Goal: Contribute content: Contribute content

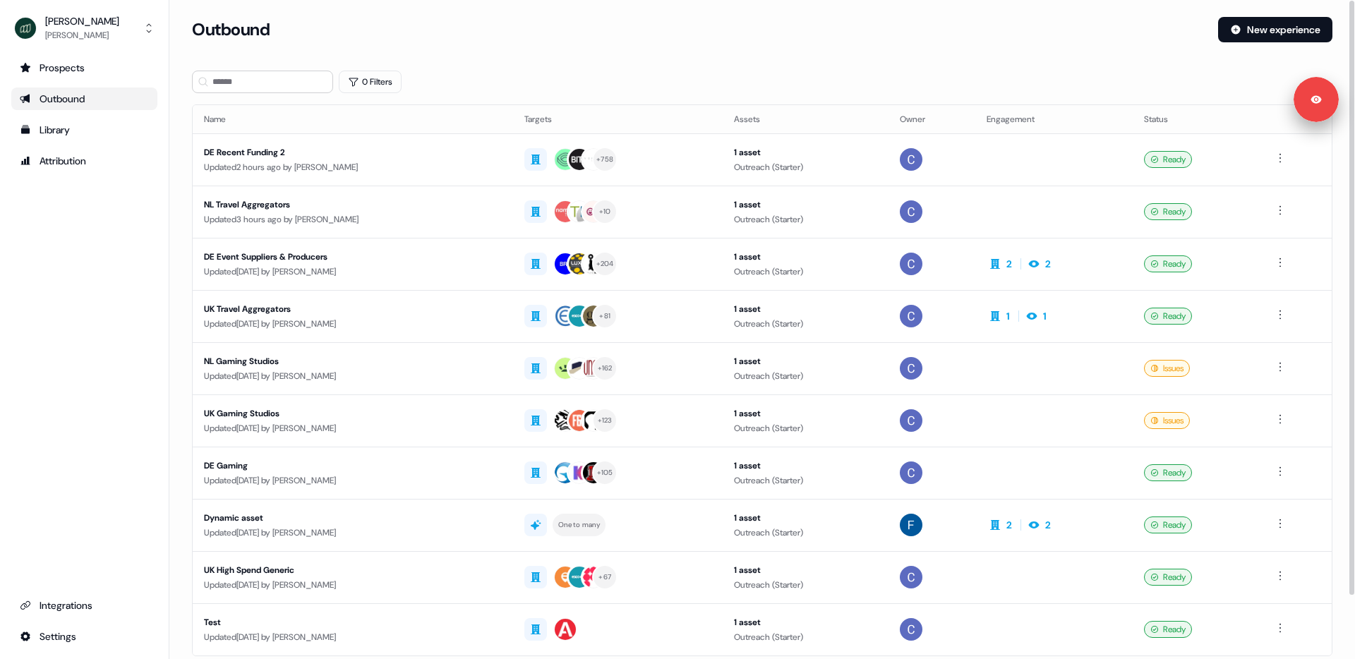
click at [610, 81] on div "0 Filters" at bounding box center [762, 82] width 1140 height 23
click at [67, 610] on div "Integrations" at bounding box center [84, 605] width 129 height 14
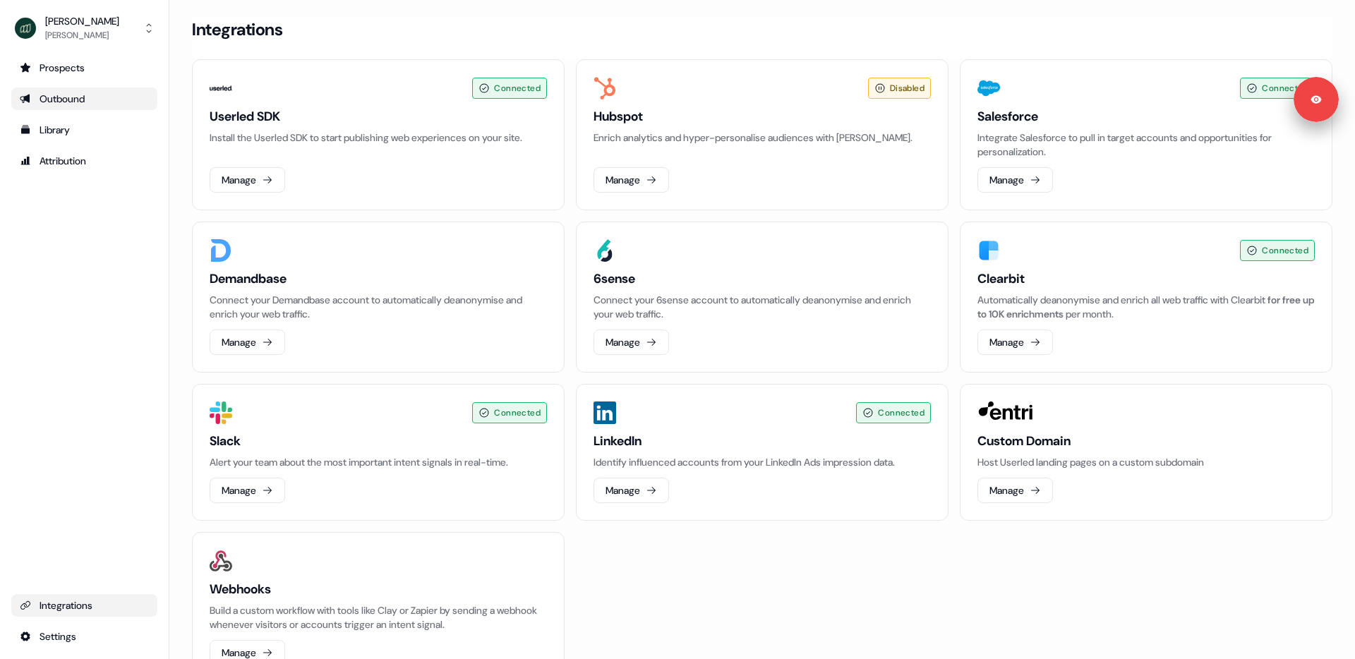
click at [80, 99] on div "Outbound" at bounding box center [84, 99] width 129 height 14
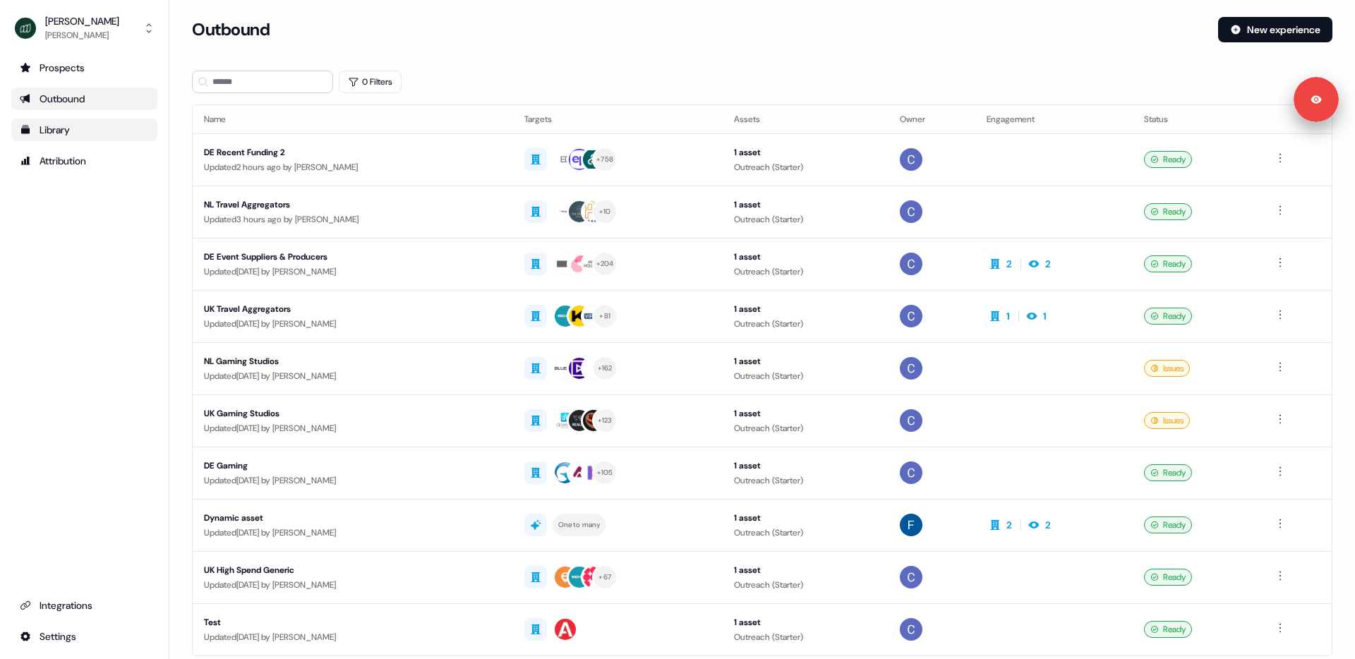
click at [75, 127] on div "Library" at bounding box center [84, 130] width 129 height 14
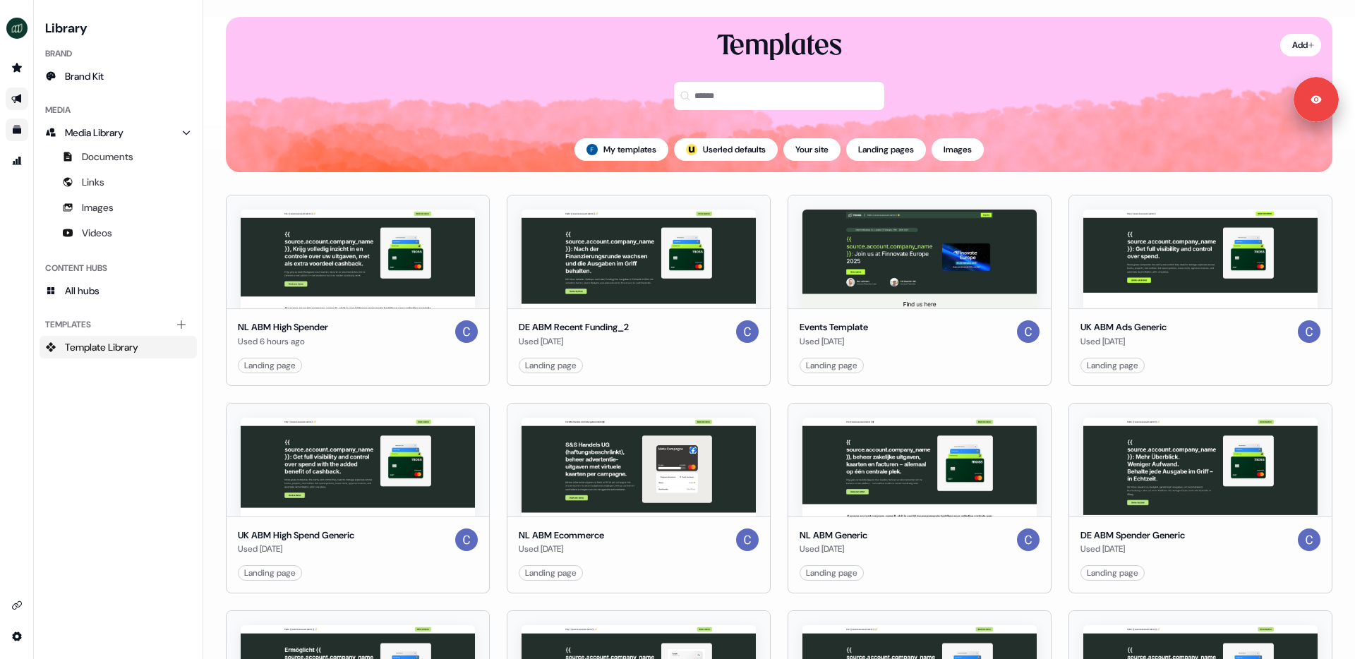
click at [17, 99] on icon "Go to outbound experience" at bounding box center [16, 99] width 10 height 9
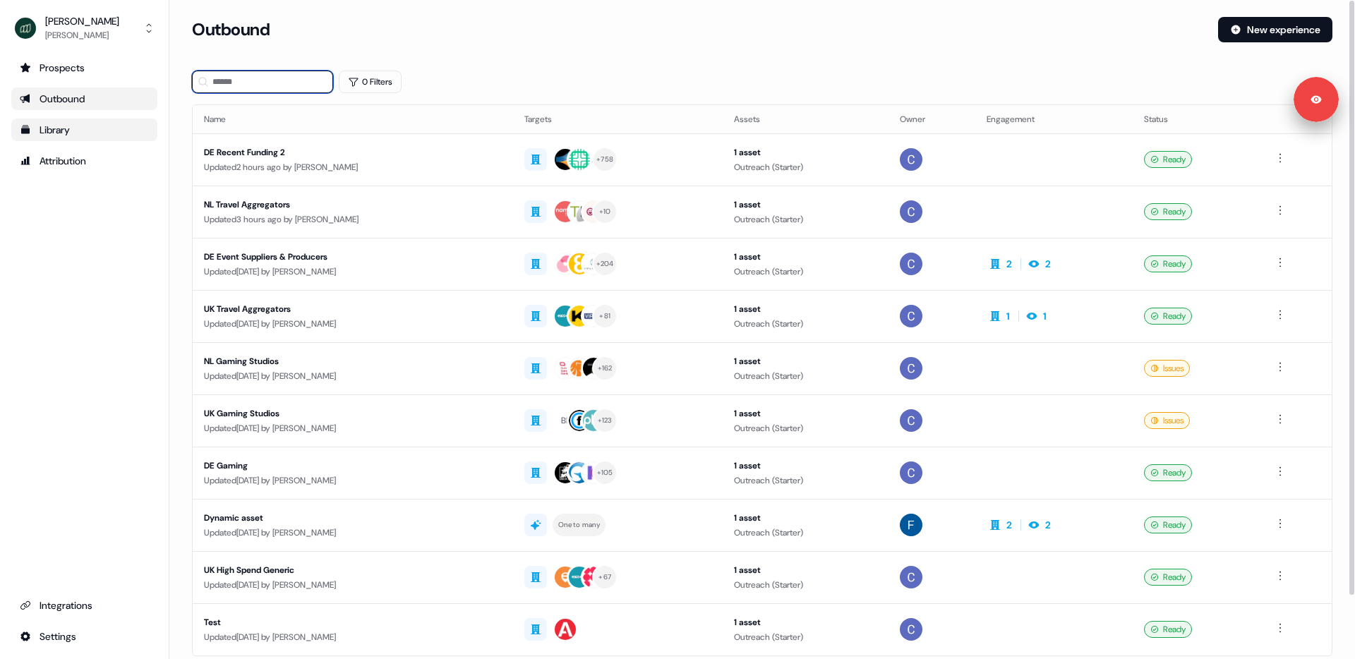
click at [229, 84] on input at bounding box center [262, 82] width 141 height 23
click at [360, 89] on button "0 Filters" at bounding box center [370, 82] width 63 height 23
click at [385, 122] on div "No filters yet Add Filter" at bounding box center [545, 131] width 389 height 47
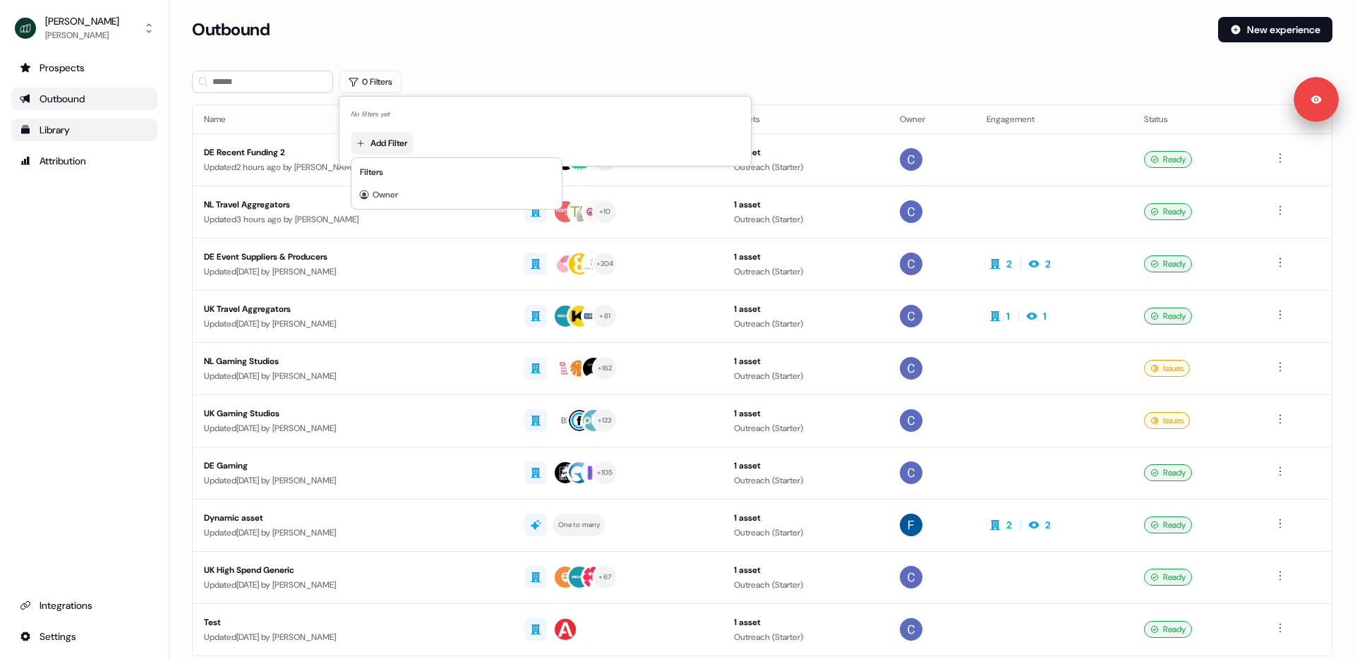
click at [389, 145] on html "For the best experience switch devices to a bigger screen. Go to [DOMAIN_NAME] …" at bounding box center [677, 329] width 1355 height 659
click at [483, 38] on html "For the best experience switch devices to a bigger screen. Go to [DOMAIN_NAME] …" at bounding box center [677, 329] width 1355 height 659
click at [178, 183] on section "Loading... Outbound New experience 0 Filters Name Targets Assets Owner Engageme…" at bounding box center [761, 373] width 1185 height 713
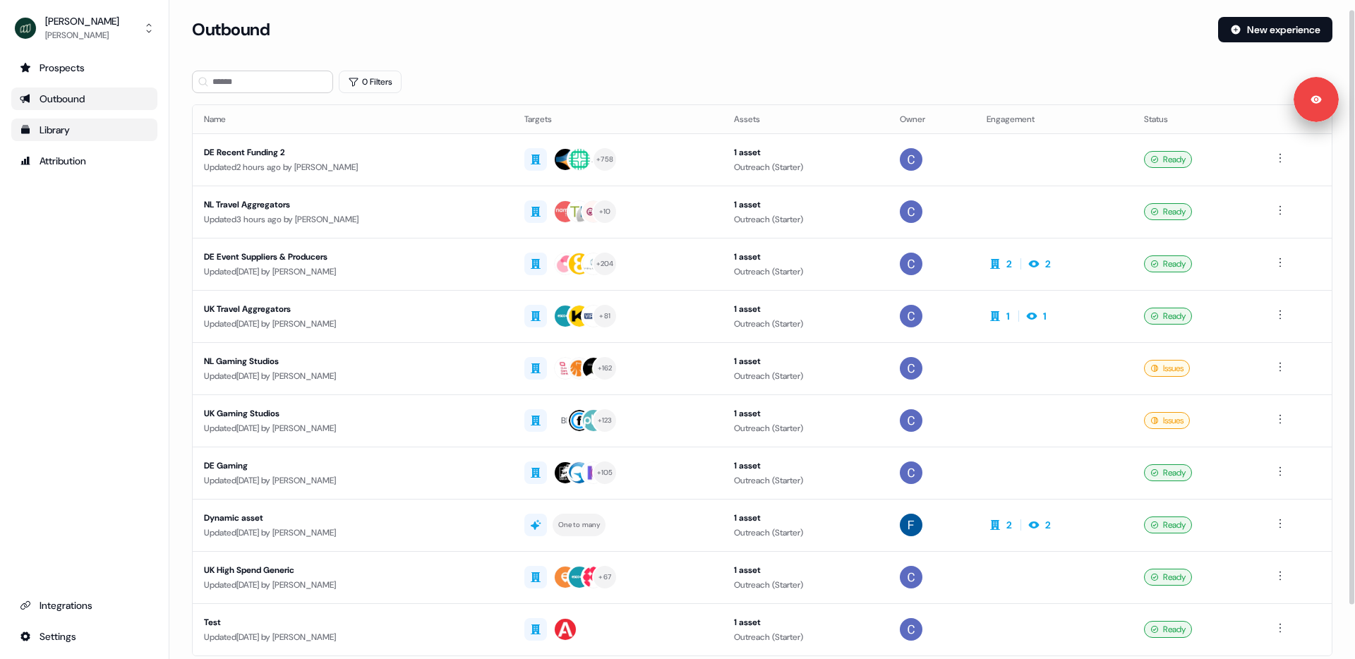
scroll to position [71, 0]
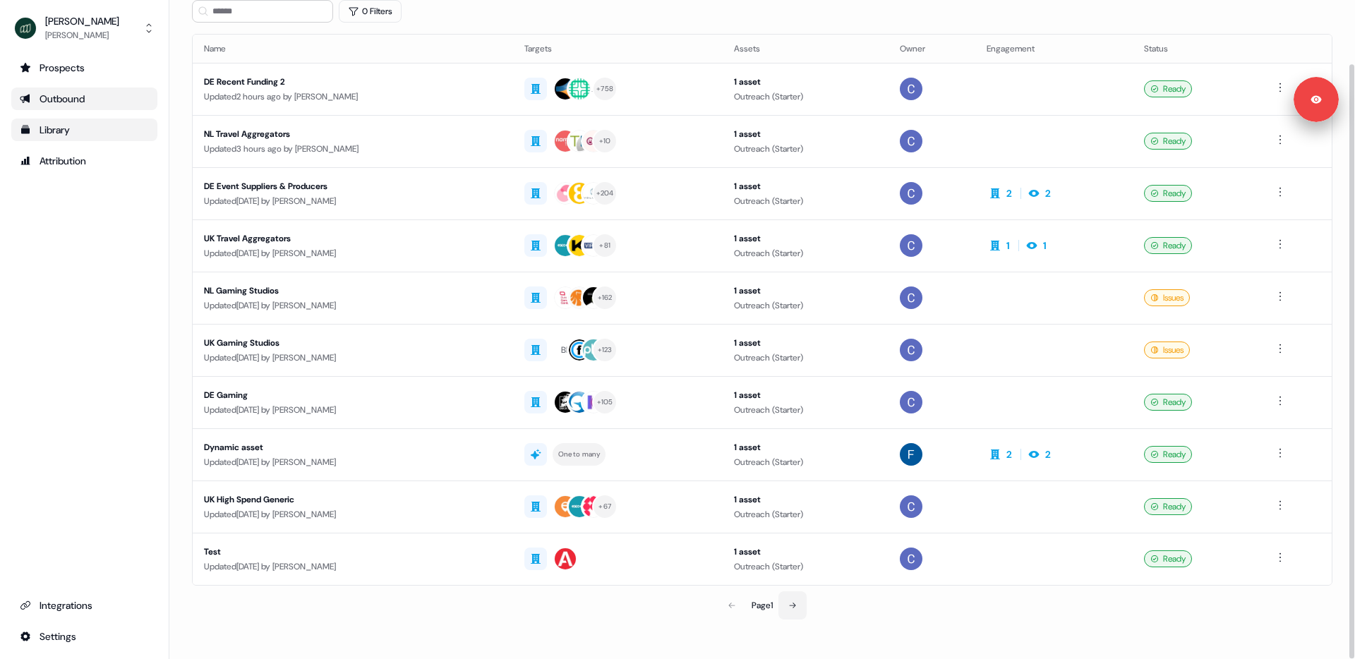
click at [793, 608] on icon at bounding box center [792, 605] width 8 height 8
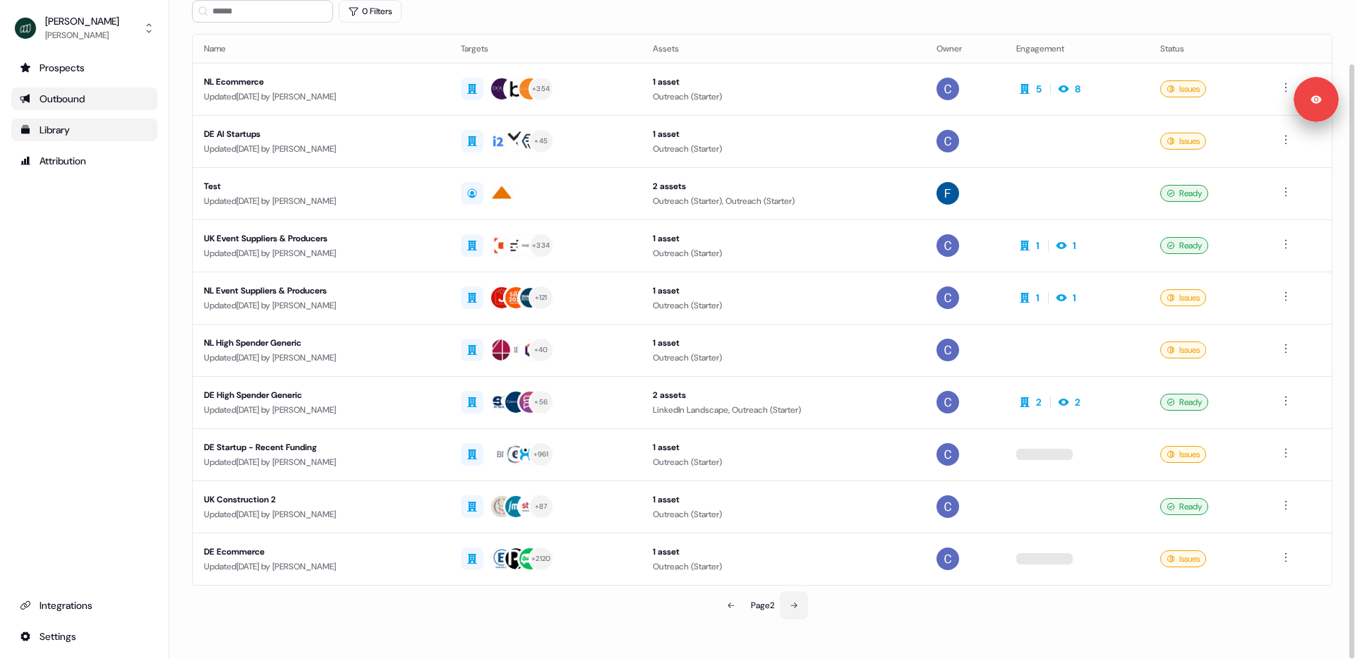
click at [797, 606] on icon at bounding box center [793, 605] width 8 height 8
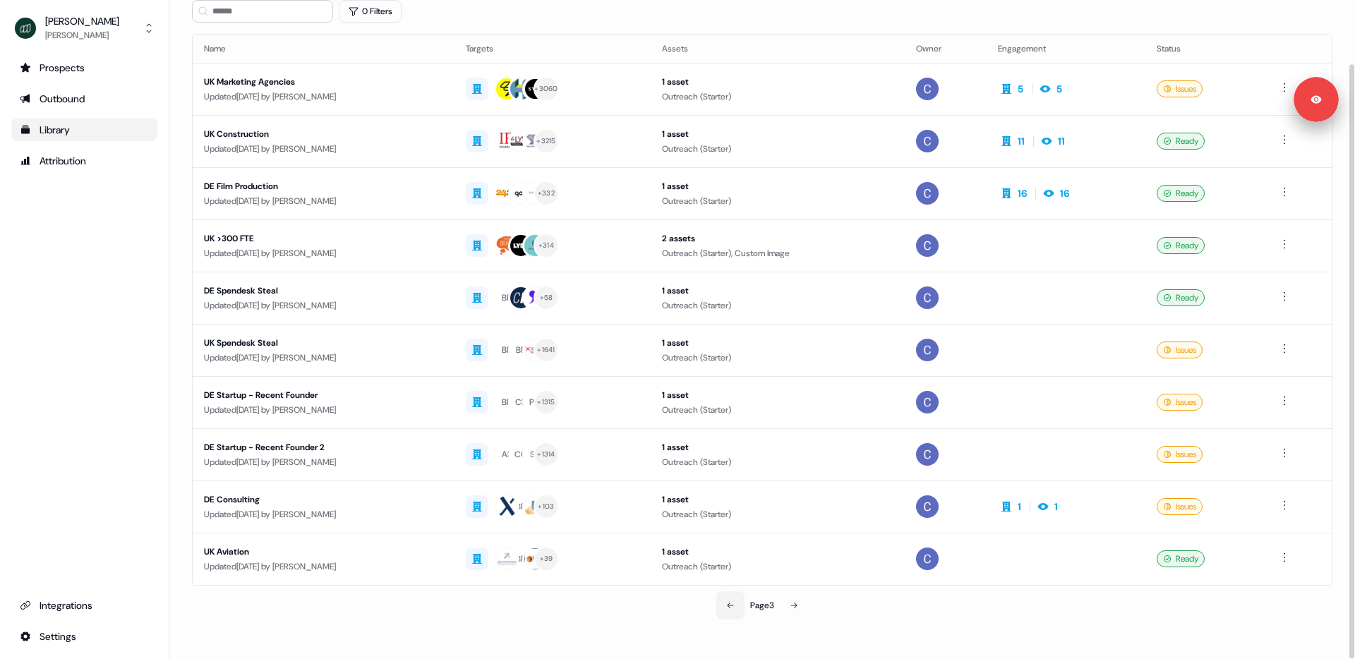
click at [732, 605] on icon at bounding box center [730, 605] width 8 height 8
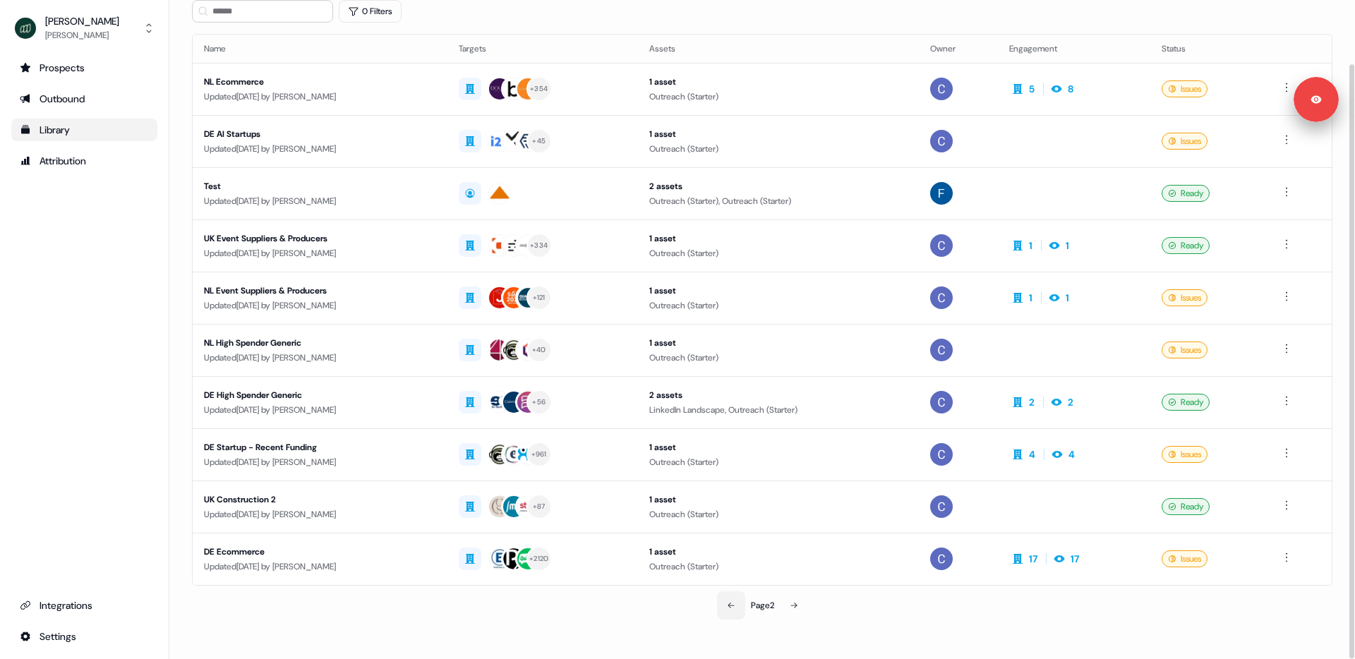
click at [732, 605] on icon at bounding box center [731, 605] width 8 height 8
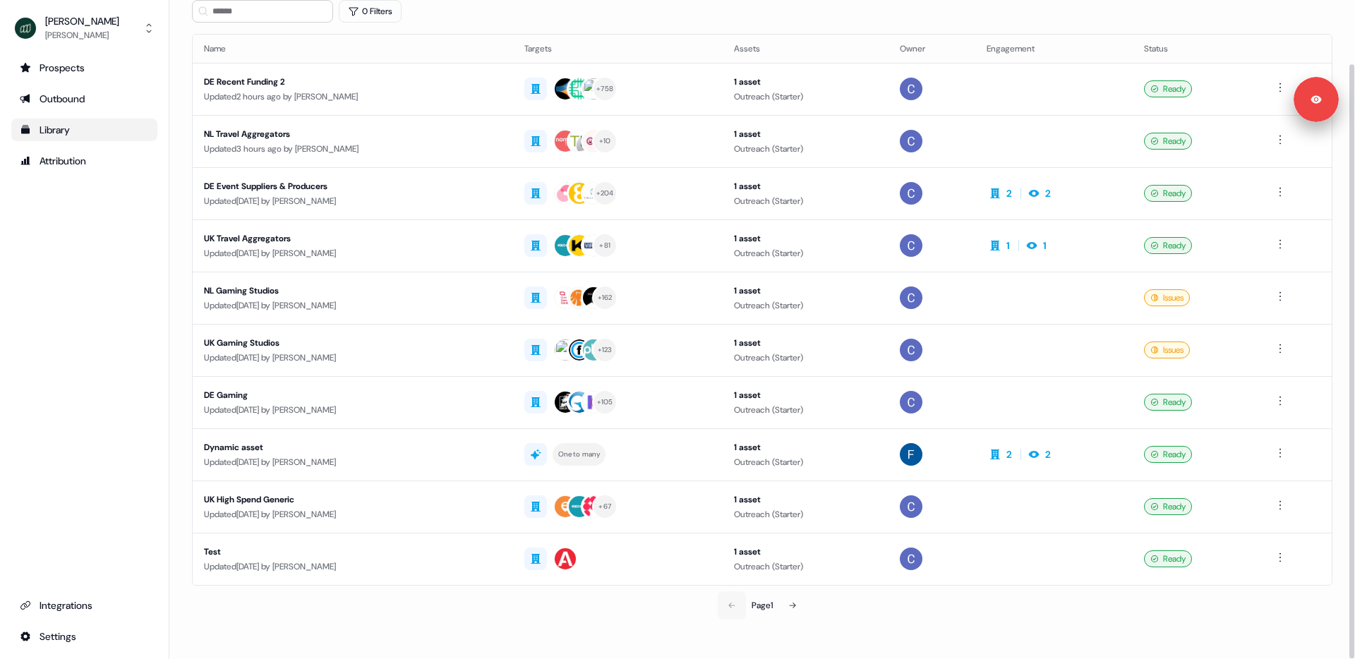
click at [732, 605] on div "Page 1" at bounding box center [762, 605] width 372 height 28
click at [657, 598] on div "Page 1" at bounding box center [762, 605] width 372 height 28
click at [175, 175] on section "Loading... Outbound New experience 0 Filters Name Targets Assets Owner Engageme…" at bounding box center [761, 302] width 1185 height 713
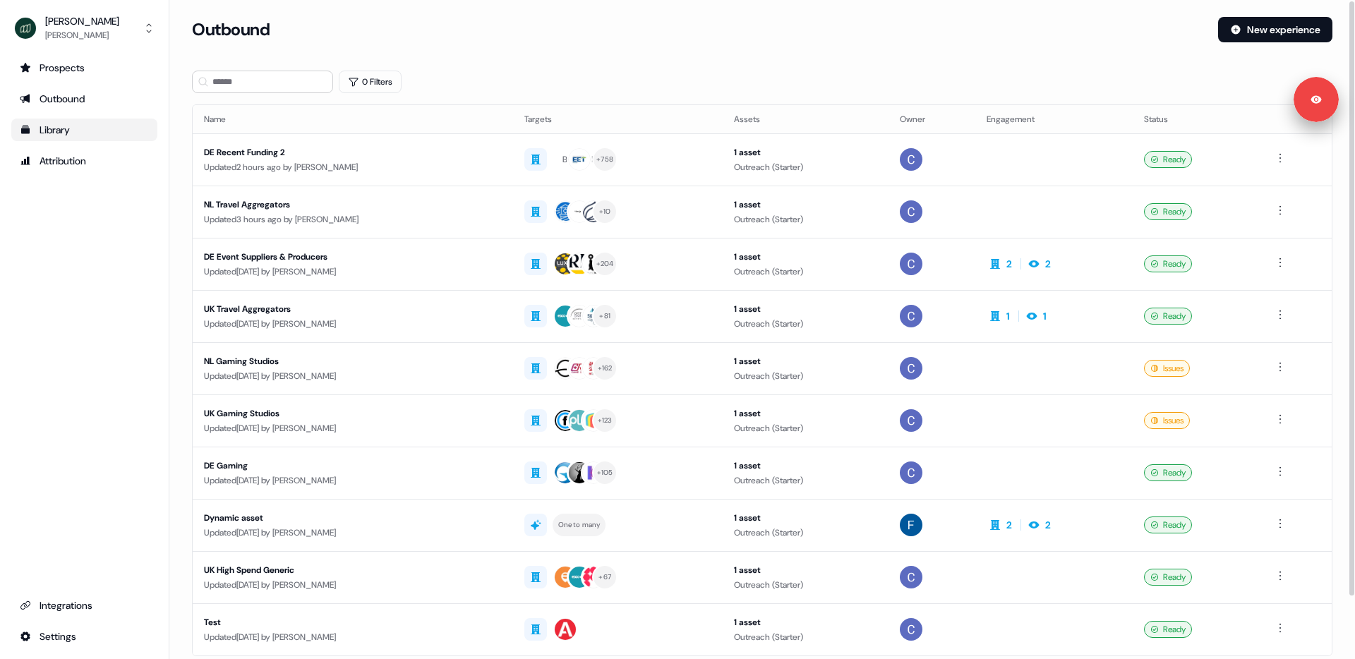
scroll to position [1, 0]
click at [181, 92] on section "Loading... Outbound New experience 0 Filters Name Targets Assets Owner Engageme…" at bounding box center [761, 372] width 1185 height 713
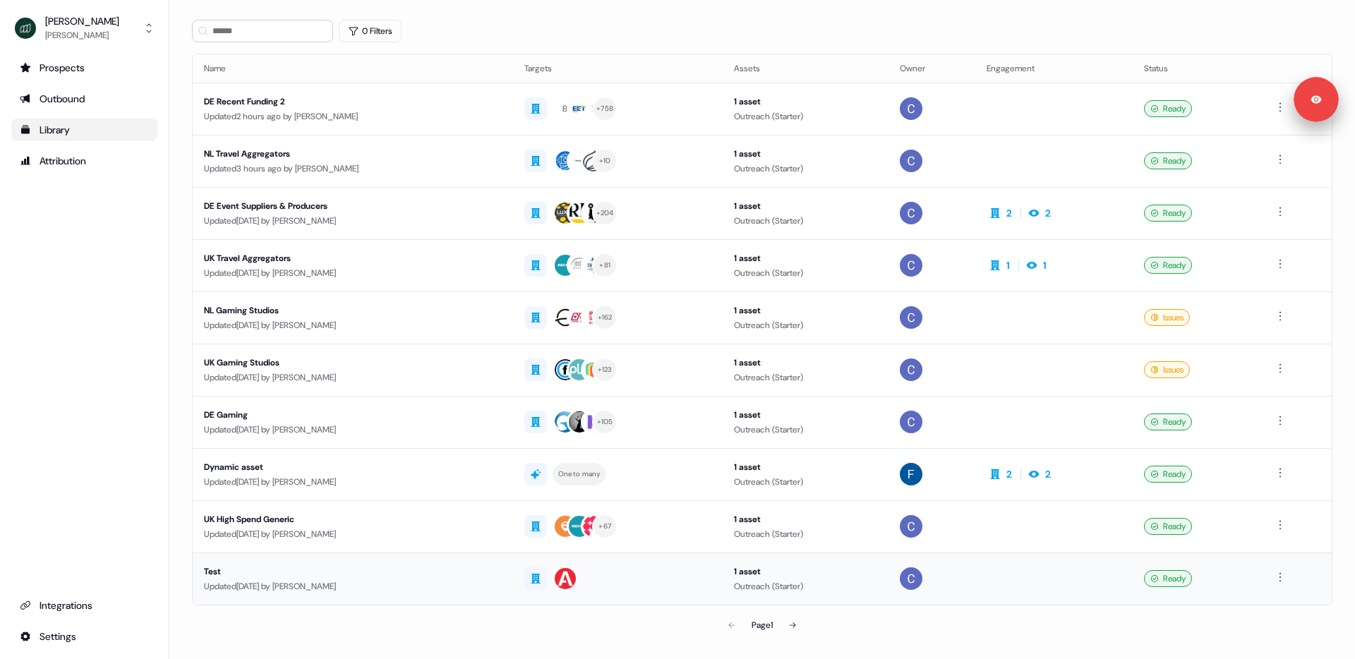
scroll to position [71, 0]
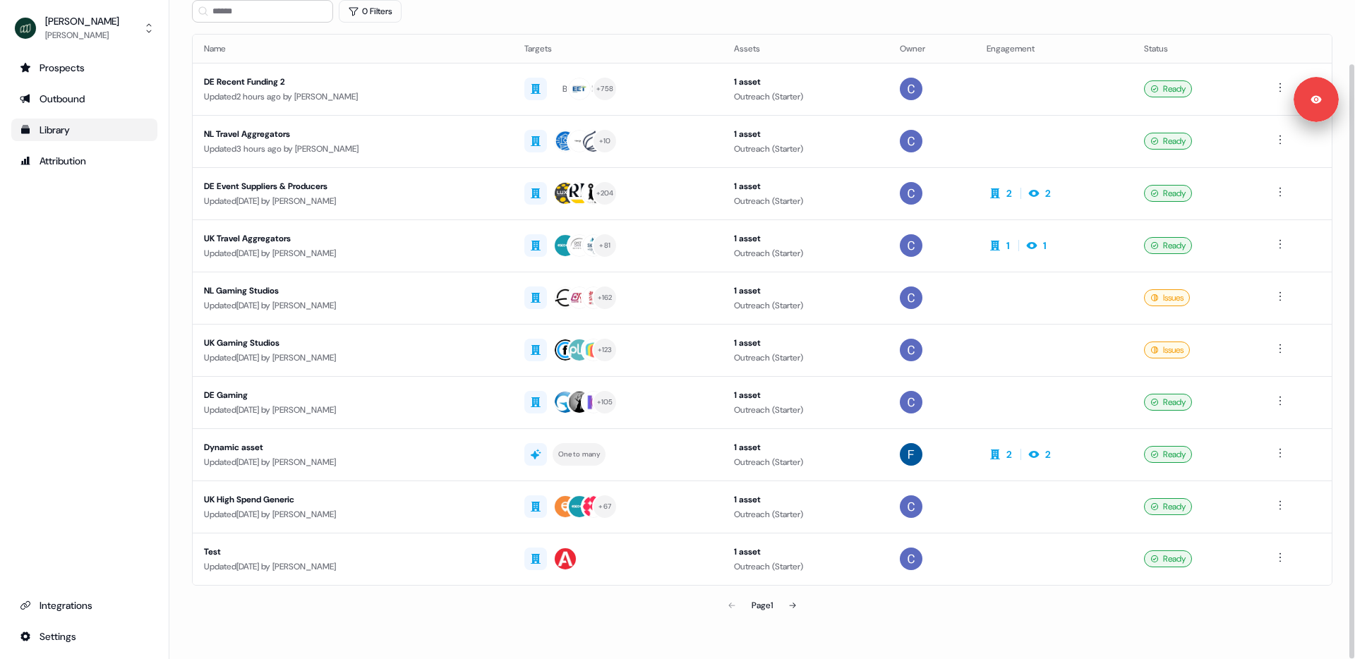
click at [822, 599] on div "Page 1" at bounding box center [762, 605] width 372 height 28
click at [792, 601] on icon at bounding box center [792, 605] width 8 height 8
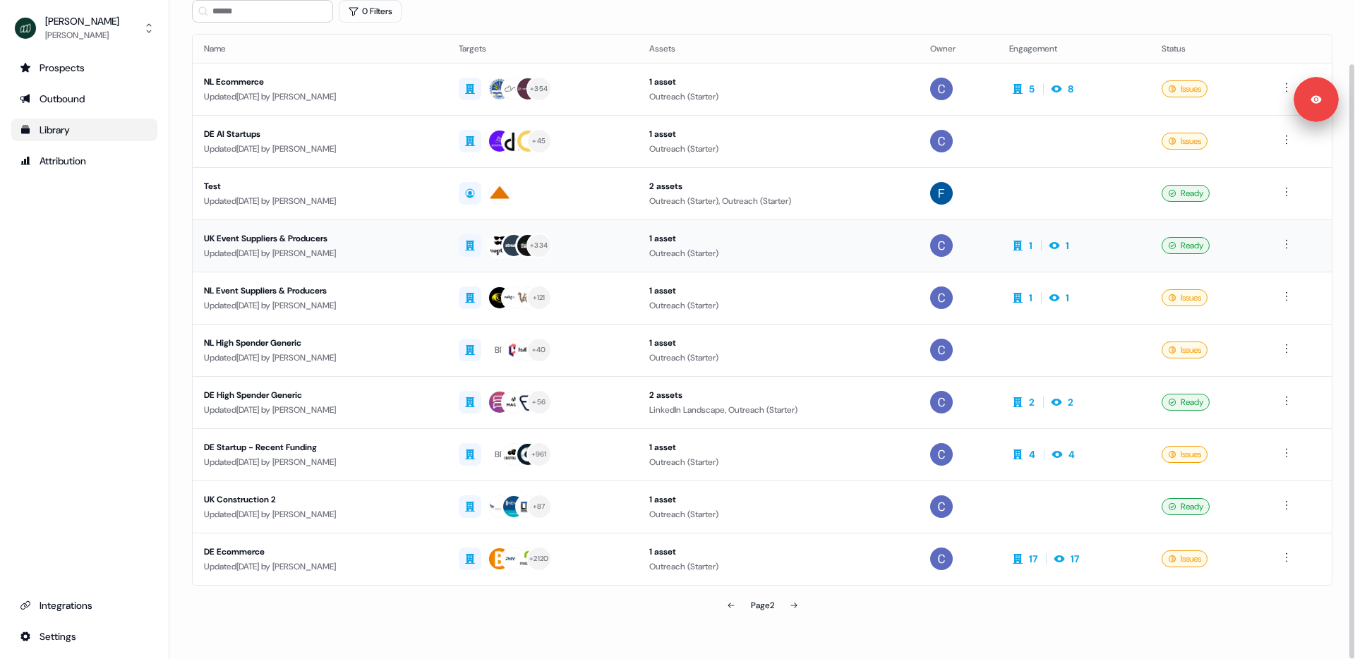
click at [423, 242] on div "UK Event Suppliers & Producers" at bounding box center [320, 238] width 232 height 14
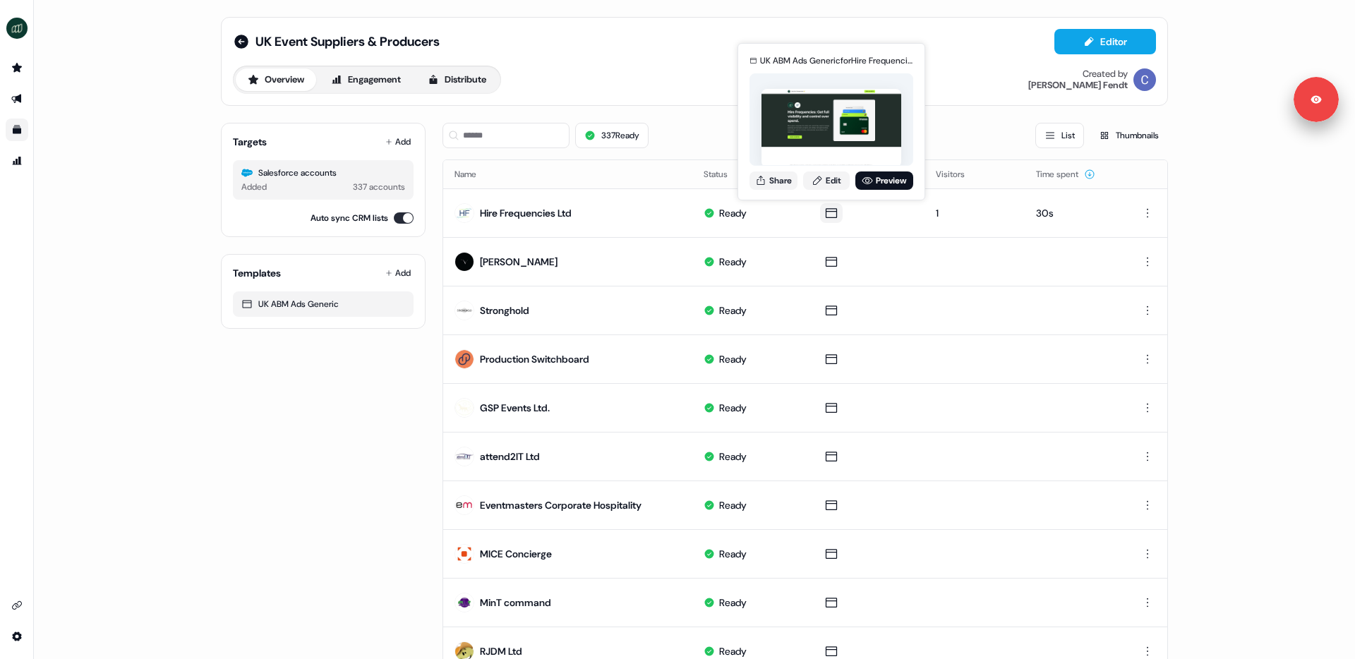
click at [719, 137] on div "337 Ready List Thumbnails" at bounding box center [804, 135] width 725 height 25
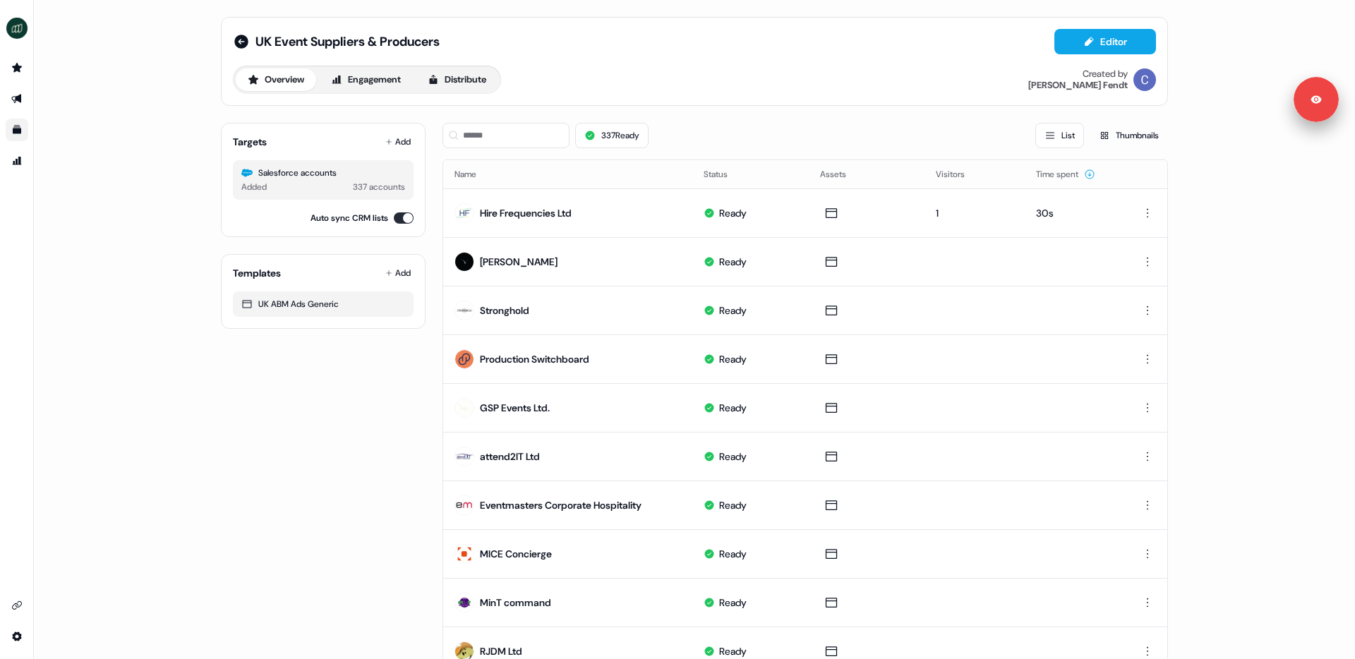
click at [971, 51] on div "UK Event Suppliers & Producers Editor" at bounding box center [694, 41] width 923 height 25
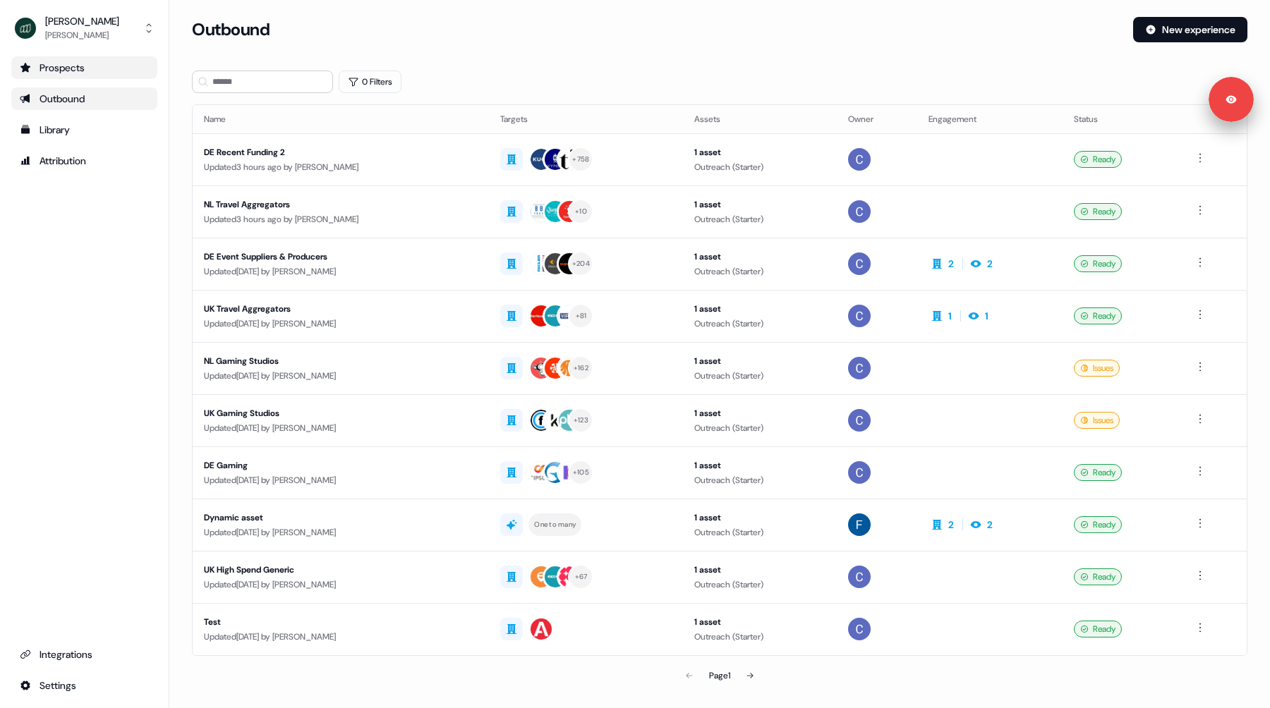
click at [58, 72] on div "Prospects" at bounding box center [84, 68] width 129 height 14
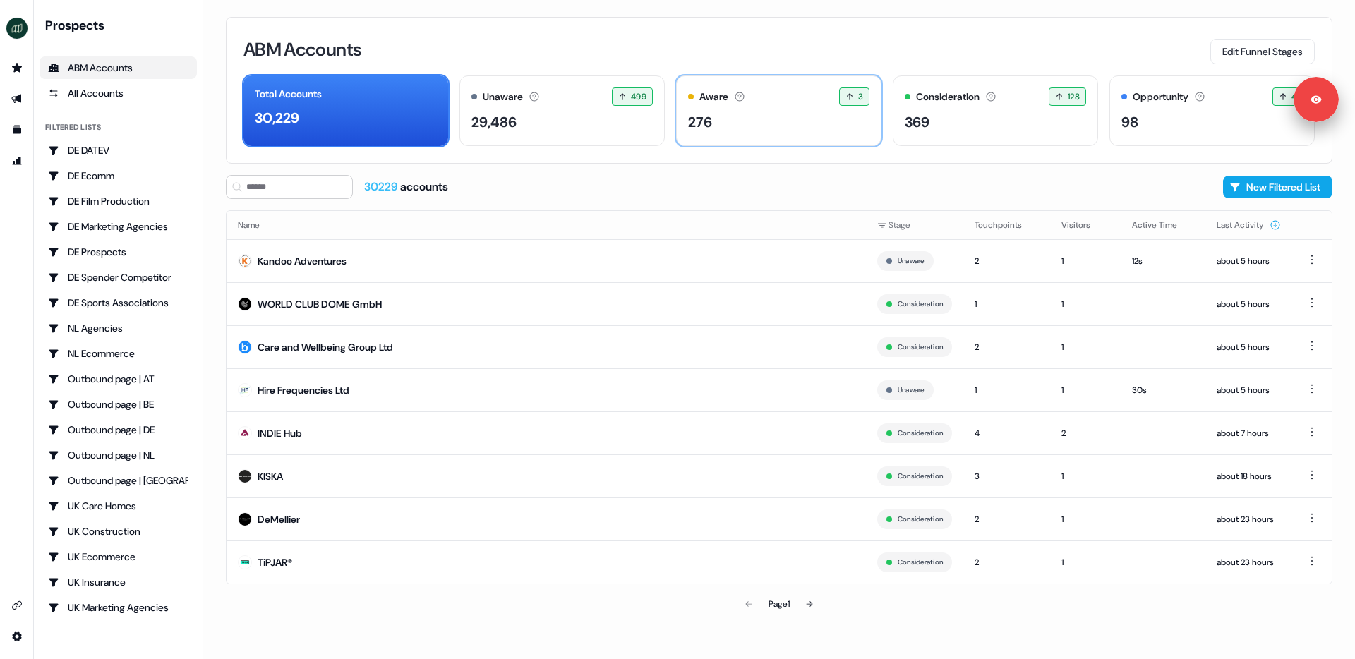
click at [770, 120] on div "276" at bounding box center [778, 121] width 181 height 21
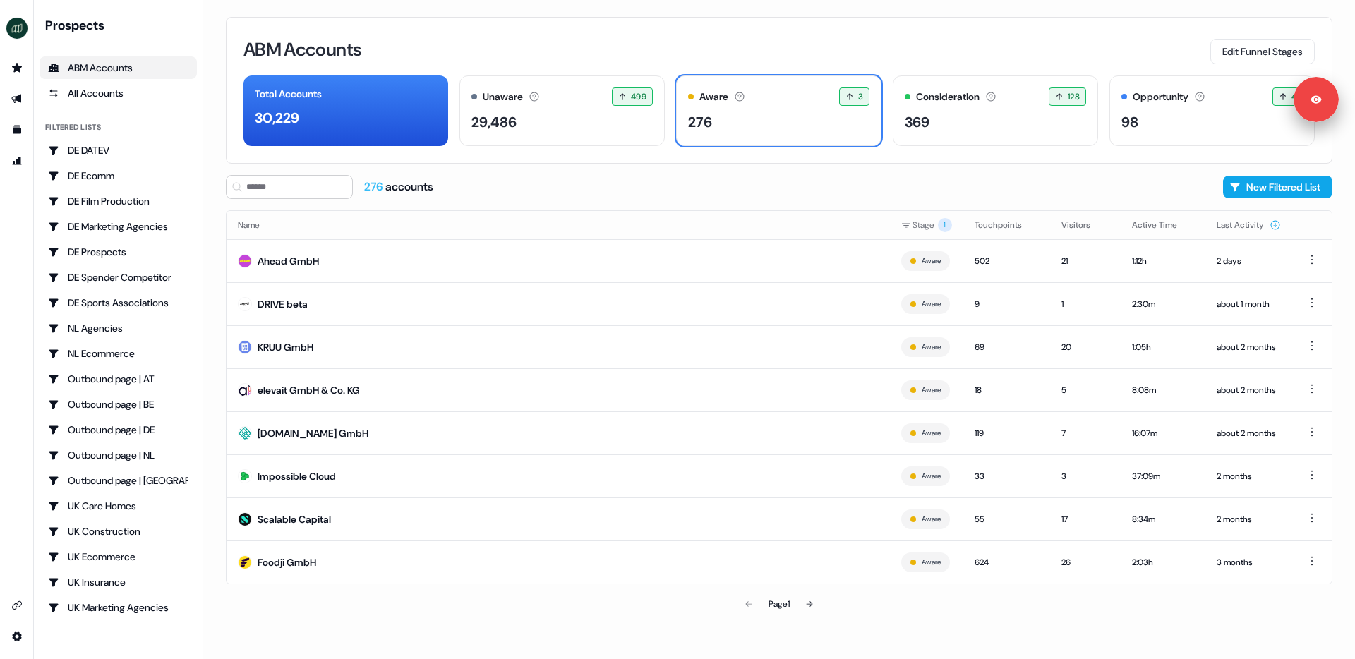
click at [712, 182] on div "276 accounts New Filtered List" at bounding box center [779, 187] width 1106 height 24
click at [1267, 54] on button "Edit Funnel Stages" at bounding box center [1262, 51] width 104 height 25
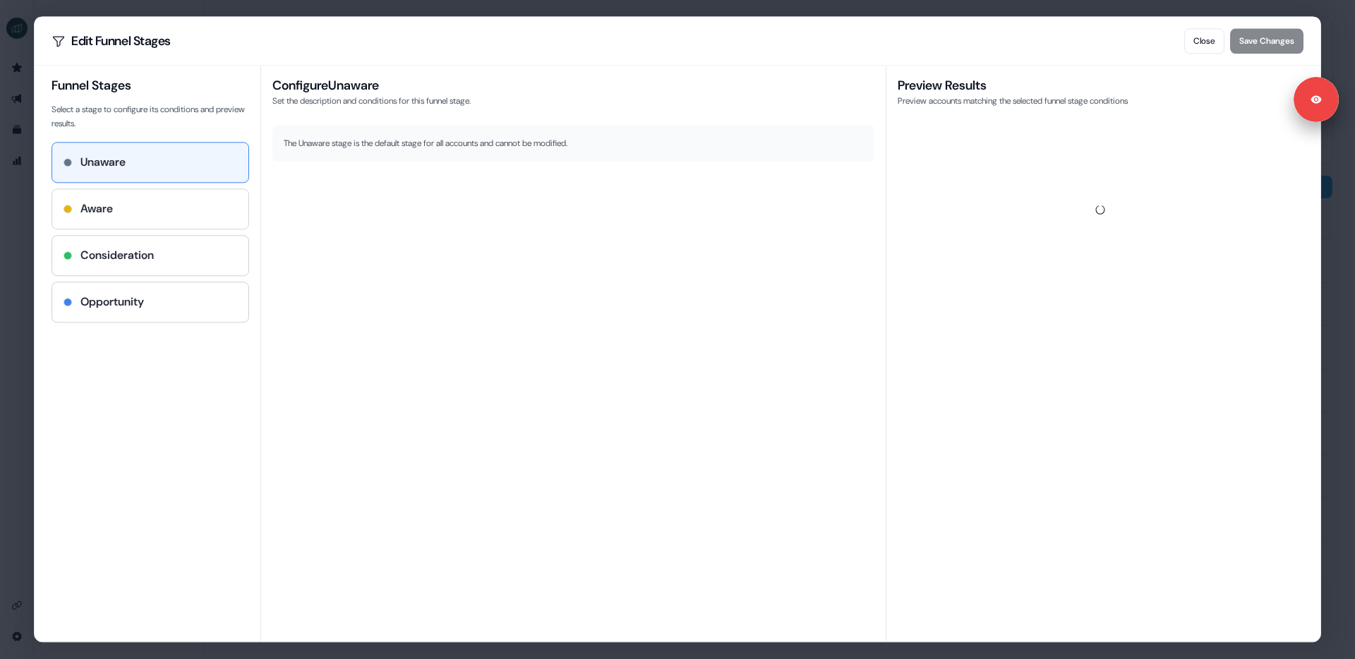
click at [150, 214] on div "Aware" at bounding box center [150, 208] width 174 height 17
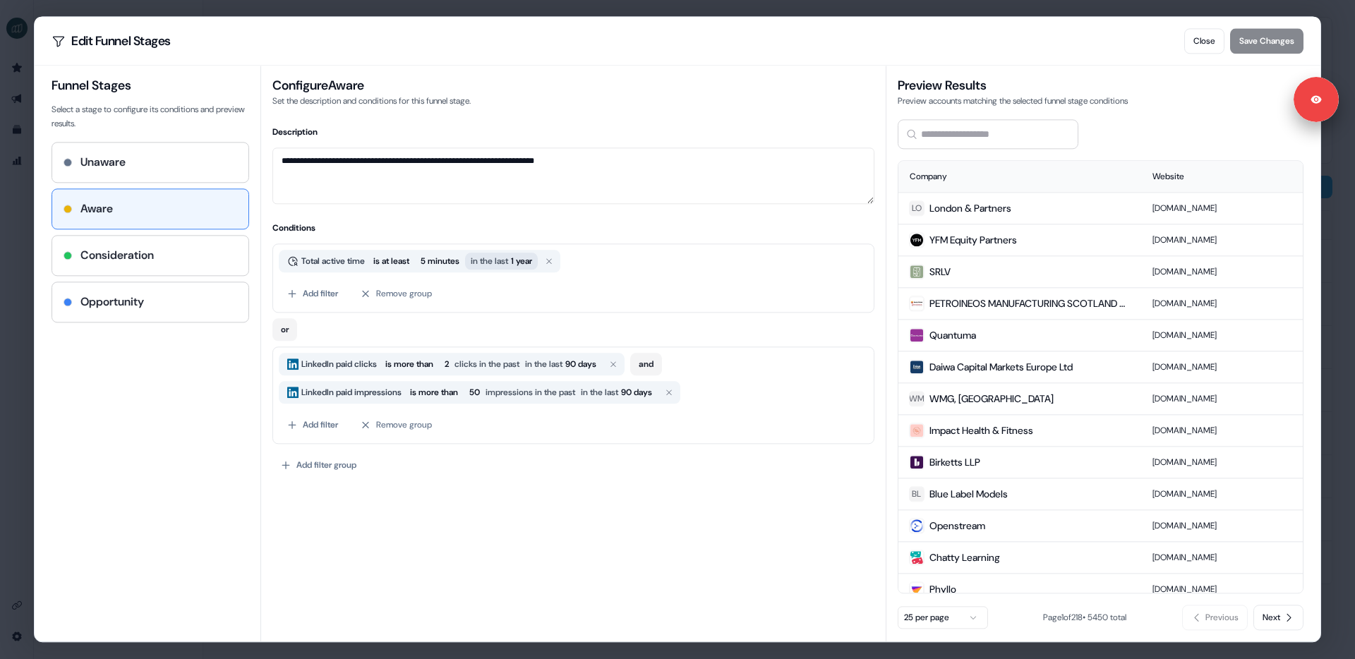
click at [483, 267] on body "For the best experience switch devices to a bigger screen. Go to Userled.io Pro…" at bounding box center [677, 329] width 1355 height 659
click at [597, 539] on div "**********" at bounding box center [573, 354] width 626 height 576
click at [18, 341] on div "**********" at bounding box center [677, 329] width 1355 height 659
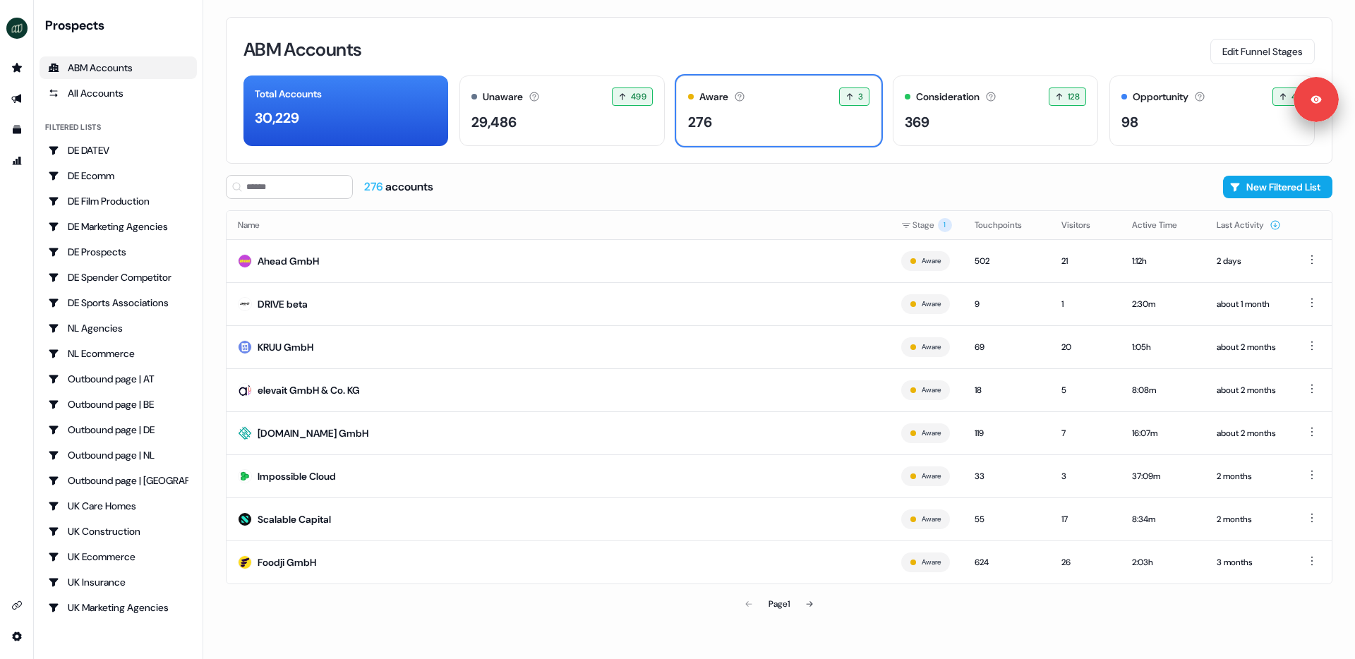
click at [828, 40] on div "ABM Accounts Edit Funnel Stages" at bounding box center [778, 50] width 1071 height 30
click at [905, 109] on div "Consideration Accounts with 25+ minutes of usage and 2+ visitors in the last 60…" at bounding box center [994, 110] width 205 height 71
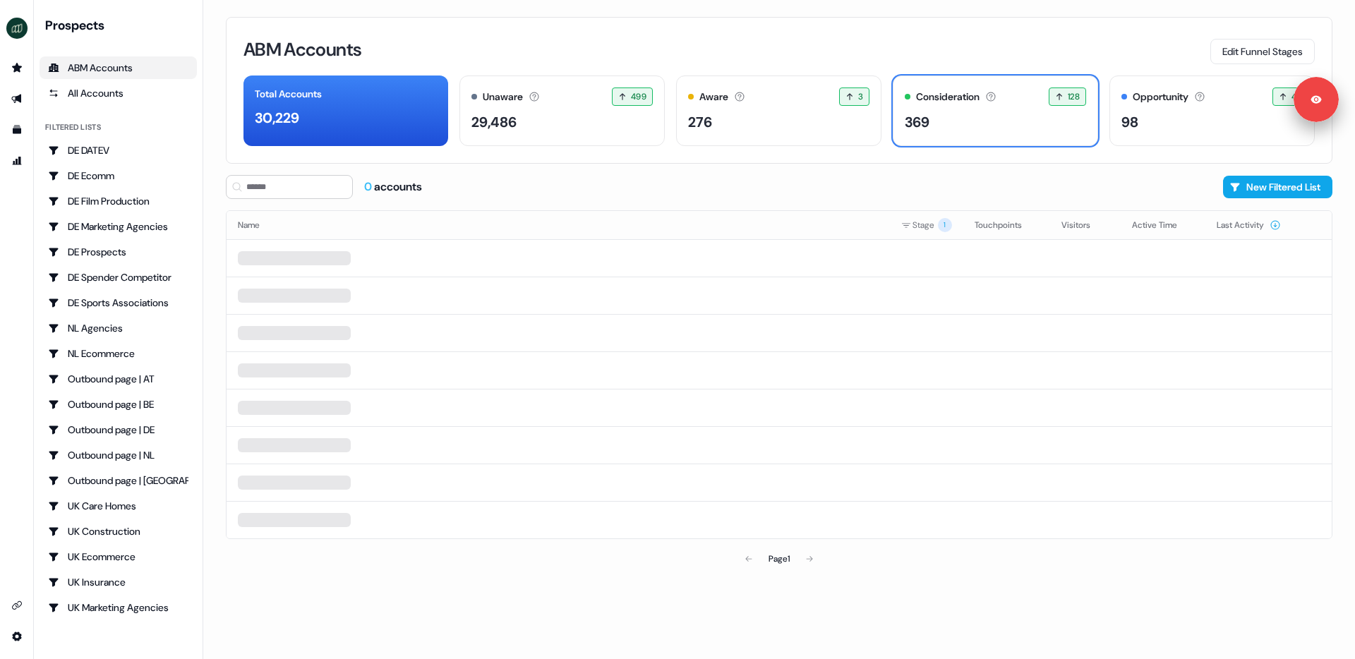
click at [778, 36] on div "ABM Accounts Edit Funnel Stages" at bounding box center [778, 50] width 1071 height 30
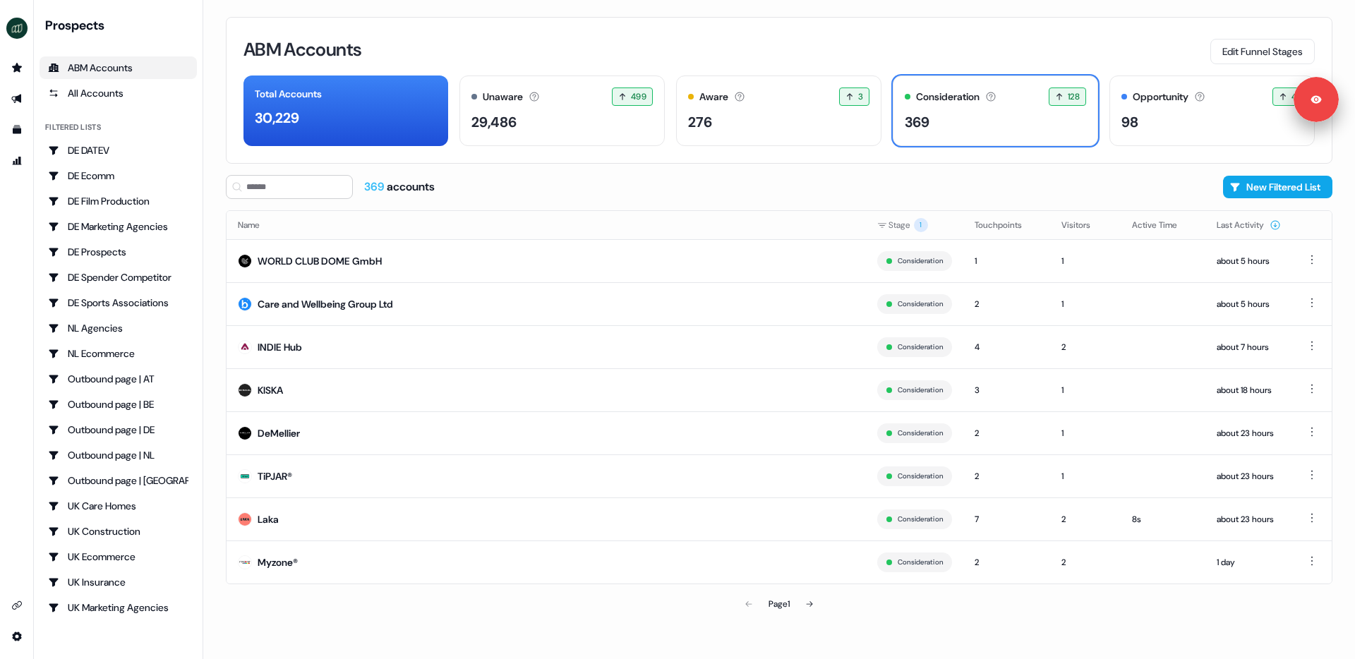
click at [731, 192] on div "369 accounts New Filtered List" at bounding box center [779, 187] width 1106 height 24
click at [790, 109] on div "Aware Accounts with 5+ minutes of usage or significant LinkedIn ad engagement! …" at bounding box center [778, 110] width 205 height 71
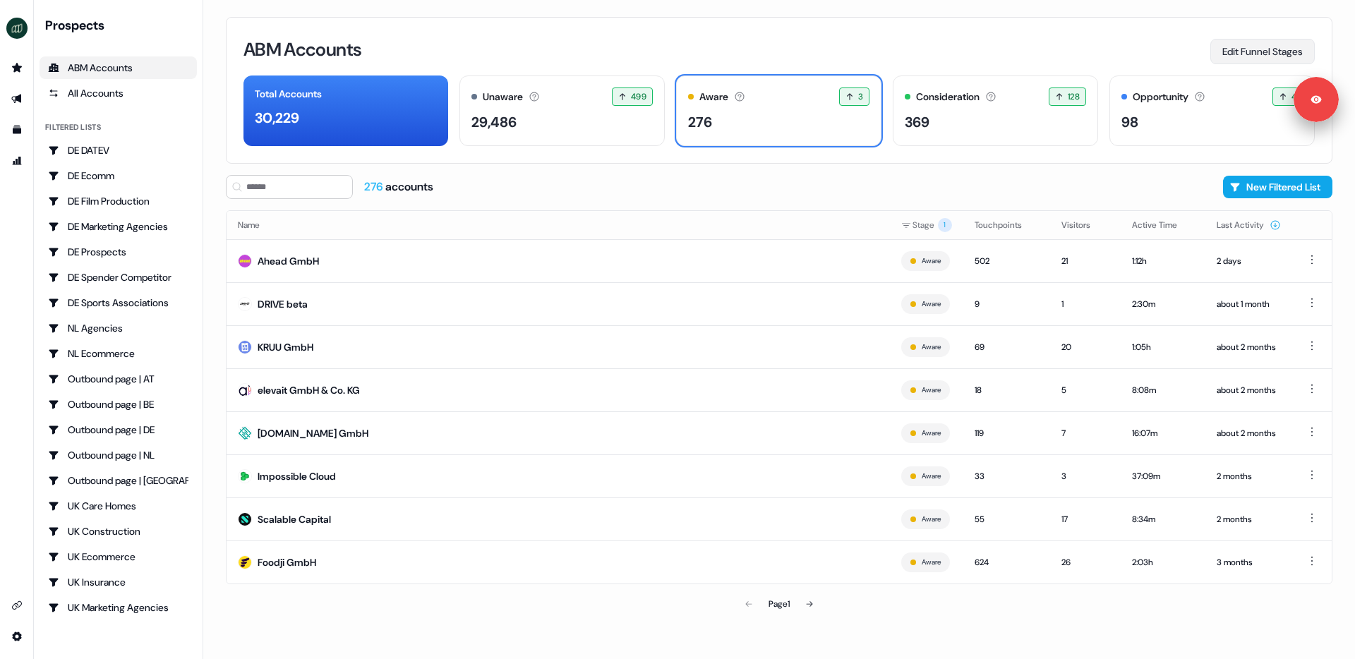
click at [1259, 42] on button "Edit Funnel Stages" at bounding box center [1262, 51] width 104 height 25
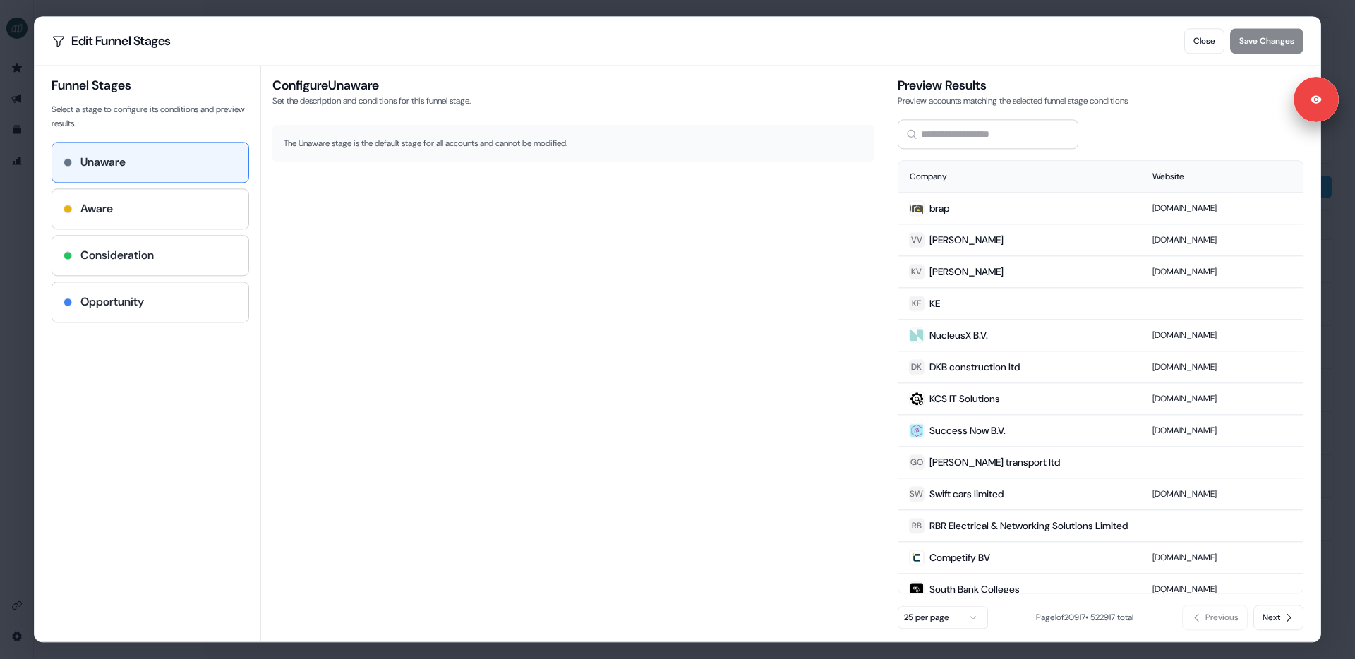
click at [14, 255] on div "Edit Funnel Stages Close Save Changes Funnel Stages Select a stage to configure…" at bounding box center [677, 329] width 1355 height 659
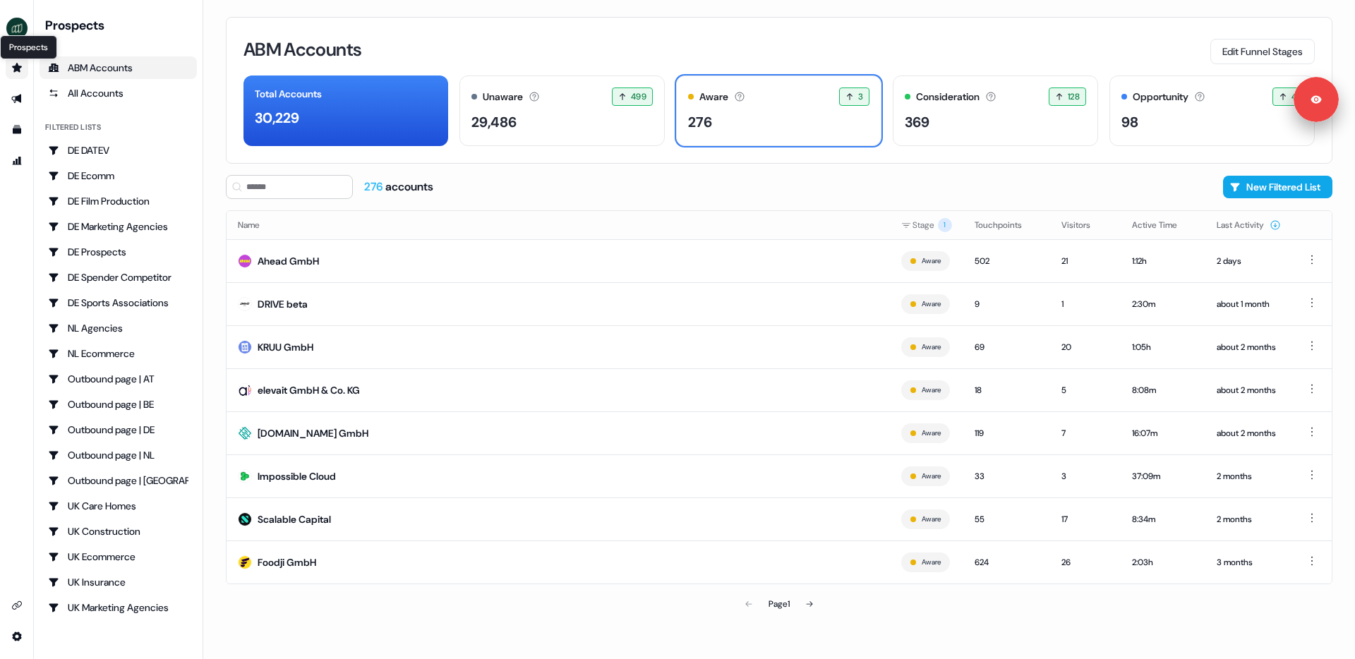
click at [19, 68] on icon "Go to prospects" at bounding box center [17, 67] width 10 height 9
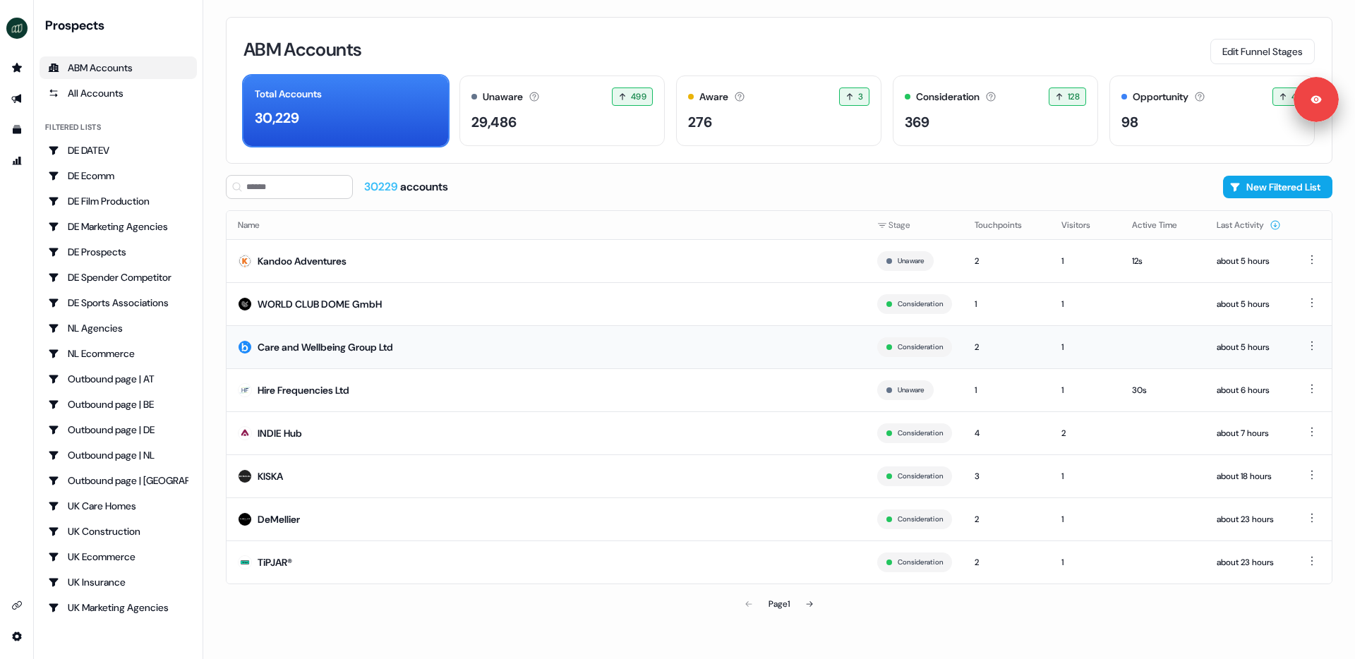
click at [342, 346] on div "Care and Wellbeing Group Ltd" at bounding box center [324, 347] width 135 height 14
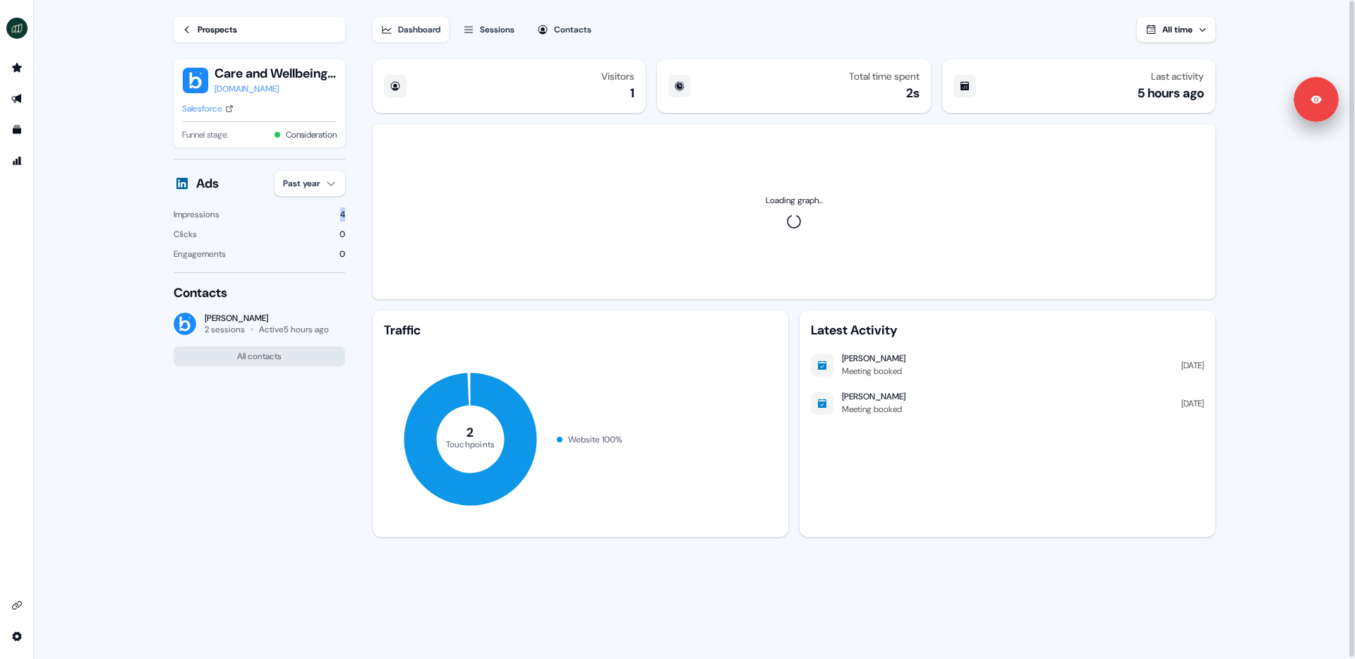
click at [347, 213] on section "Loading... Prospects Care and Wellbeing Group Ltd bluebirdcare.co.uk Salesforce…" at bounding box center [694, 330] width 1086 height 660
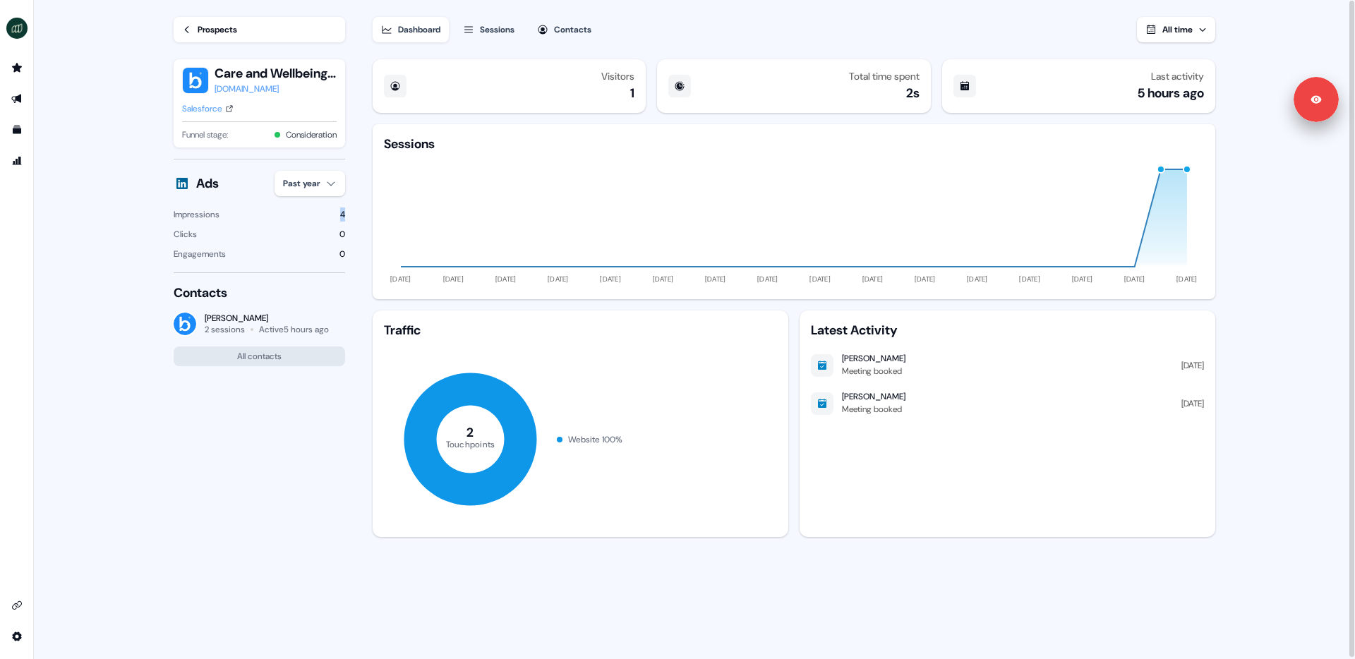
click at [212, 28] on div "Prospects" at bounding box center [218, 30] width 40 height 14
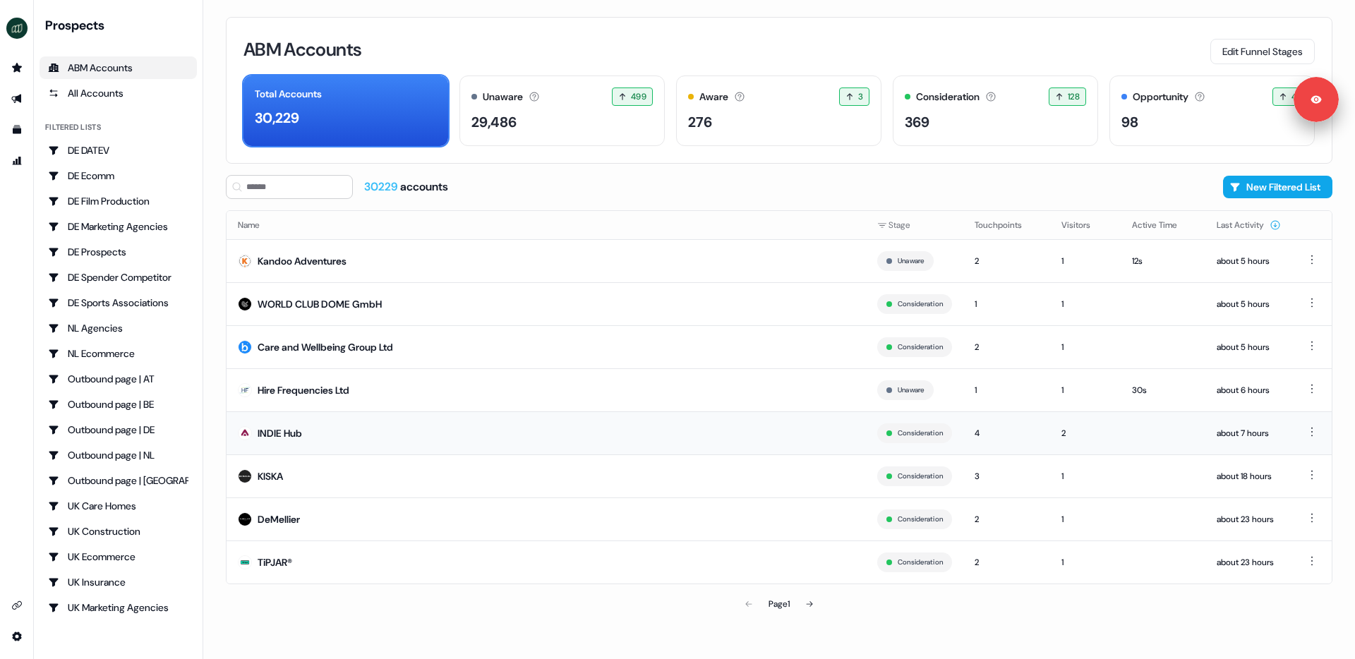
click at [320, 433] on td "INDIE Hub" at bounding box center [545, 432] width 639 height 43
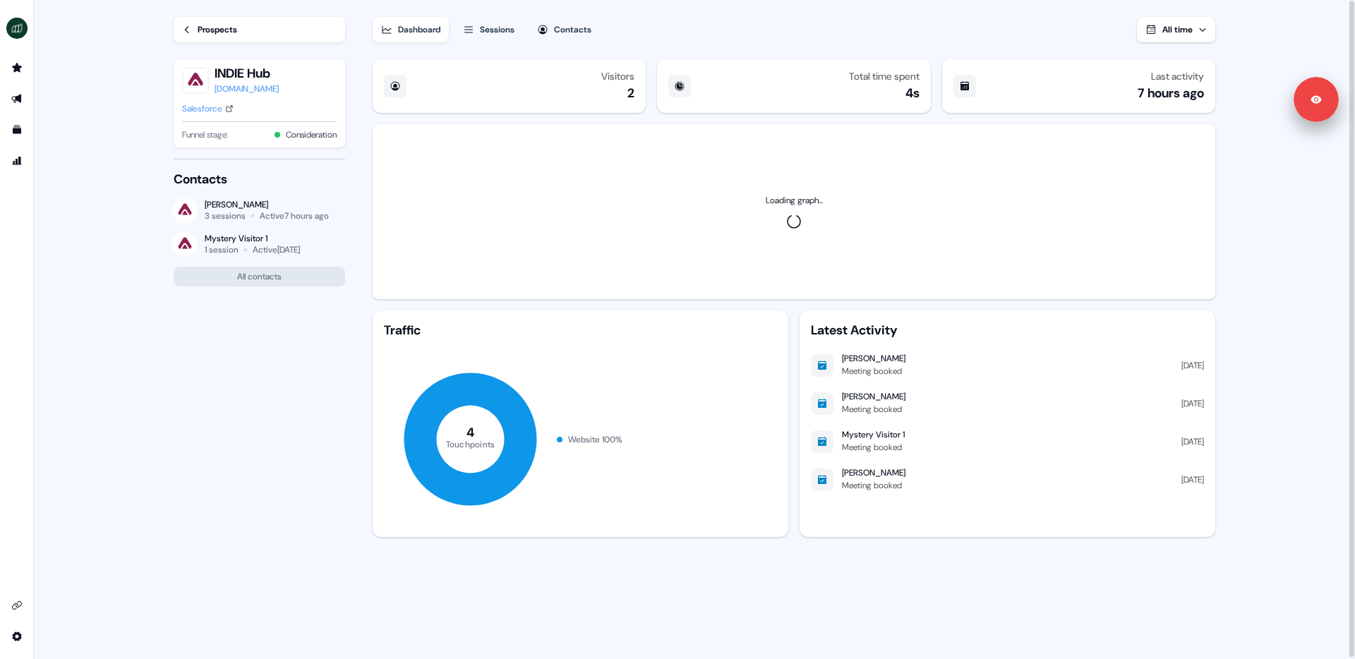
click at [193, 27] on link "Prospects" at bounding box center [259, 29] width 171 height 25
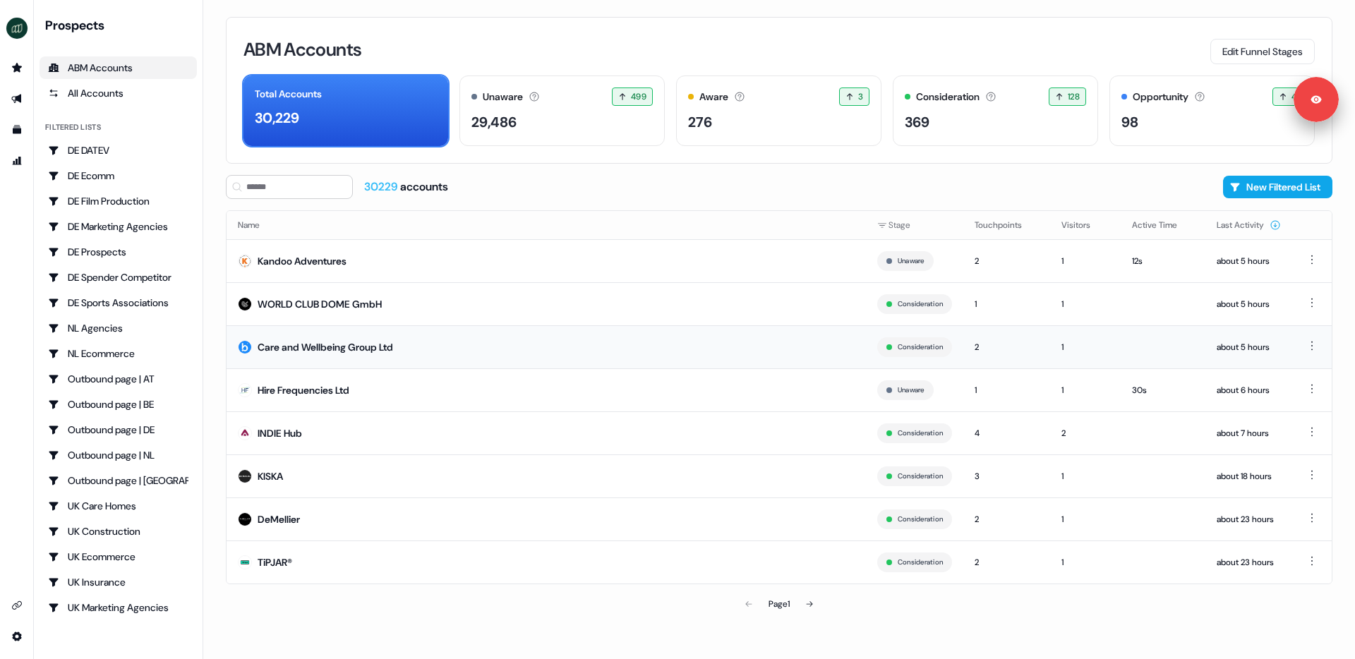
click at [286, 349] on div "Care and Wellbeing Group Ltd" at bounding box center [324, 347] width 135 height 14
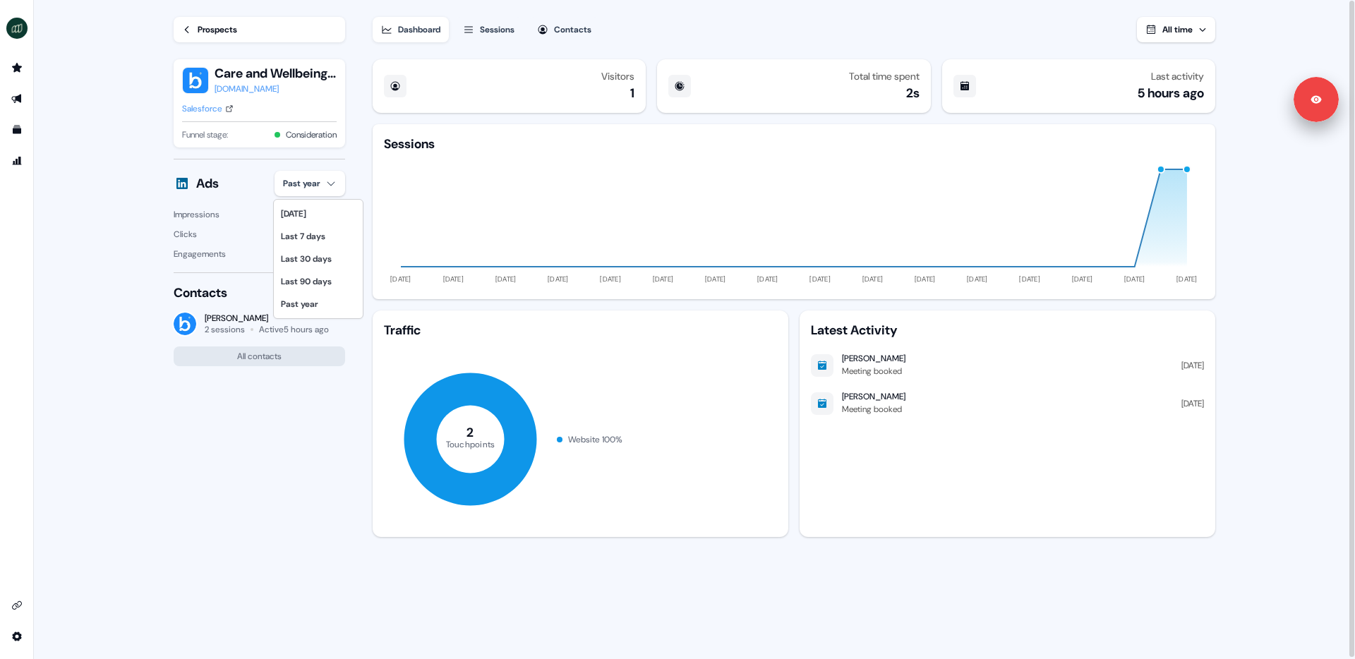
click at [297, 188] on html "For the best experience switch devices to a bigger screen. Go to Userled.io Loa…" at bounding box center [677, 329] width 1355 height 659
click at [183, 209] on html "For the best experience switch devices to a bigger screen. Go to Userled.io Loa…" at bounding box center [677, 329] width 1355 height 659
drag, startPoint x: 174, startPoint y: 180, endPoint x: 343, endPoint y: 249, distance: 182.2
click at [343, 249] on div "Ads Past year Impressions 4 Clicks 0 Engagements 0" at bounding box center [259, 216] width 171 height 90
click at [343, 249] on div "0" at bounding box center [342, 254] width 6 height 14
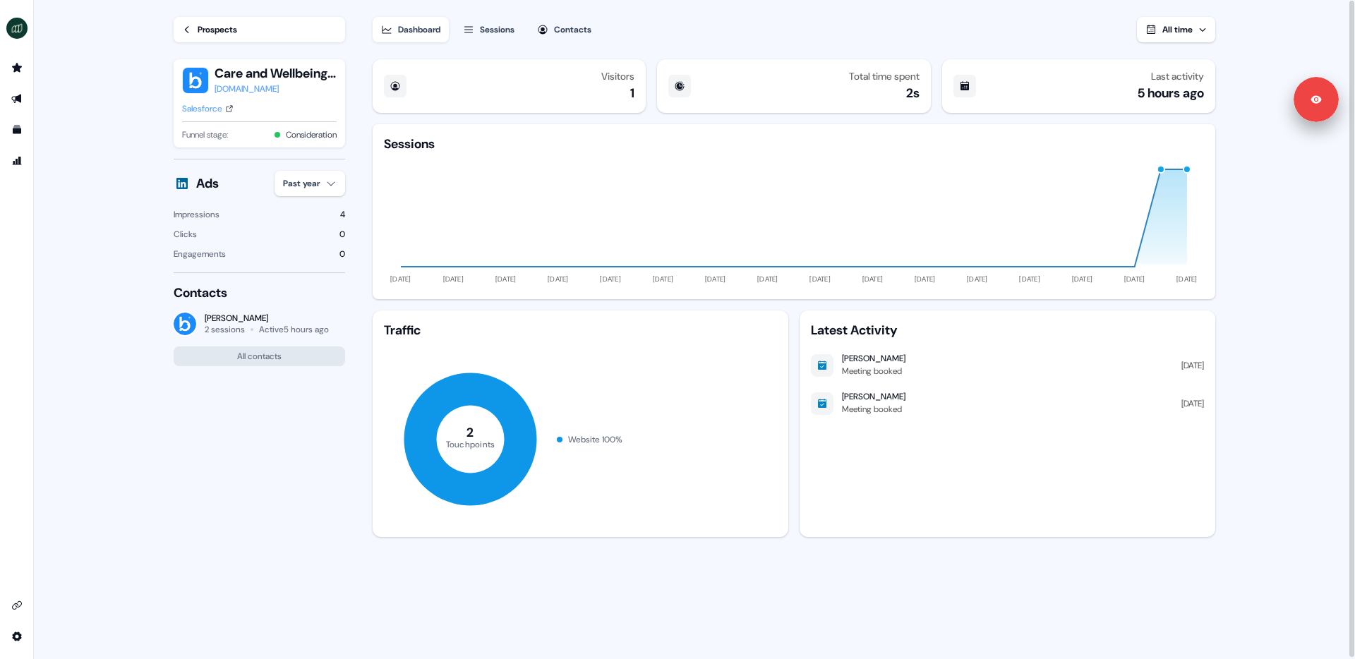
click at [351, 255] on section "Loading... Prospects Care and Wellbeing Group Ltd bluebirdcare.co.uk Salesforce…" at bounding box center [694, 330] width 1086 height 660
click at [17, 602] on icon "Go to integrations" at bounding box center [16, 605] width 11 height 11
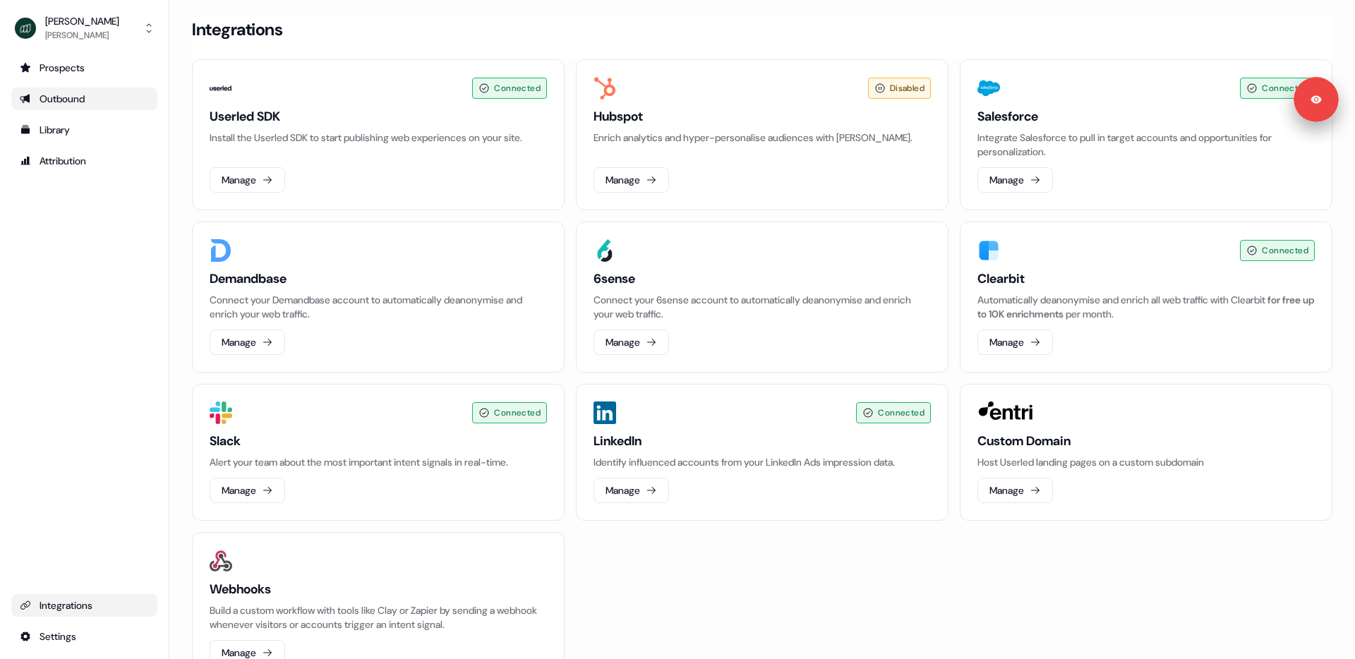
click at [43, 97] on div "Outbound" at bounding box center [84, 99] width 129 height 14
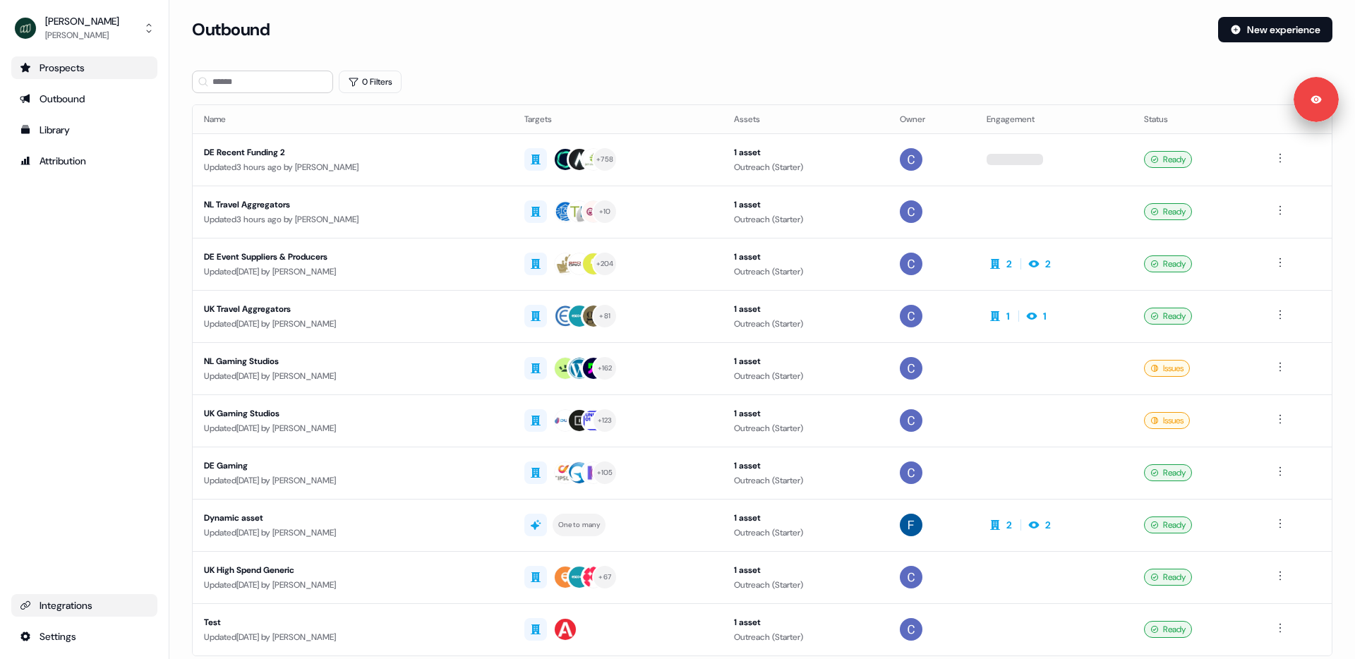
click at [74, 66] on div "Prospects" at bounding box center [84, 68] width 129 height 14
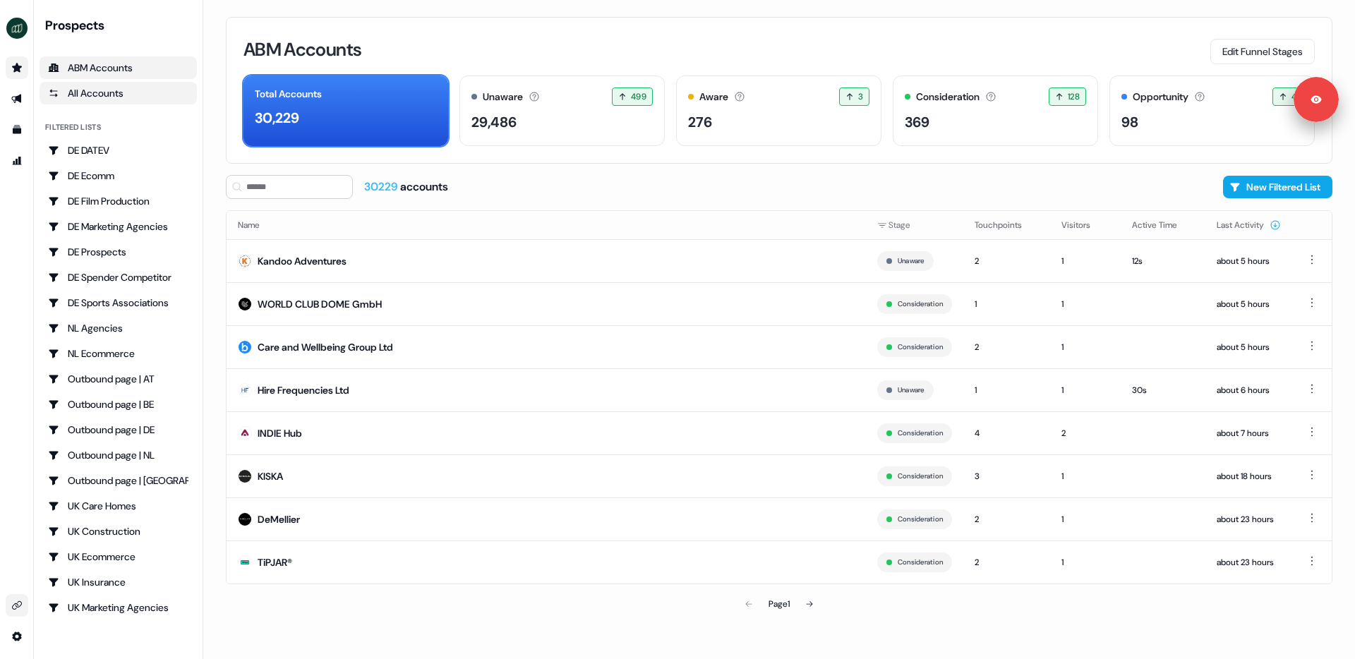
click at [90, 83] on link "All Accounts" at bounding box center [118, 93] width 157 height 23
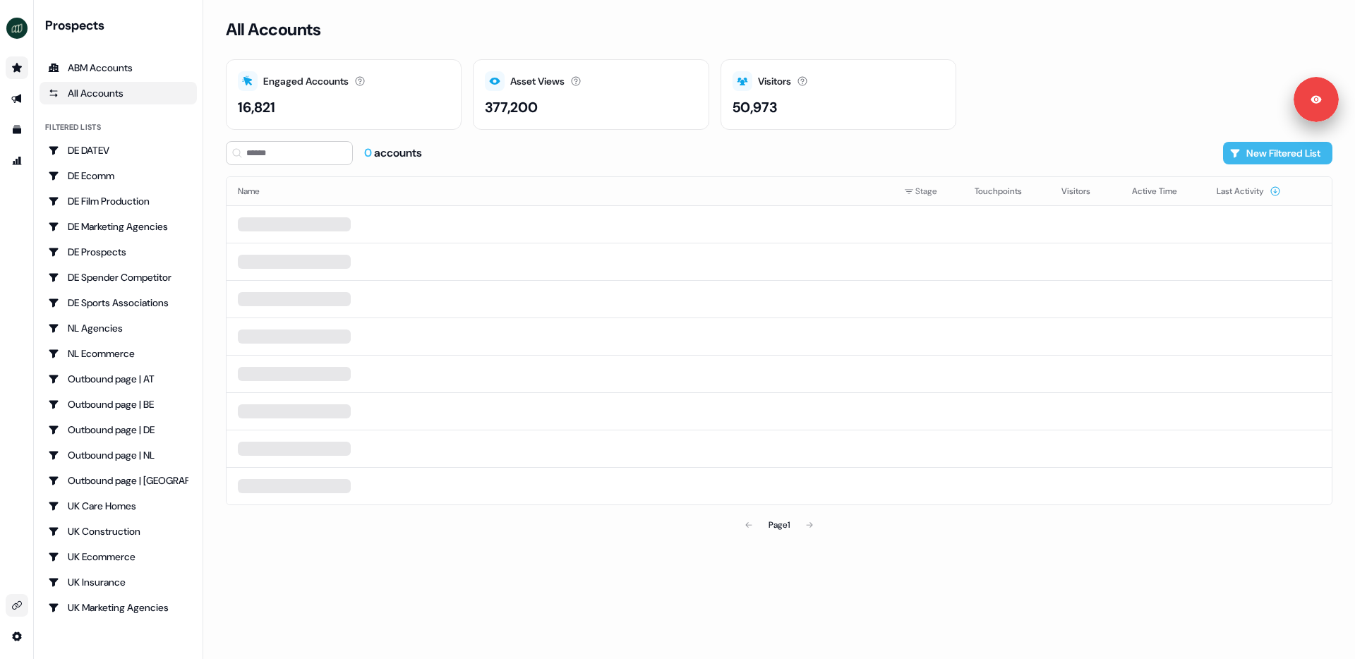
click at [1255, 149] on button "New Filtered List" at bounding box center [1277, 153] width 109 height 23
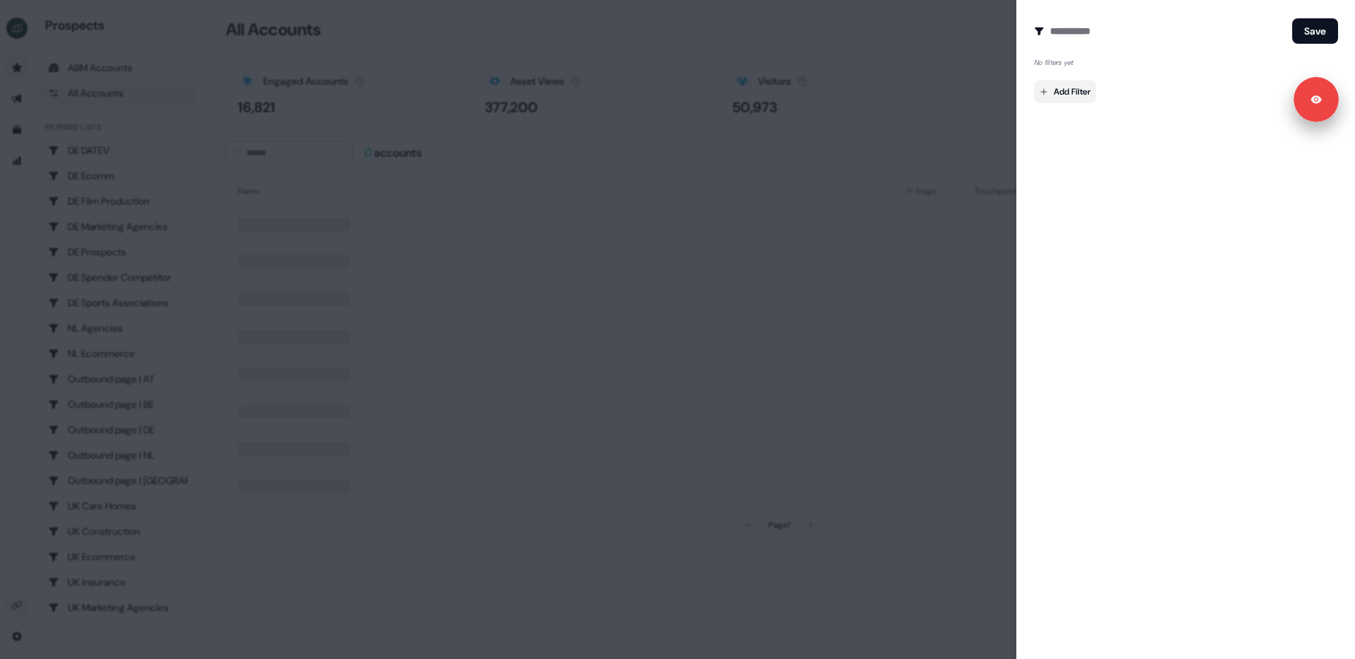
click at [1095, 92] on body "For the best experience switch devices to a bigger screen. Go to Userled.io Pro…" at bounding box center [677, 329] width 1355 height 659
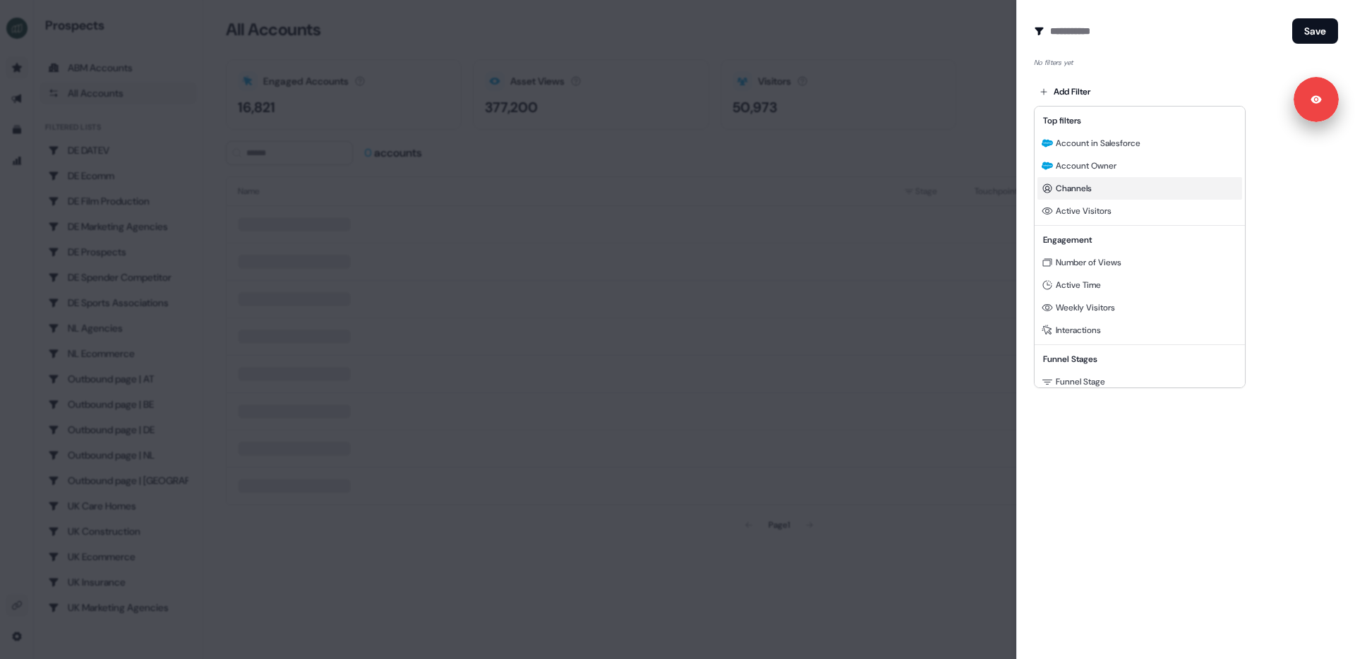
click at [1069, 185] on span "Channels" at bounding box center [1073, 188] width 36 height 11
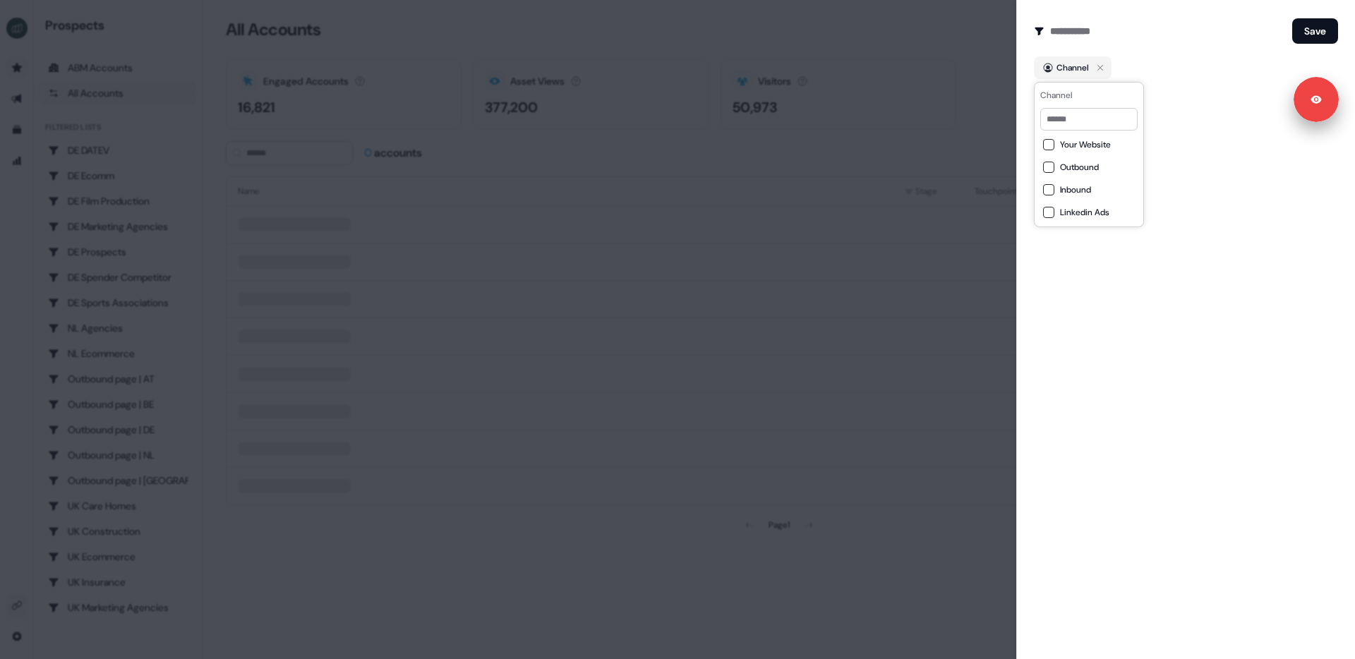
click at [1049, 189] on button "Inbound" at bounding box center [1048, 189] width 11 height 11
click at [1269, 28] on button "Save" at bounding box center [1315, 30] width 46 height 25
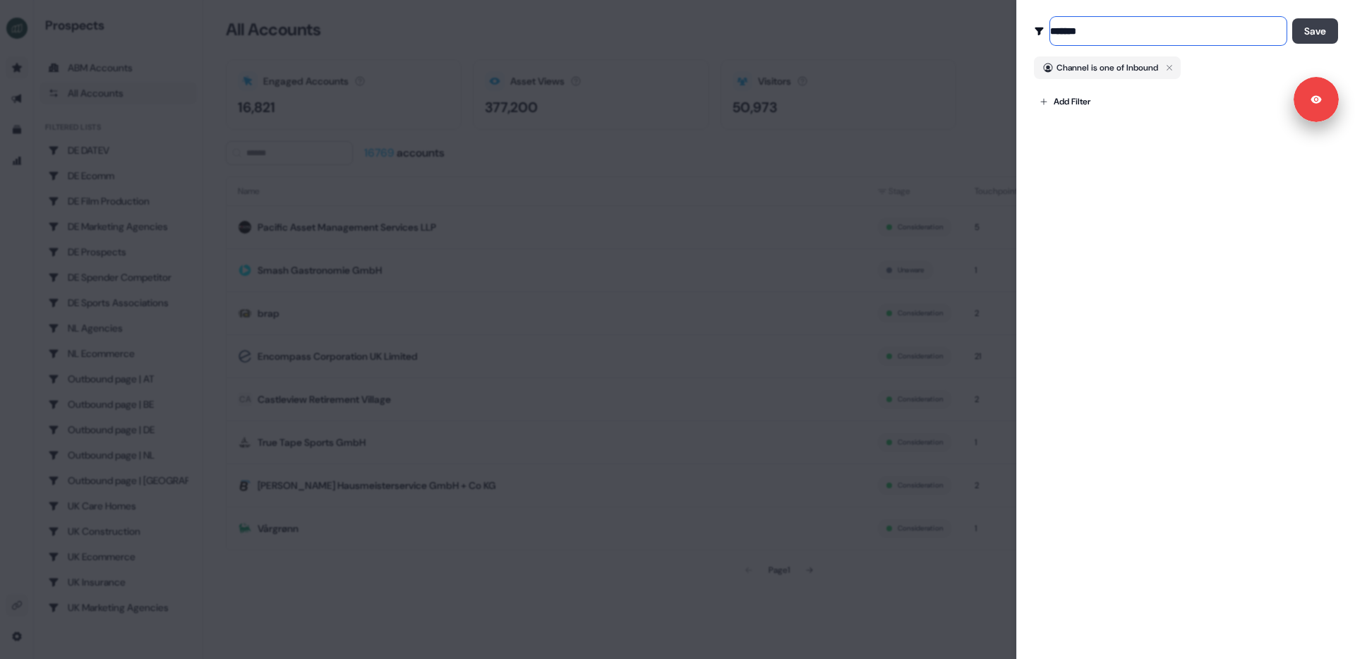
type input "*******"
click at [1269, 31] on button "Save" at bounding box center [1315, 30] width 46 height 25
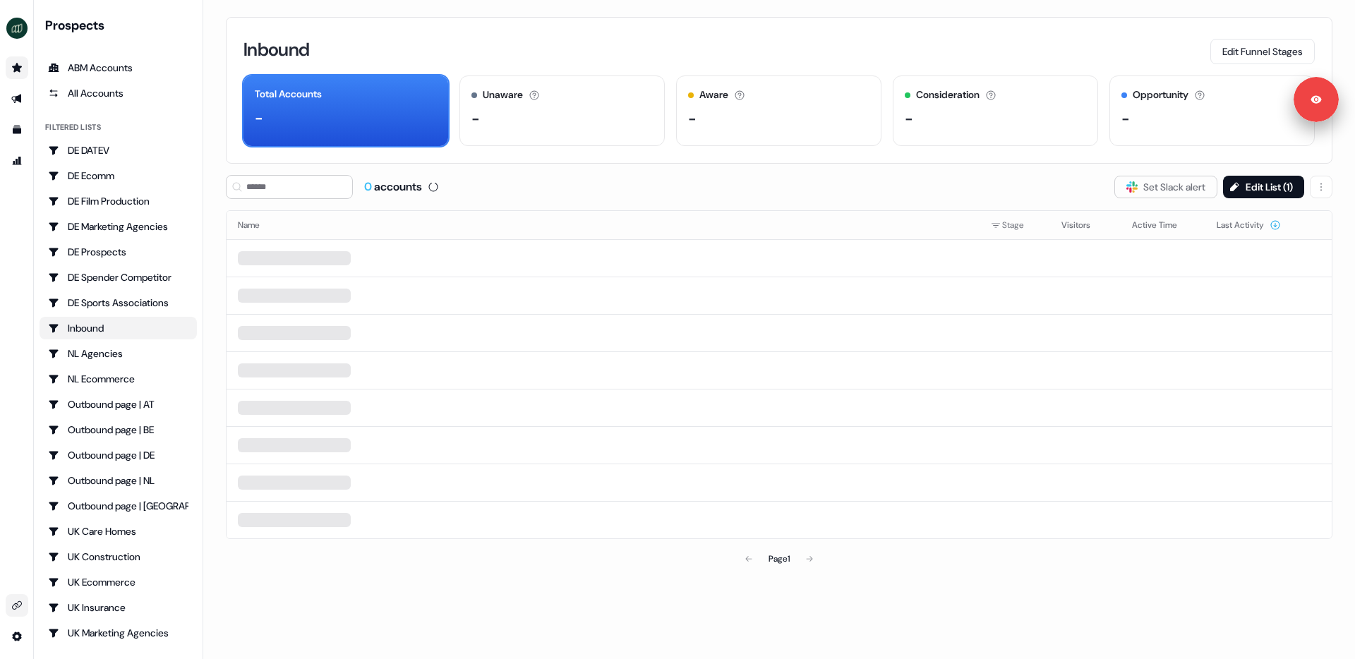
click at [466, 38] on div "Inbound Edit Funnel Stages" at bounding box center [778, 50] width 1071 height 30
click at [16, 608] on icon "Go to integrations" at bounding box center [17, 605] width 10 height 8
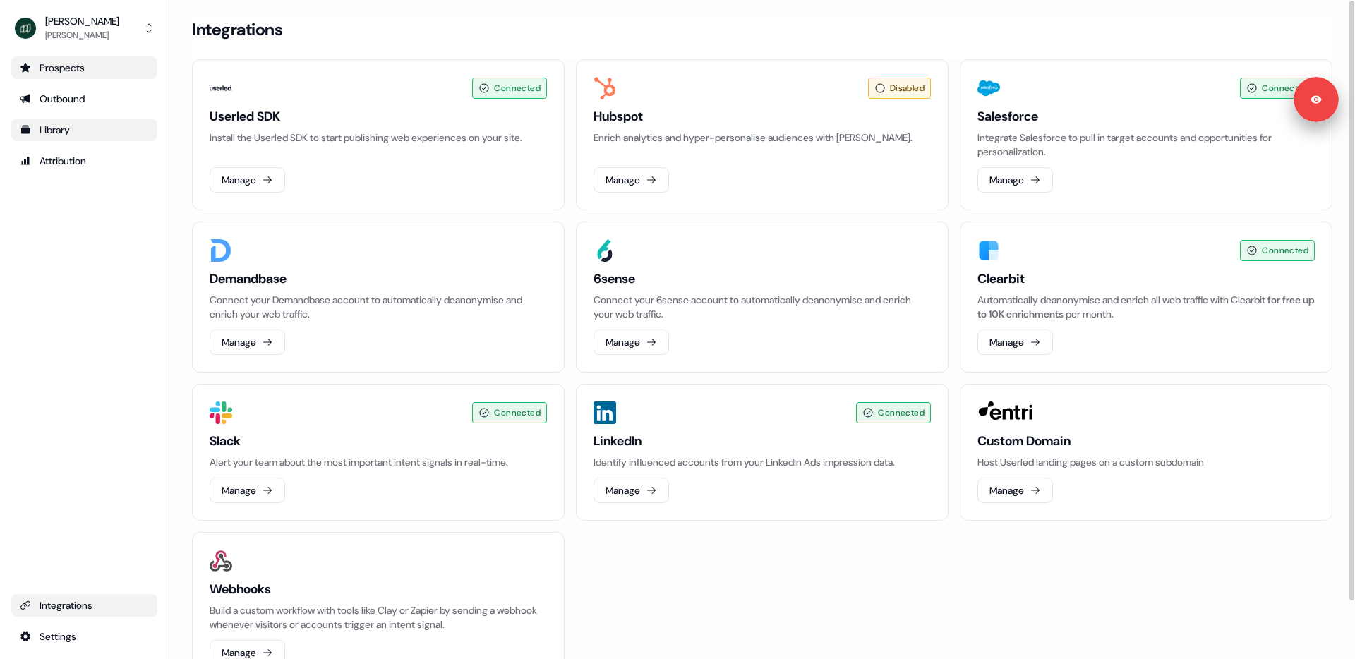
click at [94, 131] on div "Library" at bounding box center [84, 130] width 129 height 14
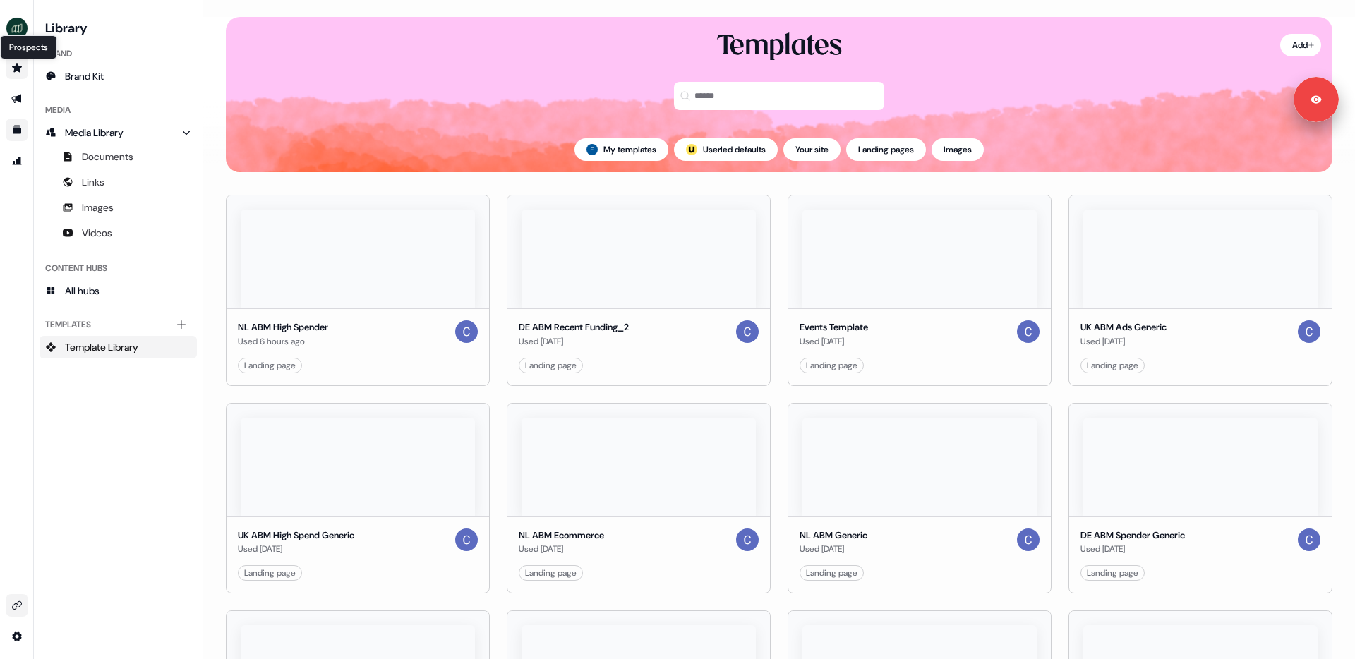
click at [16, 64] on icon "Go to prospects" at bounding box center [17, 67] width 10 height 9
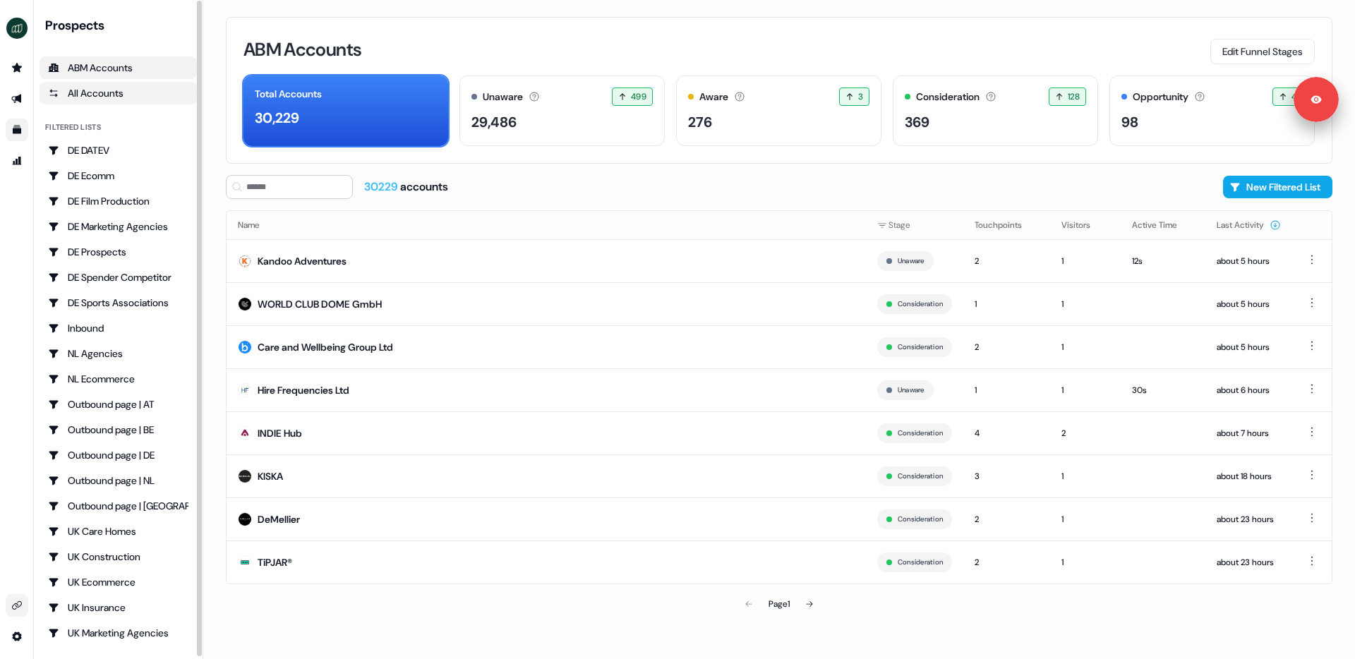
click at [75, 89] on div "All Accounts" at bounding box center [118, 93] width 140 height 14
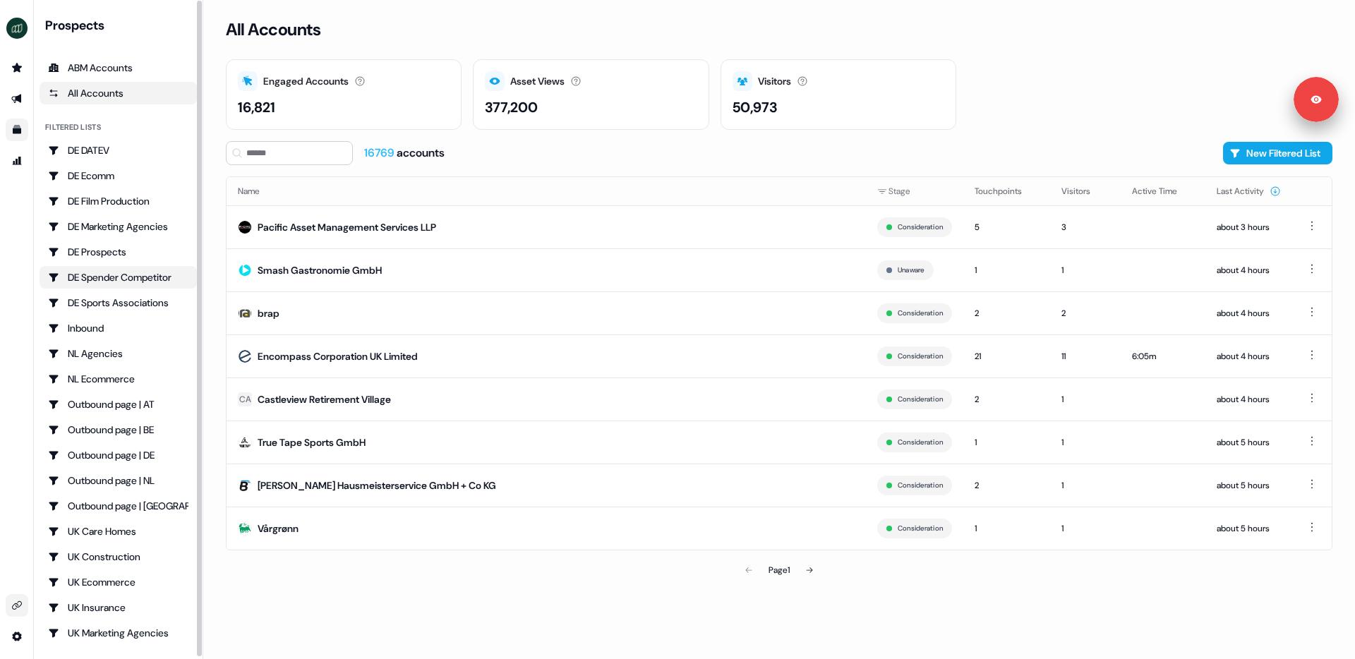
scroll to position [2, 0]
click at [97, 325] on div "Inbound" at bounding box center [118, 326] width 140 height 14
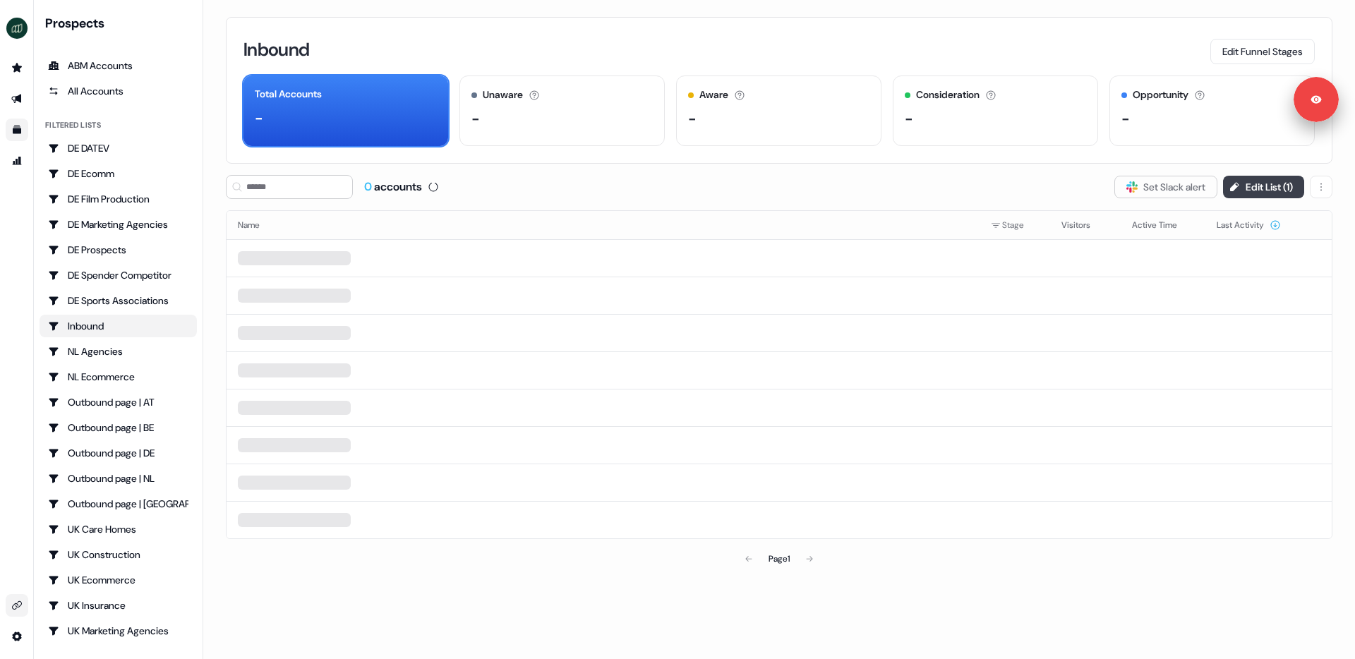
click at [1251, 186] on button "Edit List ( 1 )" at bounding box center [1263, 187] width 81 height 23
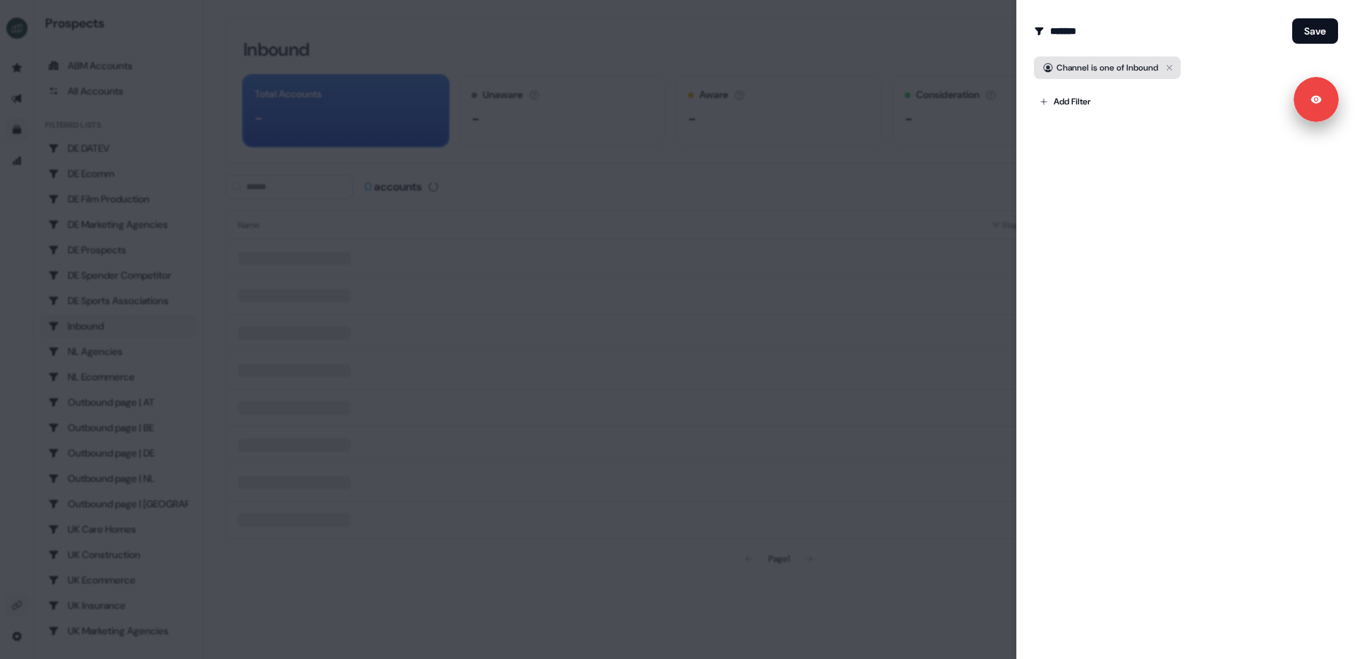
click at [1175, 68] on icon "button" at bounding box center [1168, 67] width 17 height 17
click at [943, 33] on div at bounding box center [677, 329] width 1355 height 659
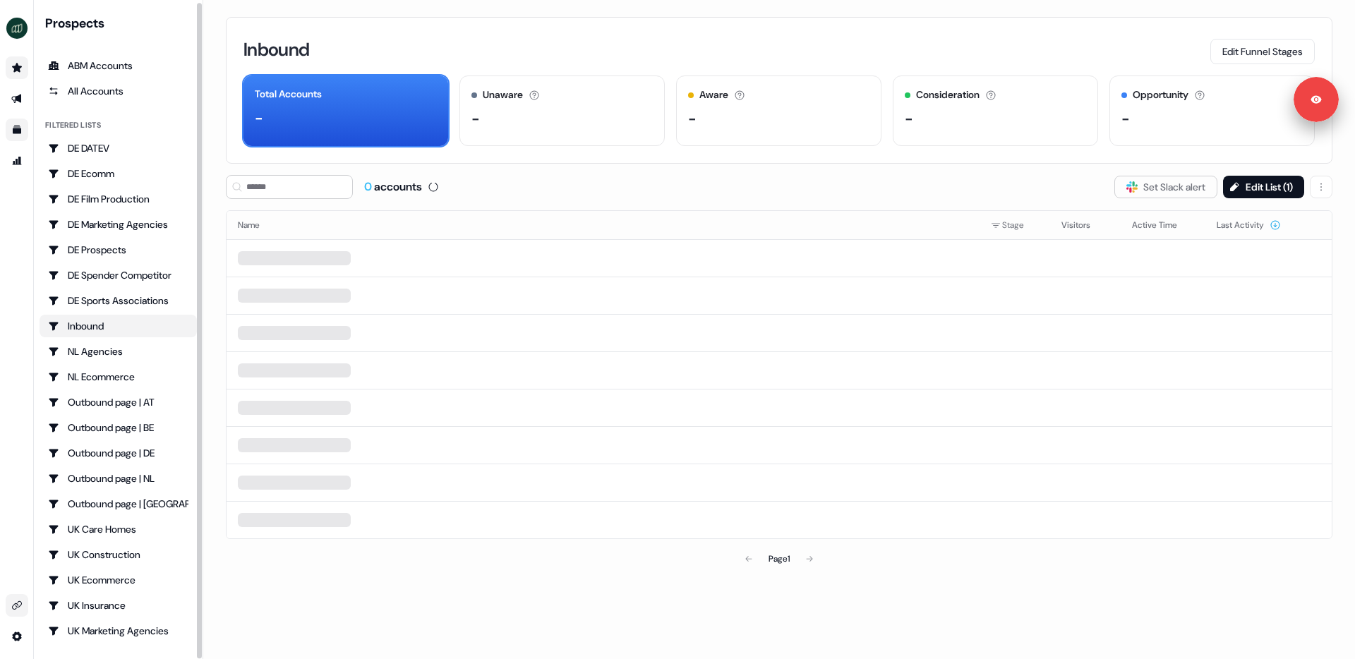
click at [23, 64] on link "Go to prospects" at bounding box center [17, 67] width 23 height 23
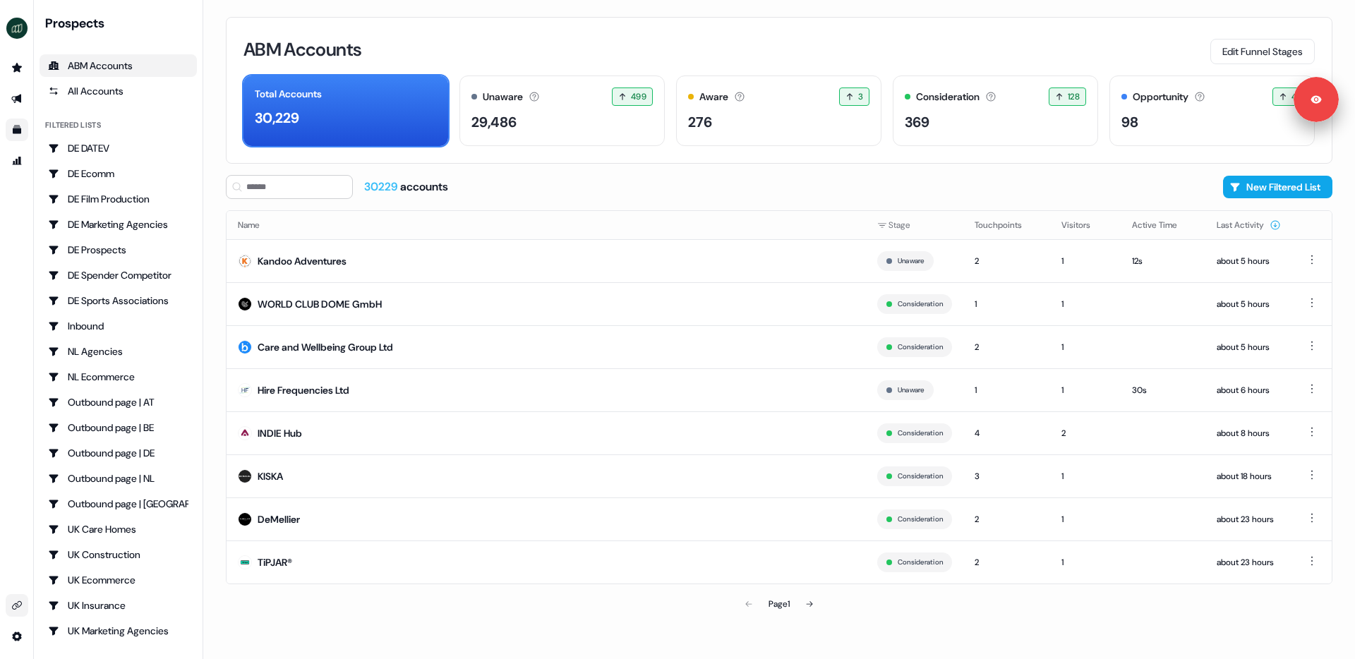
click at [768, 42] on div "ABM Accounts Edit Funnel Stages" at bounding box center [778, 50] width 1071 height 30
click at [697, 179] on div "30229 accounts New Filtered List" at bounding box center [779, 187] width 1106 height 24
click at [16, 95] on icon "Go to outbound experience" at bounding box center [16, 98] width 11 height 11
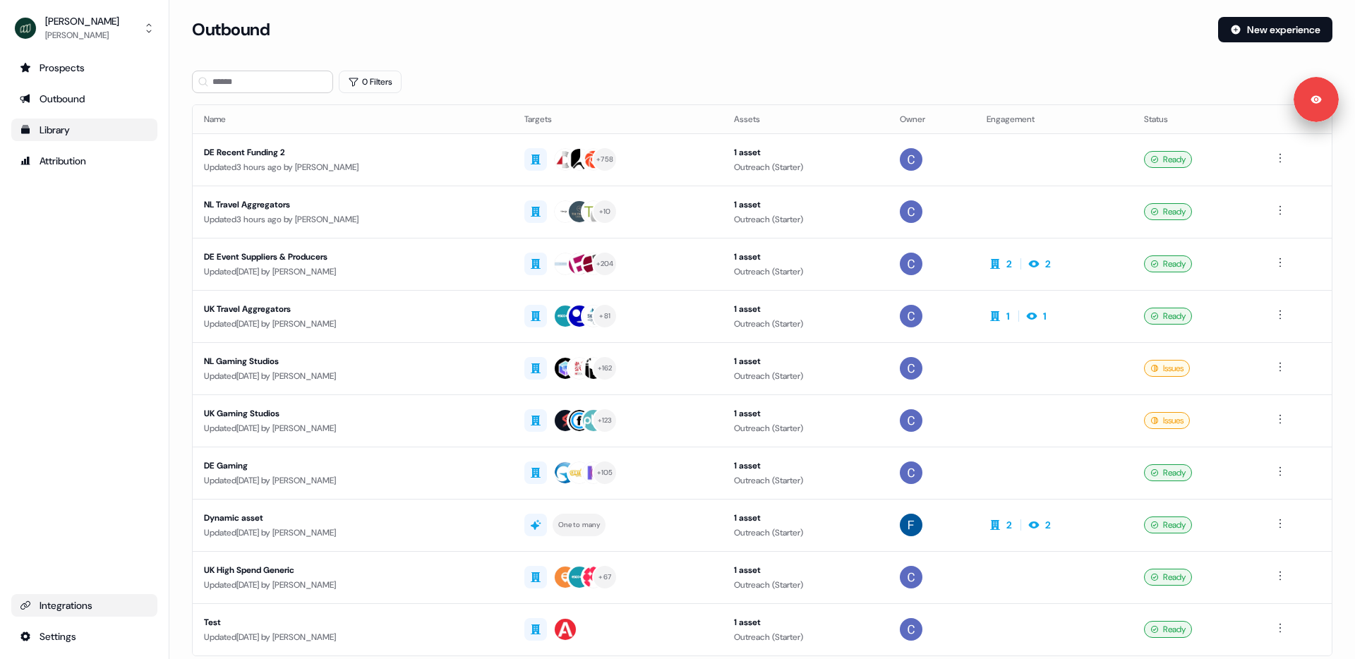
drag, startPoint x: 33, startPoint y: 319, endPoint x: 109, endPoint y: 260, distance: 96.1
click at [33, 319] on div "Prospects Outbound Library Attribution Integrations Settings" at bounding box center [84, 351] width 146 height 591
click at [92, 259] on div "Prospects Outbound Library Attribution Integrations Settings" at bounding box center [84, 351] width 146 height 591
click at [85, 66] on div "Prospects" at bounding box center [84, 68] width 129 height 14
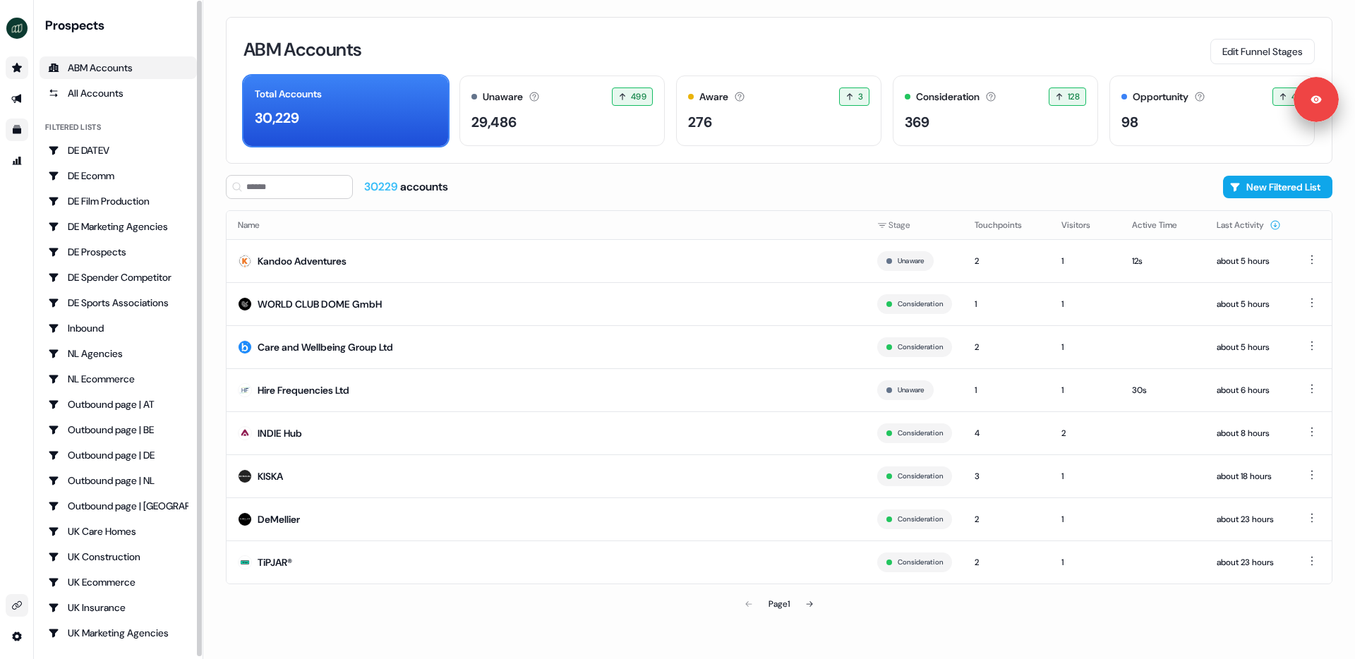
click at [548, 52] on div "ABM Accounts Edit Funnel Stages" at bounding box center [778, 50] width 1071 height 30
click at [645, 42] on div "ABM Accounts Edit Funnel Stages" at bounding box center [778, 50] width 1071 height 30
click at [671, 42] on div "ABM Accounts Edit Funnel Stages" at bounding box center [778, 50] width 1071 height 30
click at [218, 135] on div "ABM Accounts Edit Funnel Stages Total Accounts 30,229 Unaware The default stage…" at bounding box center [778, 329] width 1151 height 659
click at [16, 125] on icon "Go to templates" at bounding box center [16, 129] width 11 height 11
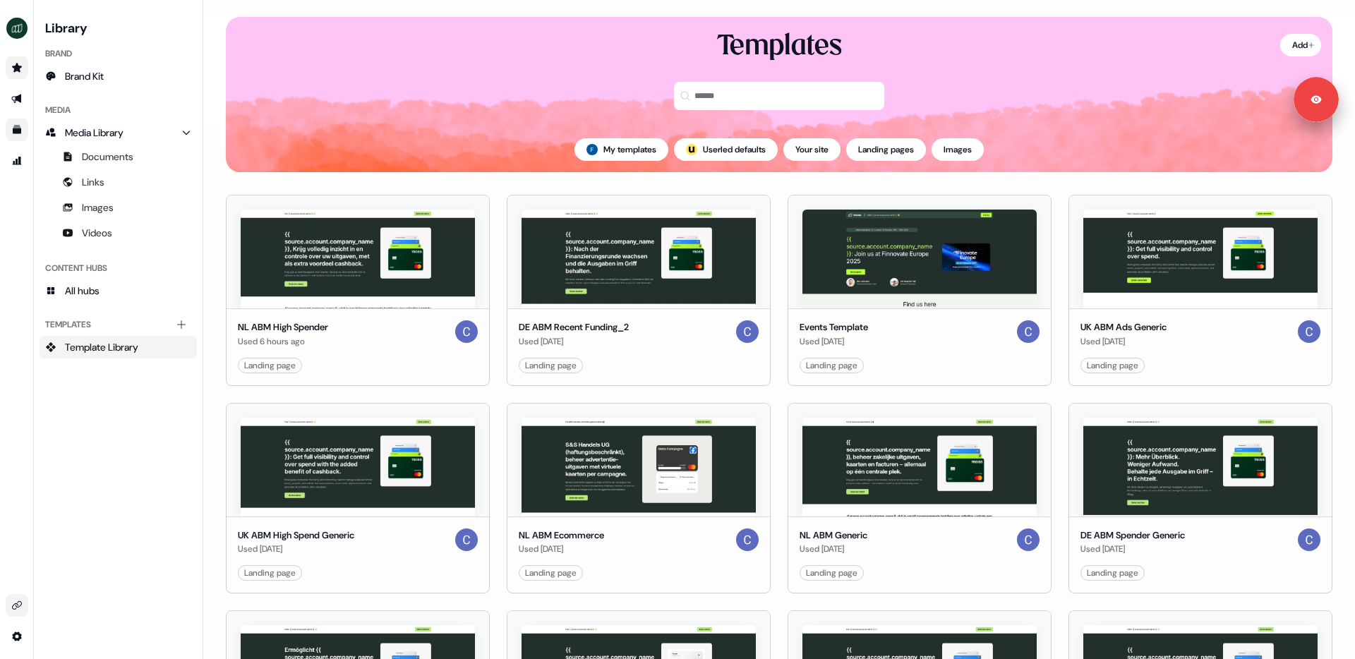
click at [961, 365] on link "Edit" at bounding box center [964, 365] width 14 height 14
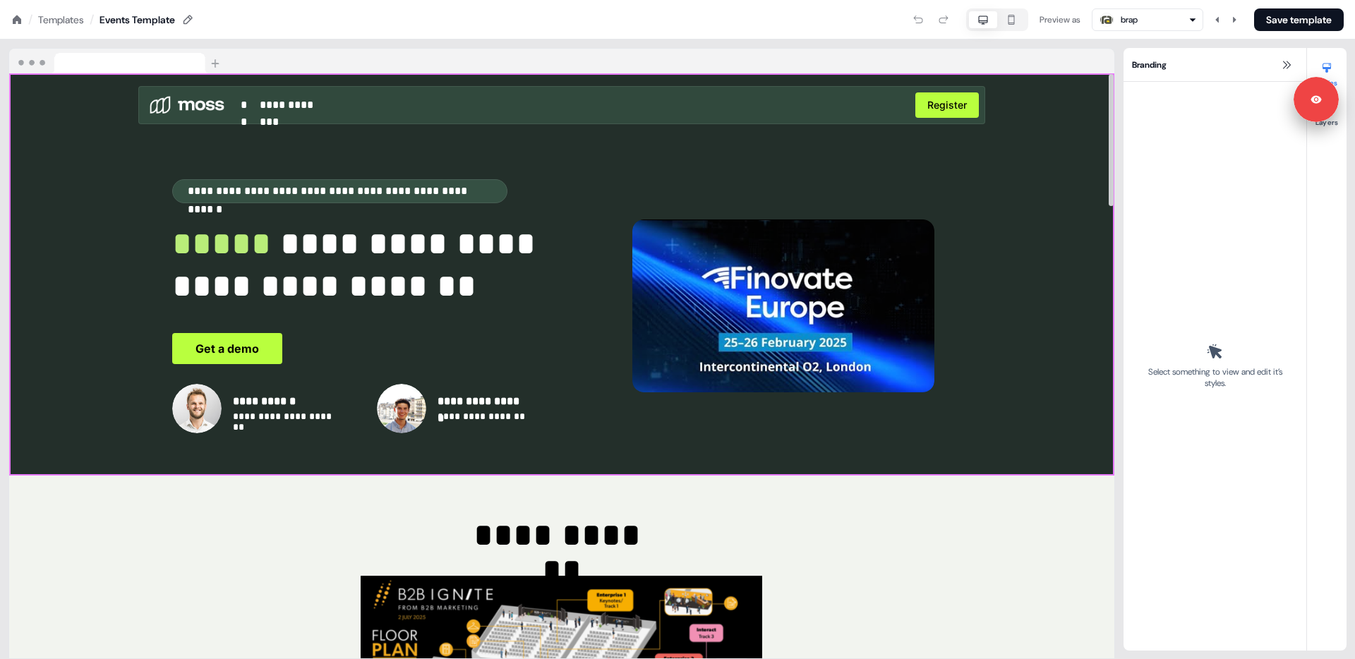
click at [1044, 164] on div "**********" at bounding box center [561, 274] width 1105 height 402
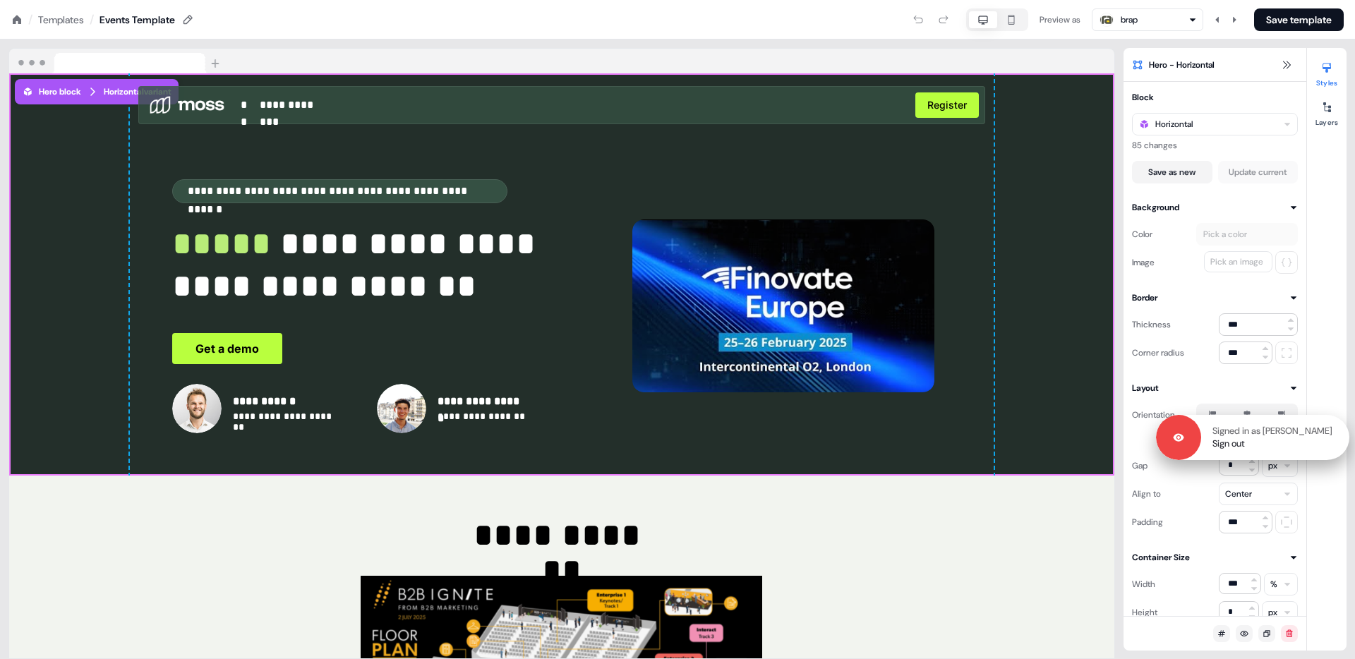
drag, startPoint x: 1321, startPoint y: 98, endPoint x: 1333, endPoint y: 435, distance: 337.4
click at [1269, 436] on div "Signed in as Felicity Cator Sign out" at bounding box center [1275, 437] width 148 height 25
drag, startPoint x: 1330, startPoint y: 216, endPoint x: 1257, endPoint y: 197, distance: 75.1
click at [1269, 216] on div "Styles Layers" at bounding box center [1327, 349] width 40 height 602
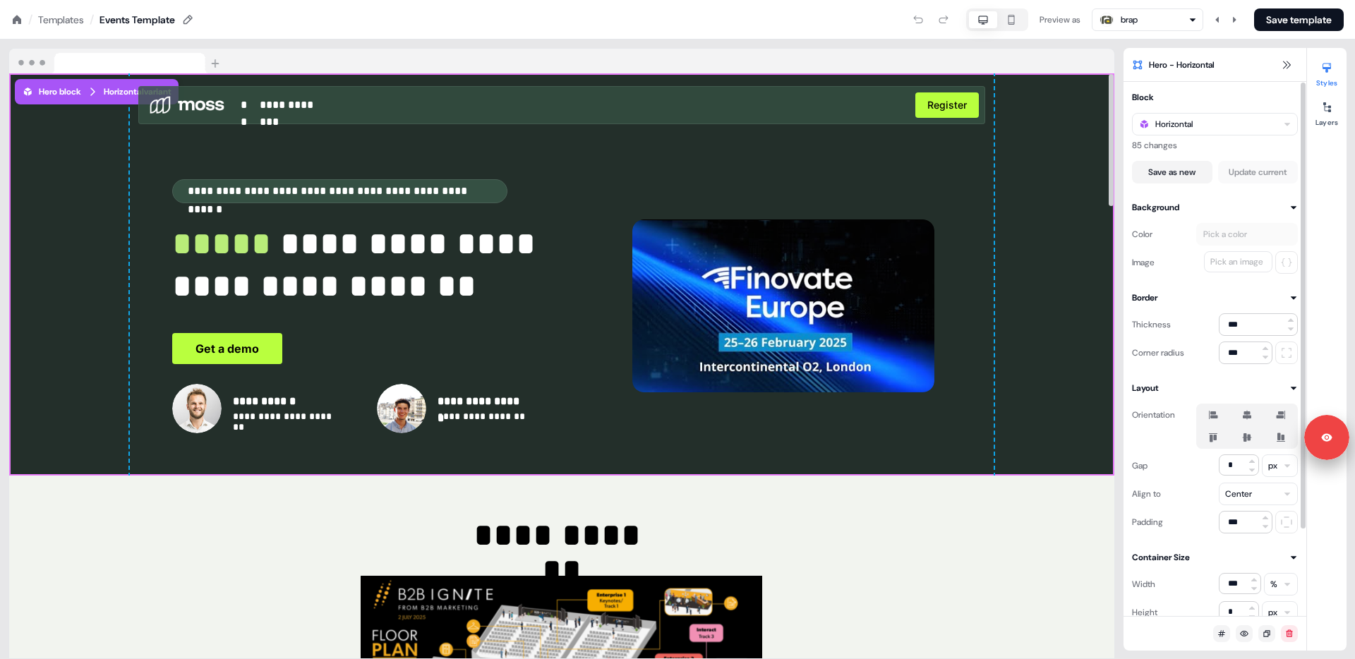
click at [976, 162] on div "**********" at bounding box center [561, 274] width 863 height 402
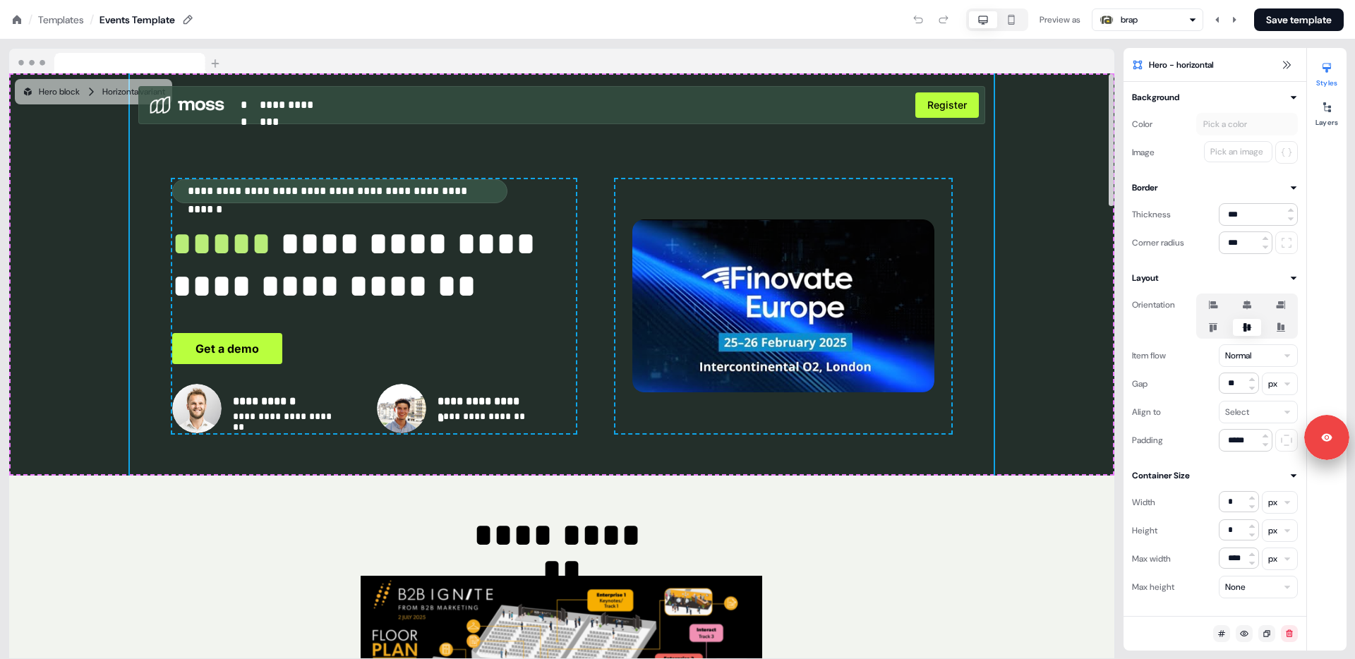
click at [1071, 162] on div "**********" at bounding box center [561, 274] width 1105 height 402
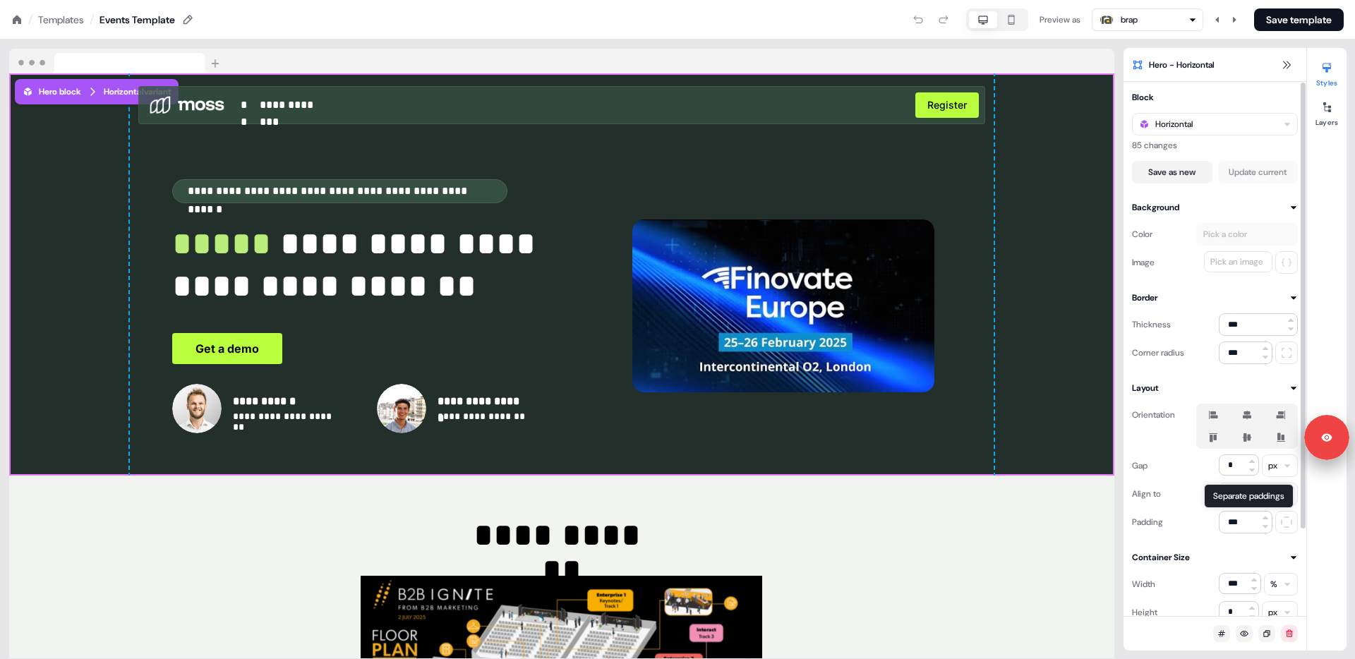
click at [1269, 521] on icon at bounding box center [1286, 522] width 10 height 10
click at [1269, 521] on icon at bounding box center [1286, 521] width 17 height 11
click at [993, 241] on div "**********" at bounding box center [561, 274] width 863 height 402
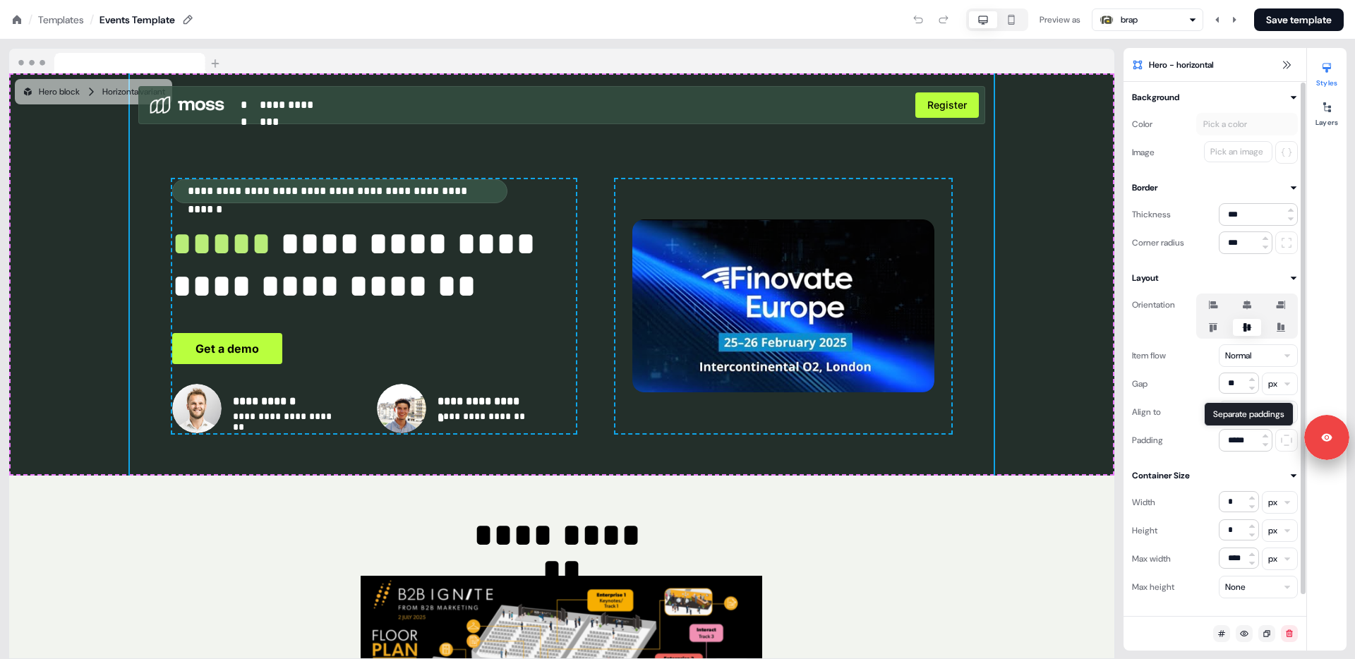
click at [1269, 447] on button at bounding box center [1286, 440] width 23 height 23
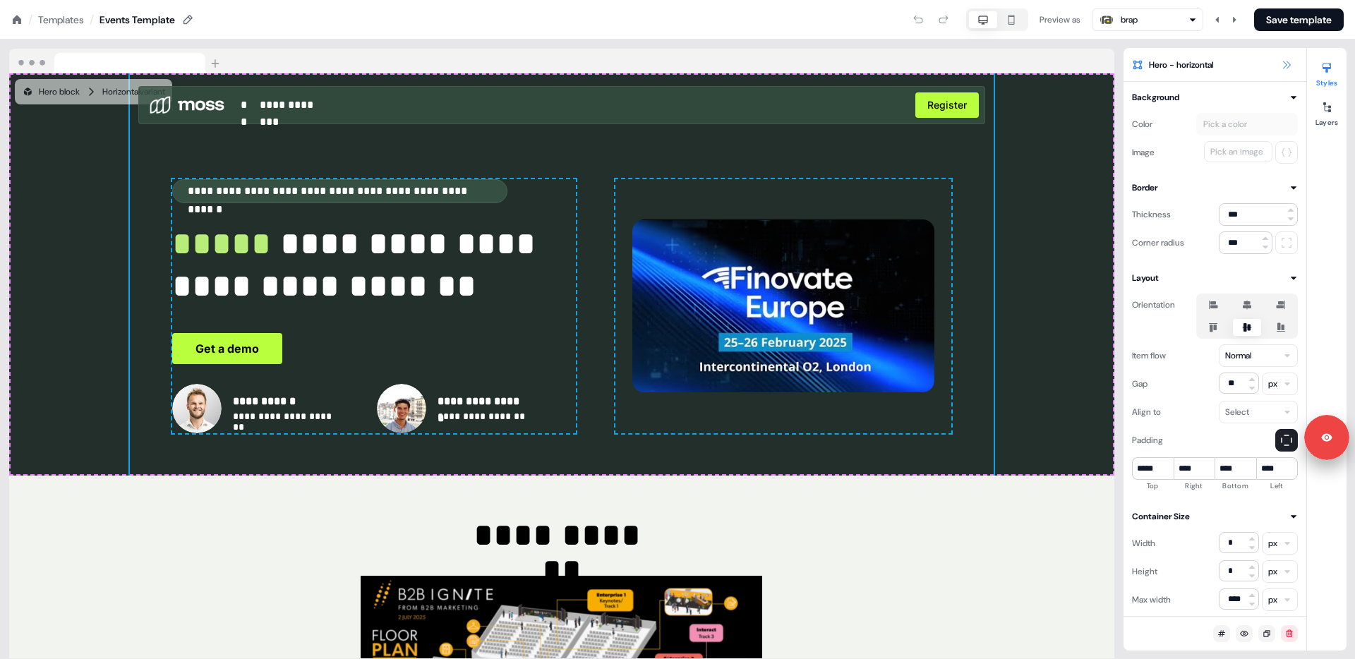
click at [1269, 62] on icon at bounding box center [1285, 64] width 11 height 11
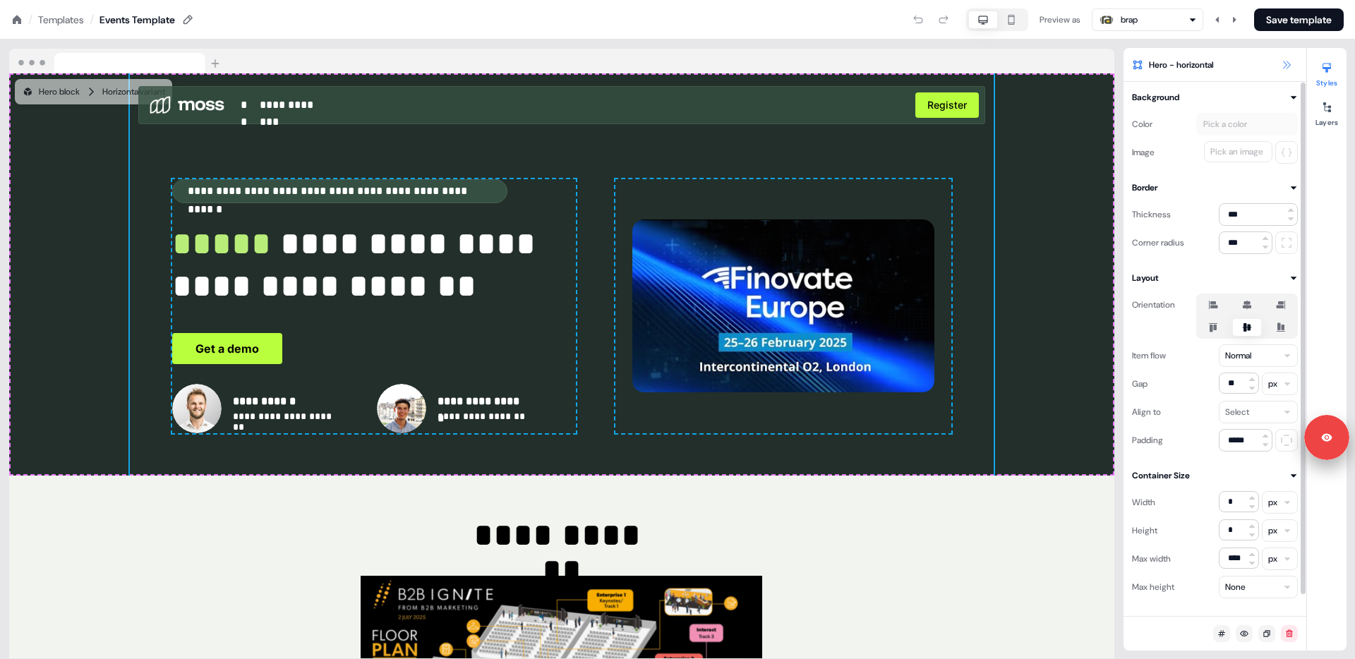
click at [1269, 66] on icon at bounding box center [1287, 65] width 8 height 8
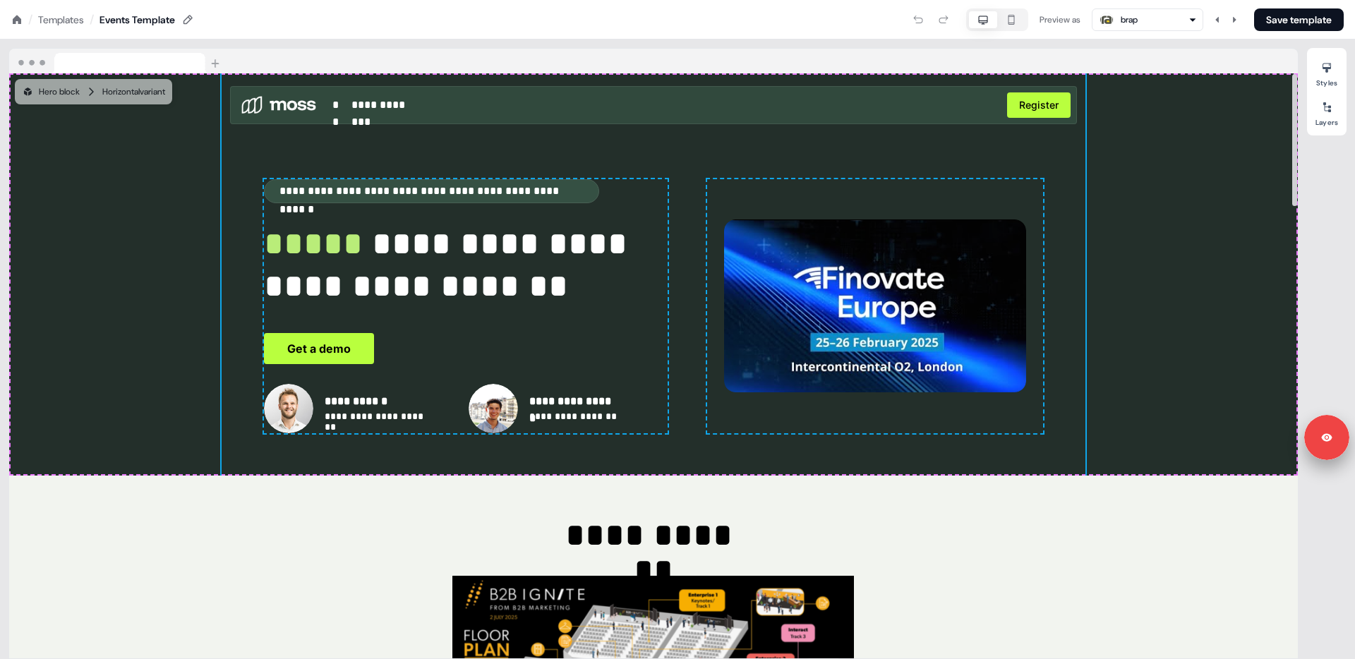
click at [143, 209] on div "**********" at bounding box center [653, 274] width 1288 height 402
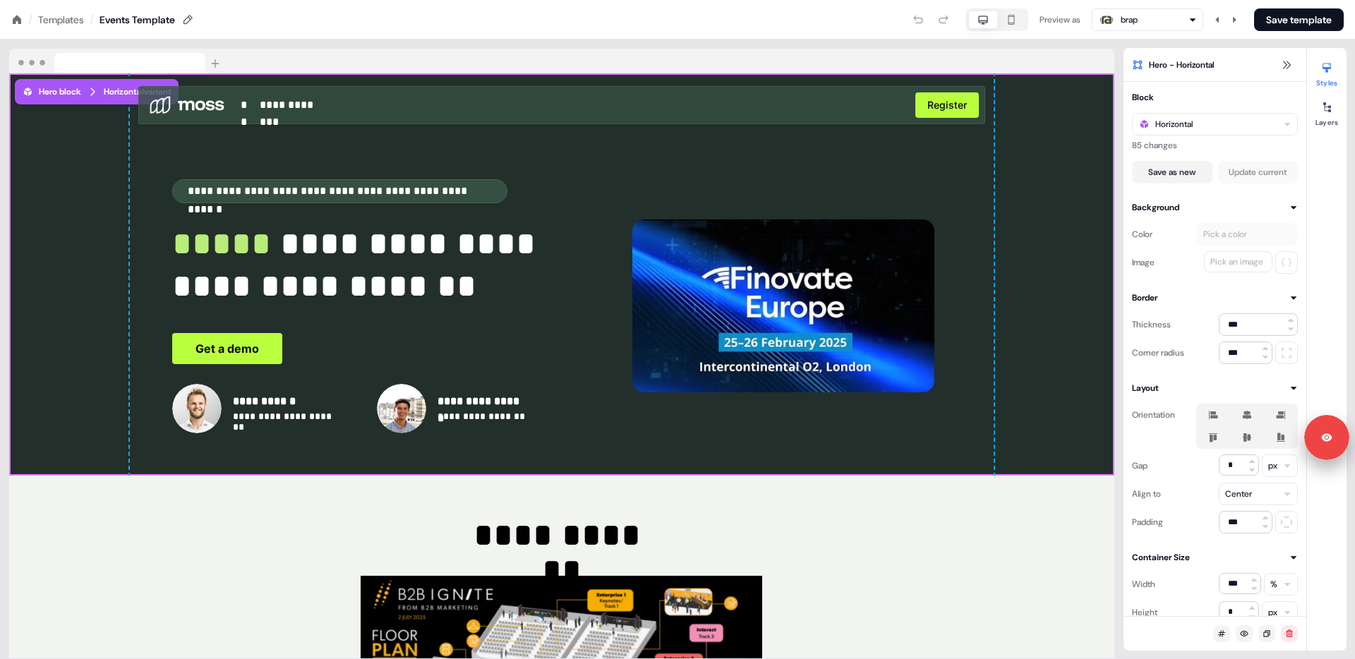
click at [16, 18] on icon at bounding box center [17, 19] width 8 height 8
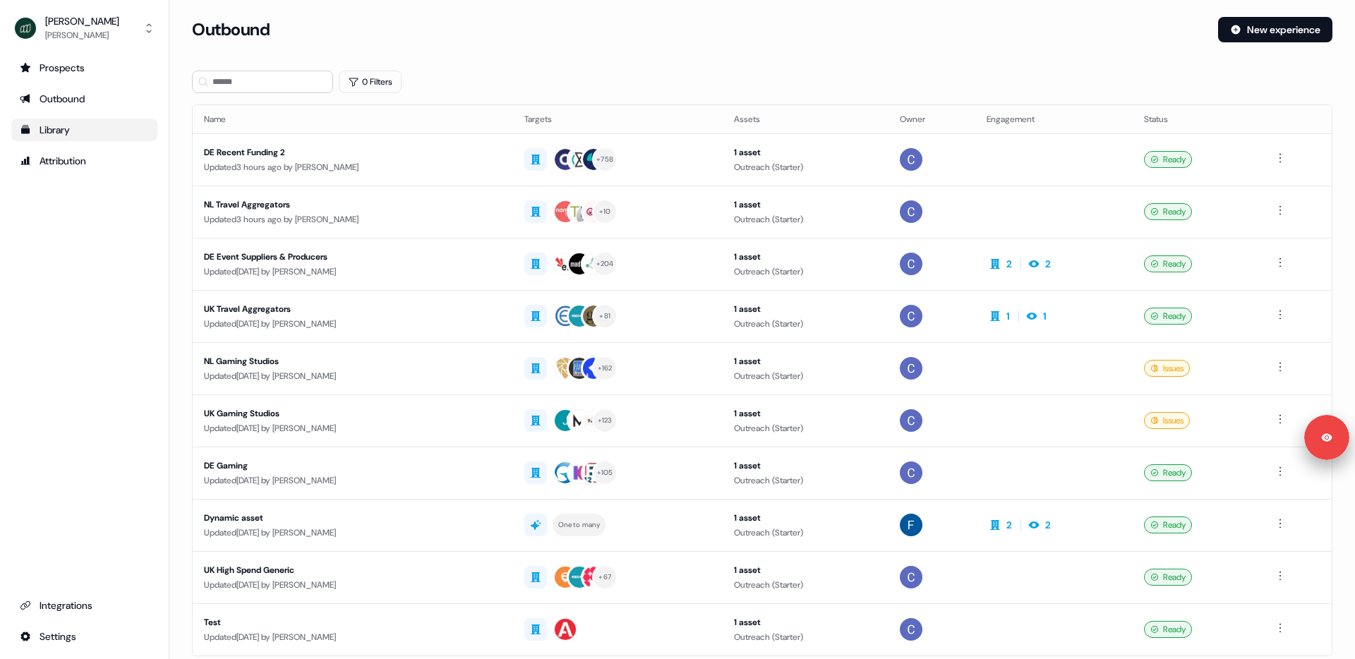
click at [51, 132] on div "Library" at bounding box center [84, 130] width 129 height 14
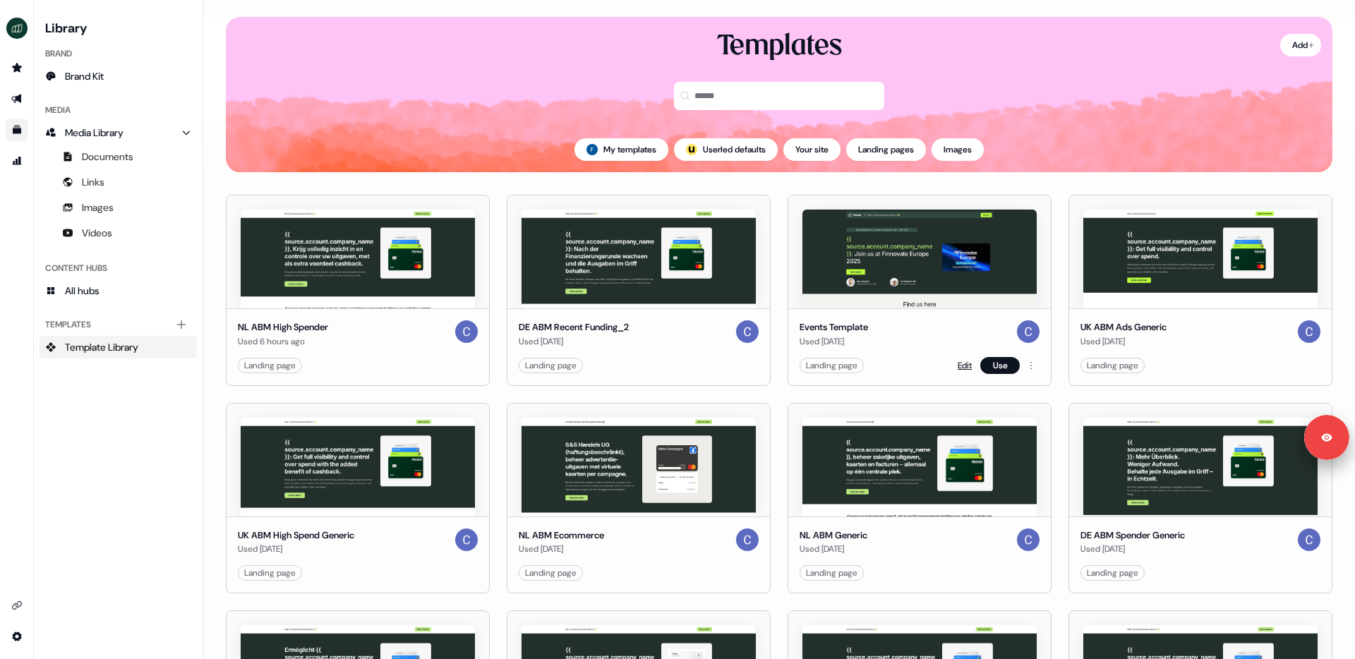
click at [957, 366] on link "Edit" at bounding box center [964, 365] width 14 height 14
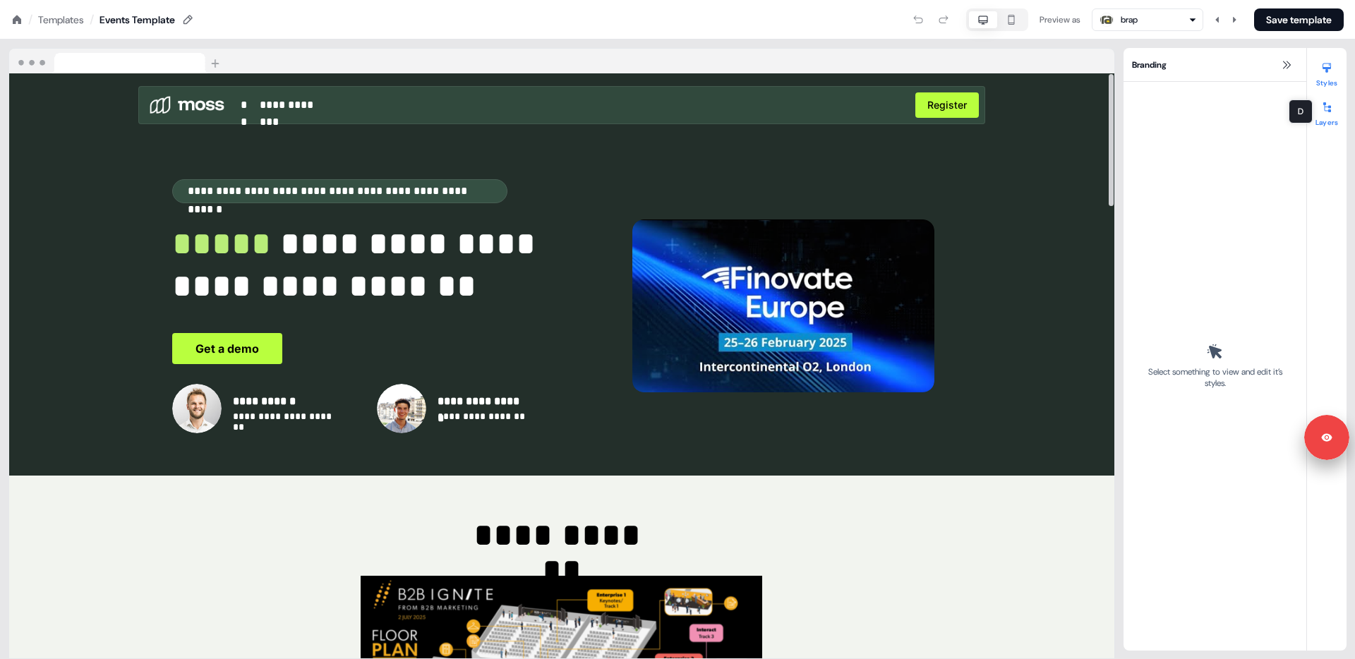
click at [1269, 99] on button "Layers" at bounding box center [1327, 111] width 40 height 31
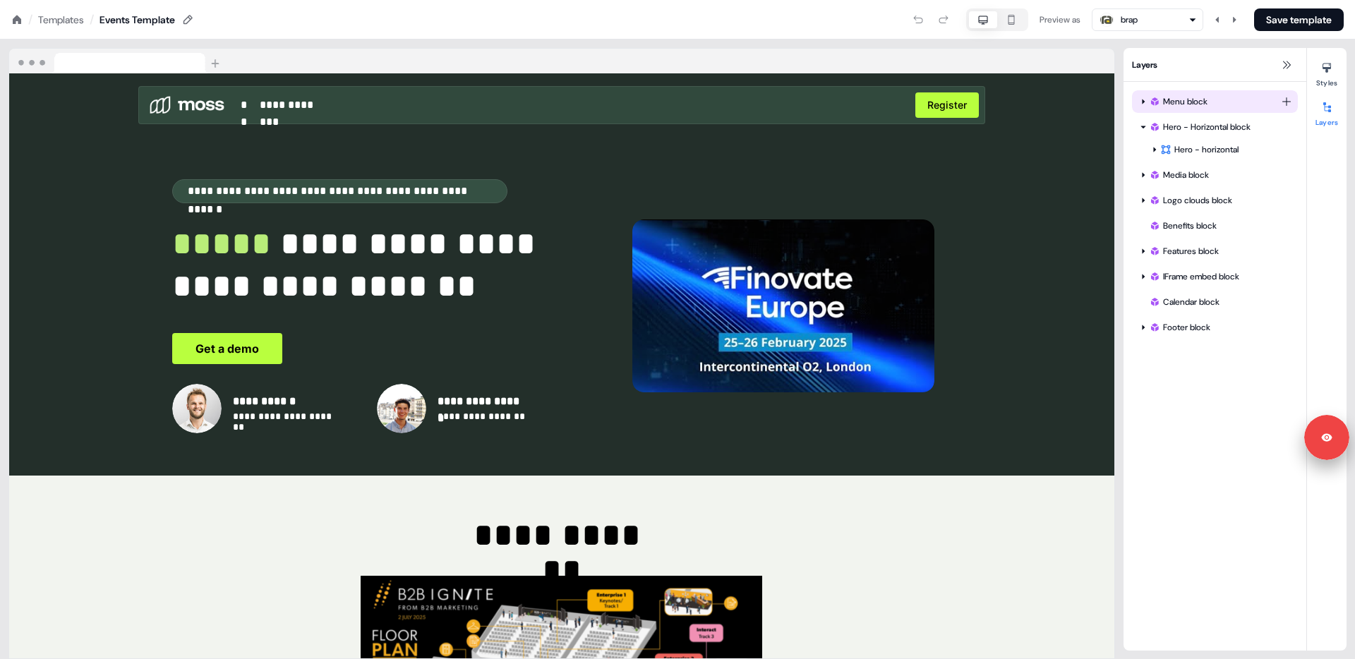
click at [1220, 106] on div "Menu block" at bounding box center [1215, 102] width 132 height 14
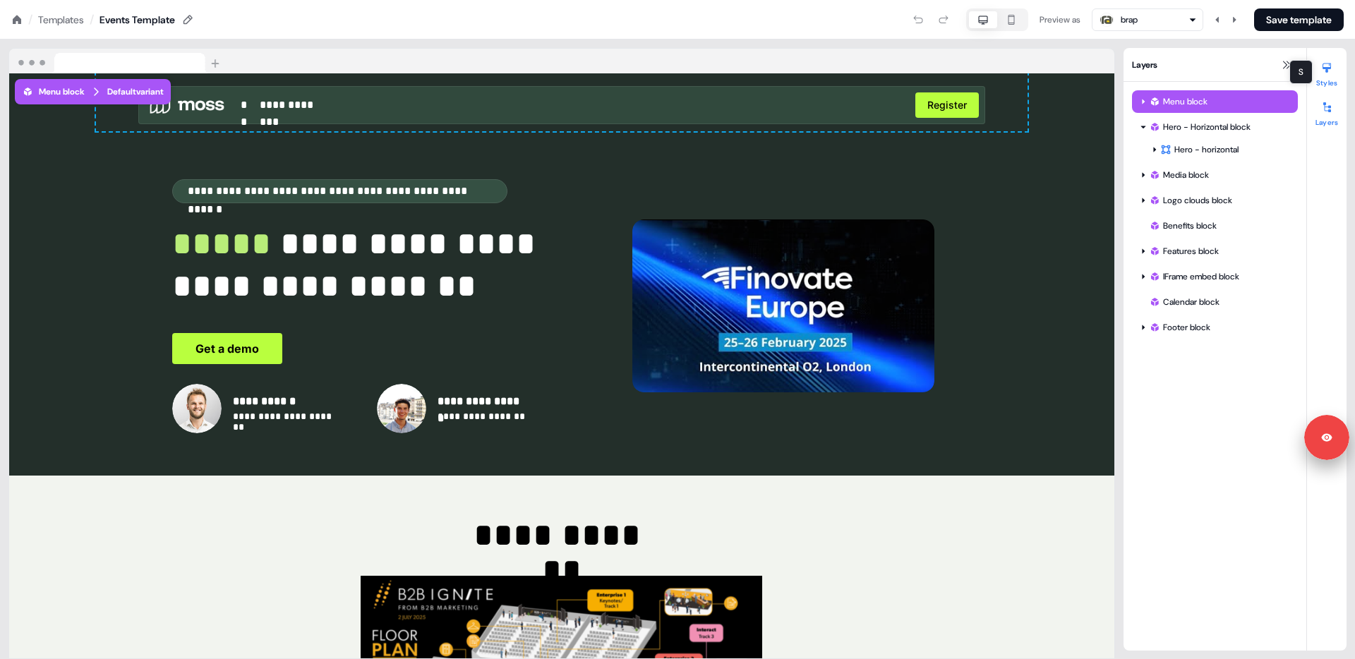
click at [1269, 68] on icon at bounding box center [1326, 68] width 8 height 10
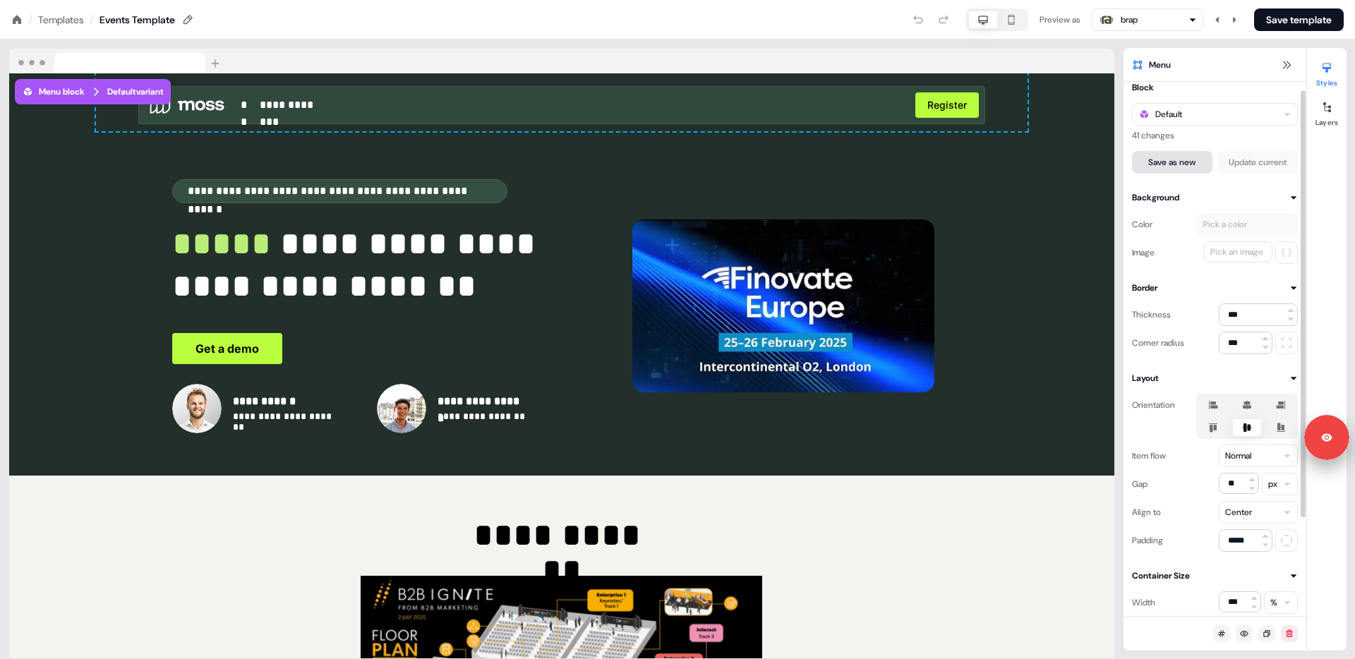
click at [1170, 170] on button "Save as new" at bounding box center [1172, 162] width 80 height 23
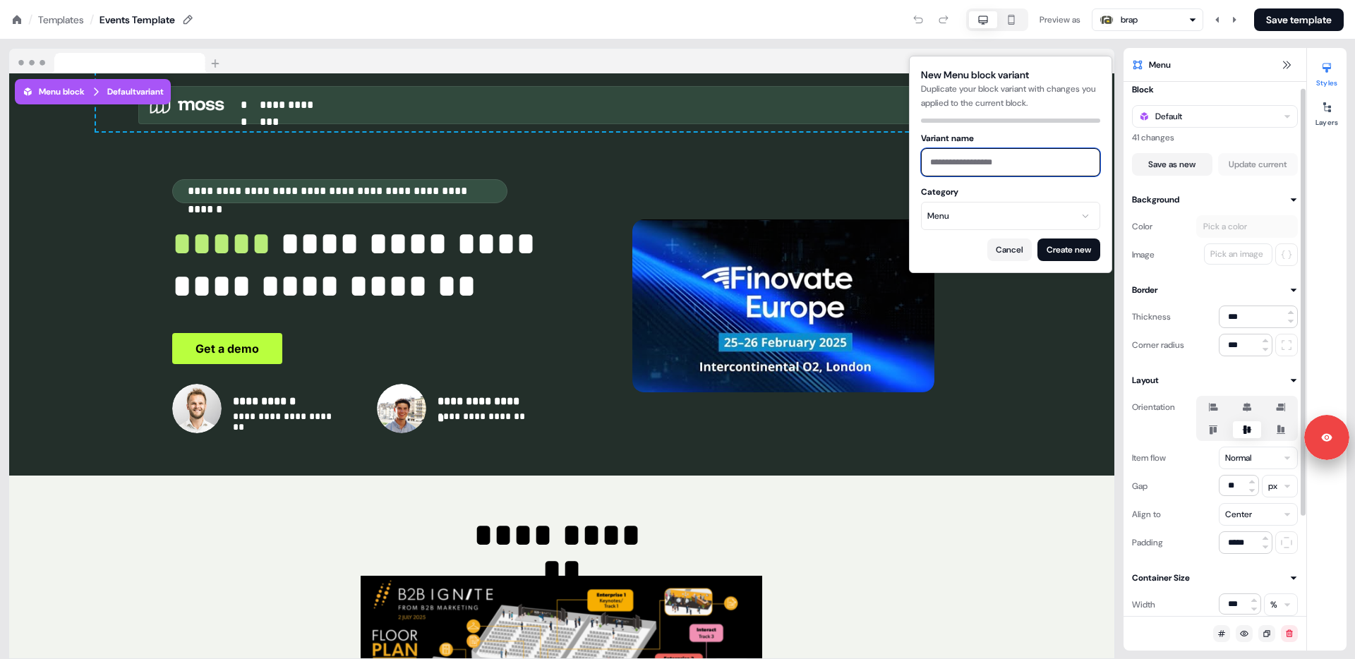
click at [998, 167] on input "Variant name" at bounding box center [1010, 162] width 179 height 28
type input "**********"
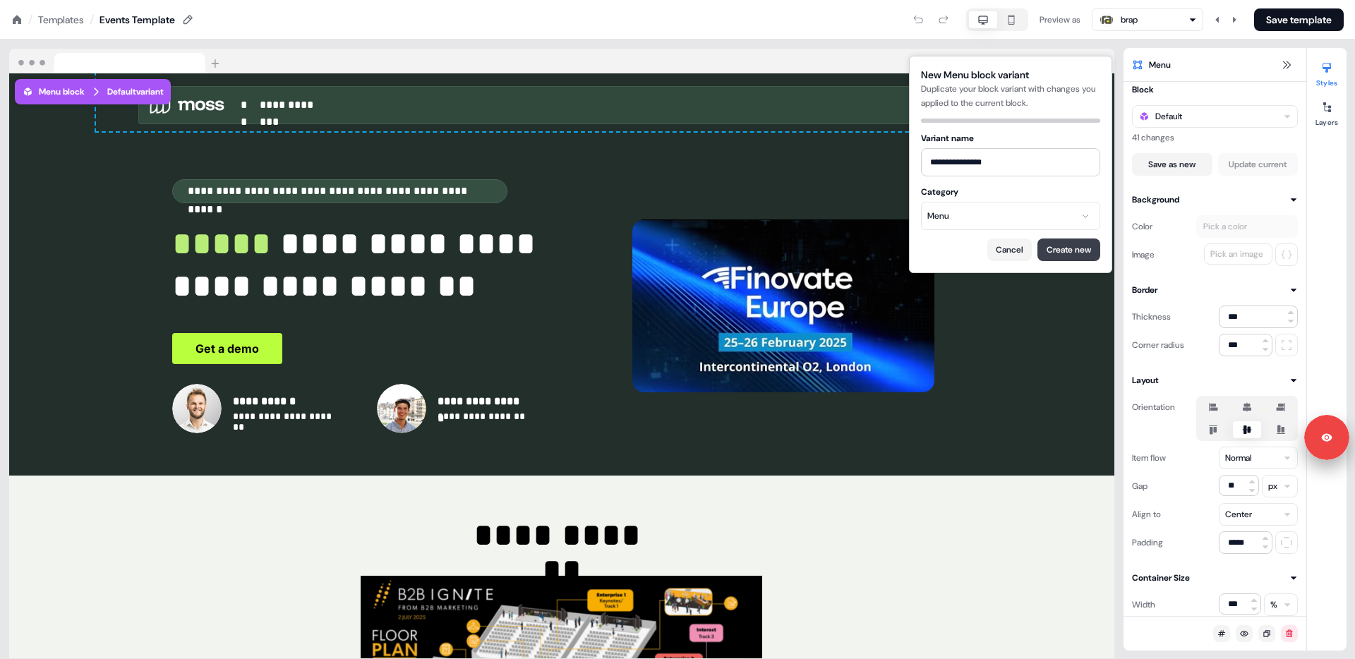
click at [1060, 253] on button "Create new" at bounding box center [1068, 249] width 63 height 23
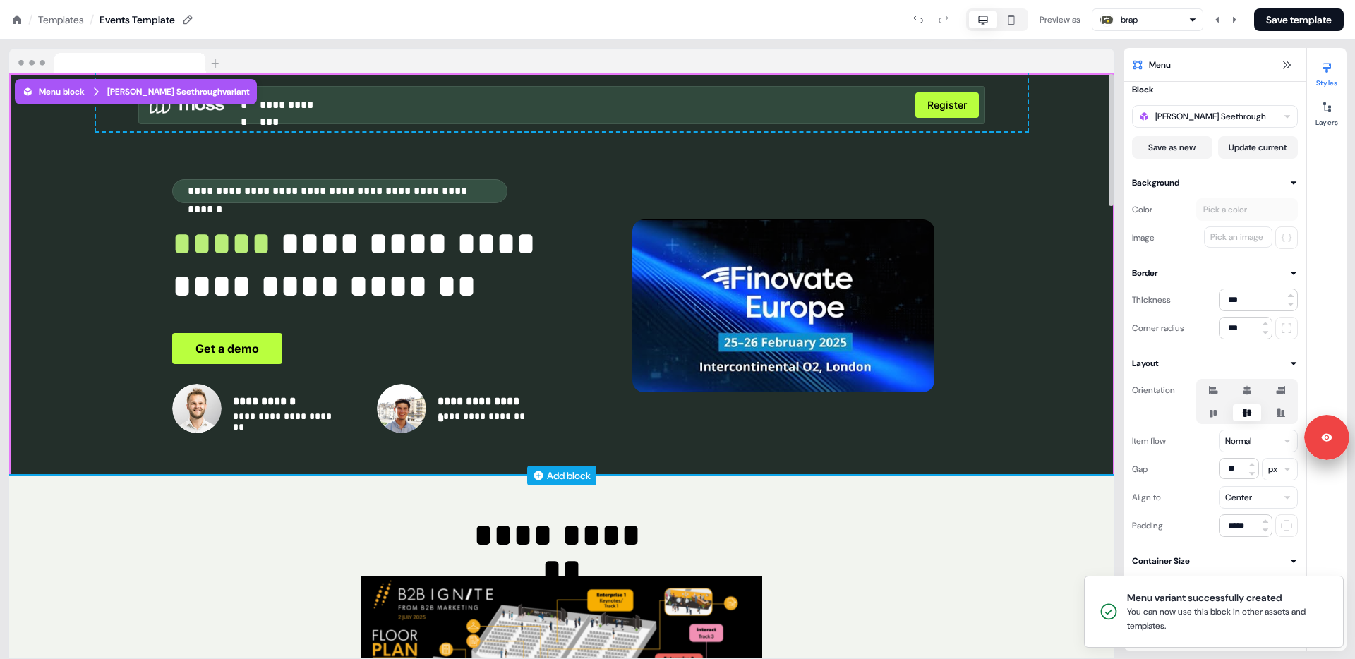
click at [563, 473] on div "Add block" at bounding box center [569, 475] width 44 height 14
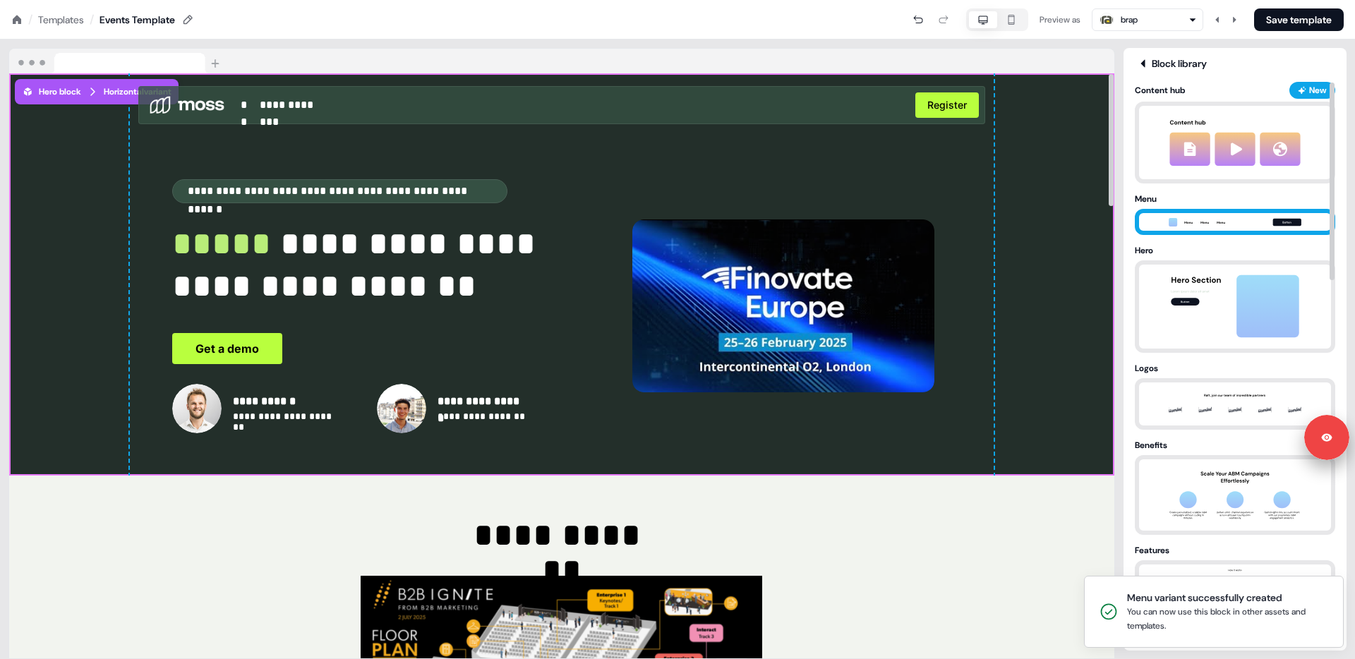
click at [1190, 225] on img at bounding box center [1234, 222] width 148 height 17
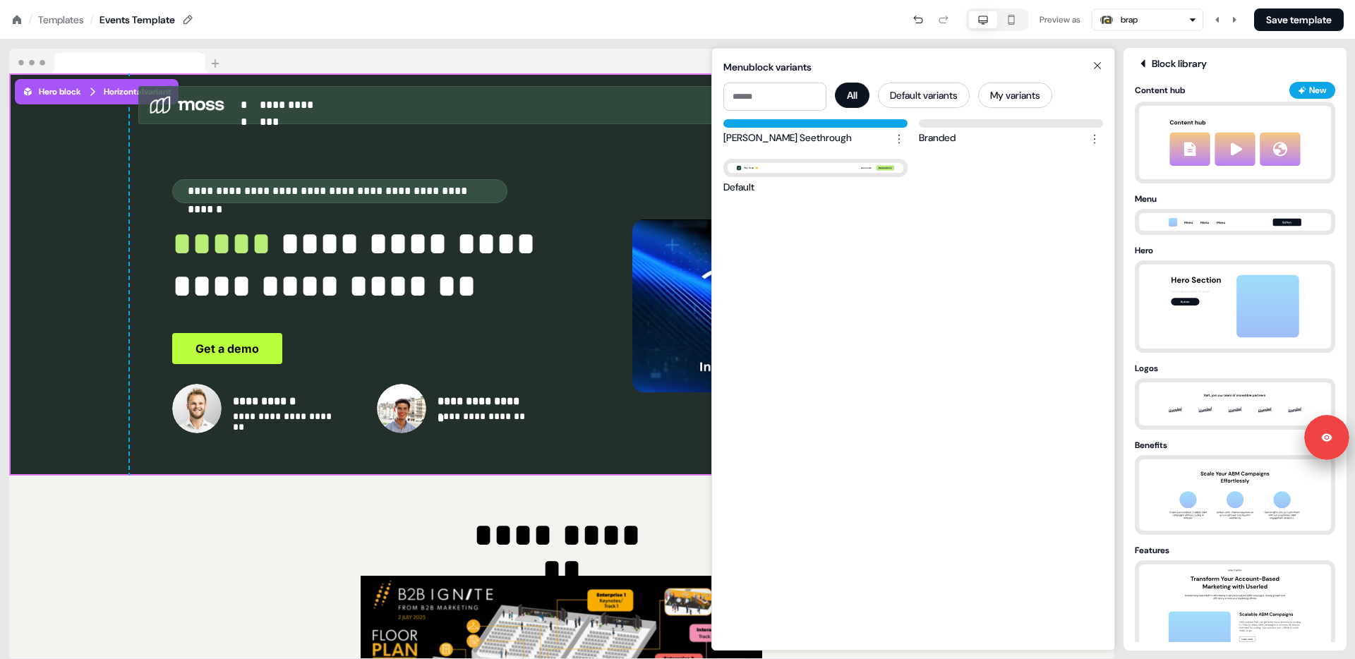
click at [849, 127] on div "|| Hallo brap 👋 Register" at bounding box center [815, 123] width 184 height 8
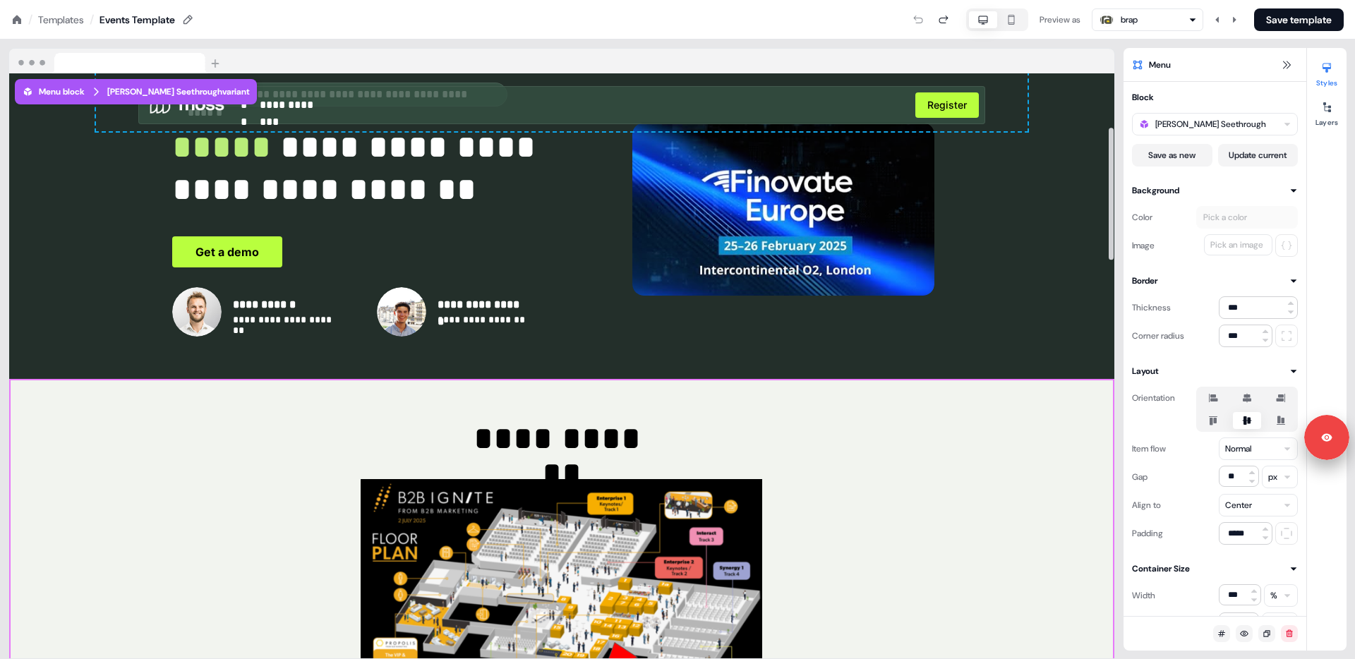
scroll to position [0, 0]
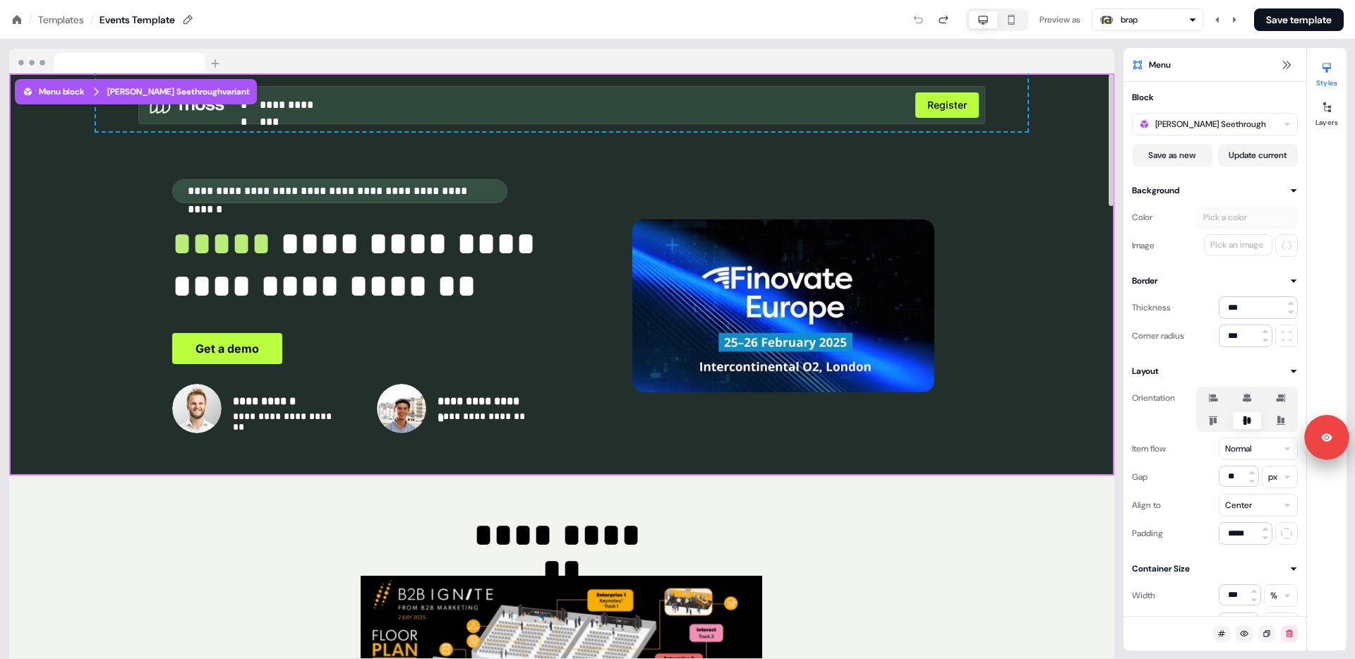
click at [1059, 202] on div "**********" at bounding box center [561, 274] width 1105 height 402
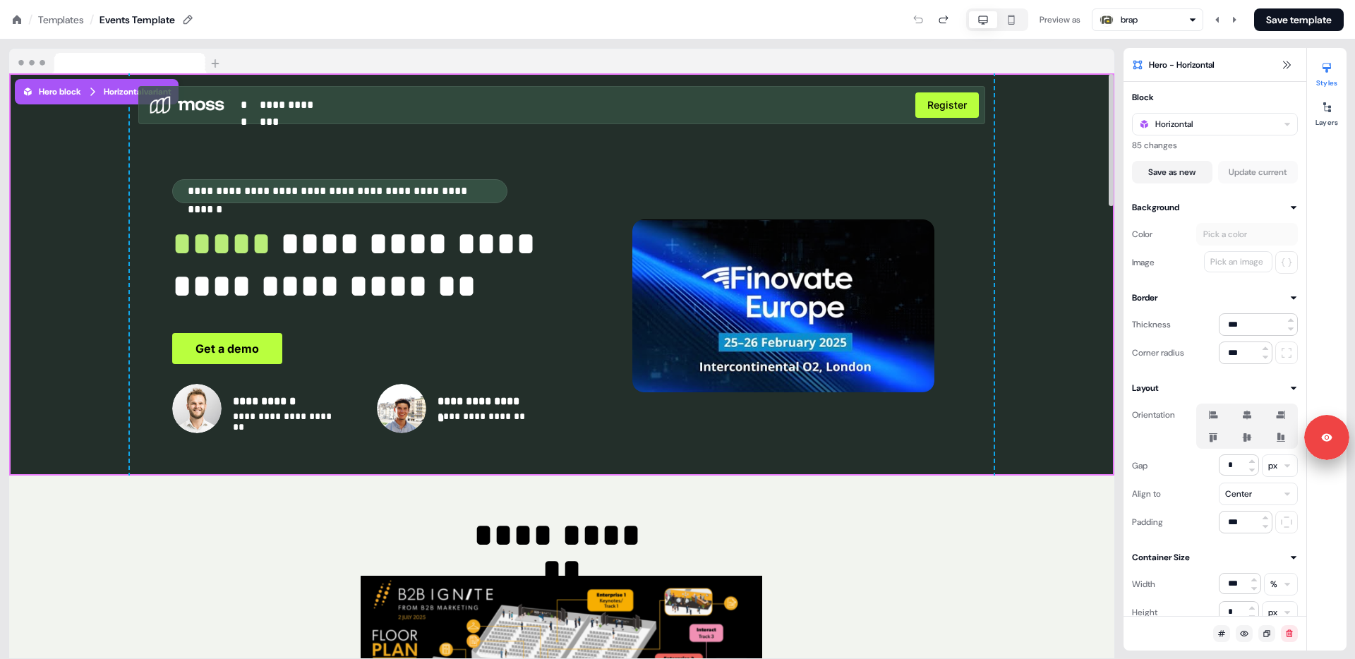
click at [728, 47] on div "**********" at bounding box center [561, 349] width 1123 height 619
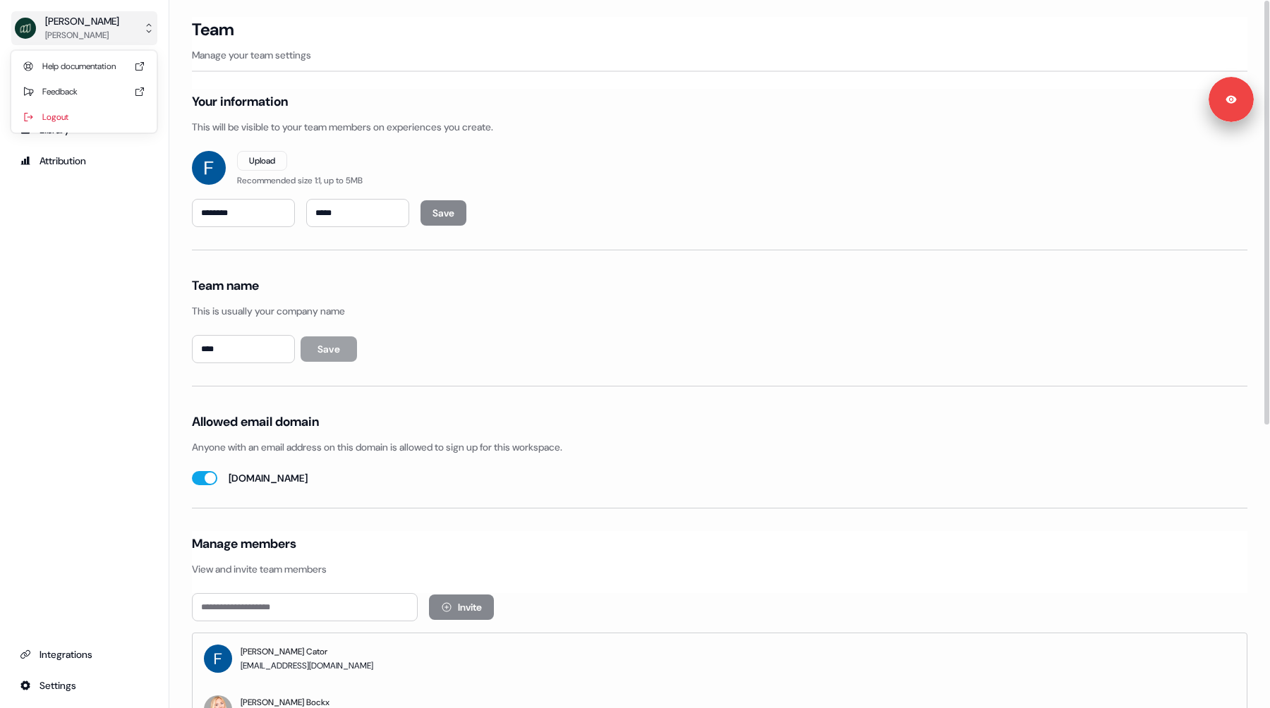
click at [102, 42] on button "Moss Felicity Cator" at bounding box center [84, 28] width 146 height 34
click at [91, 118] on div "Logout" at bounding box center [84, 116] width 134 height 25
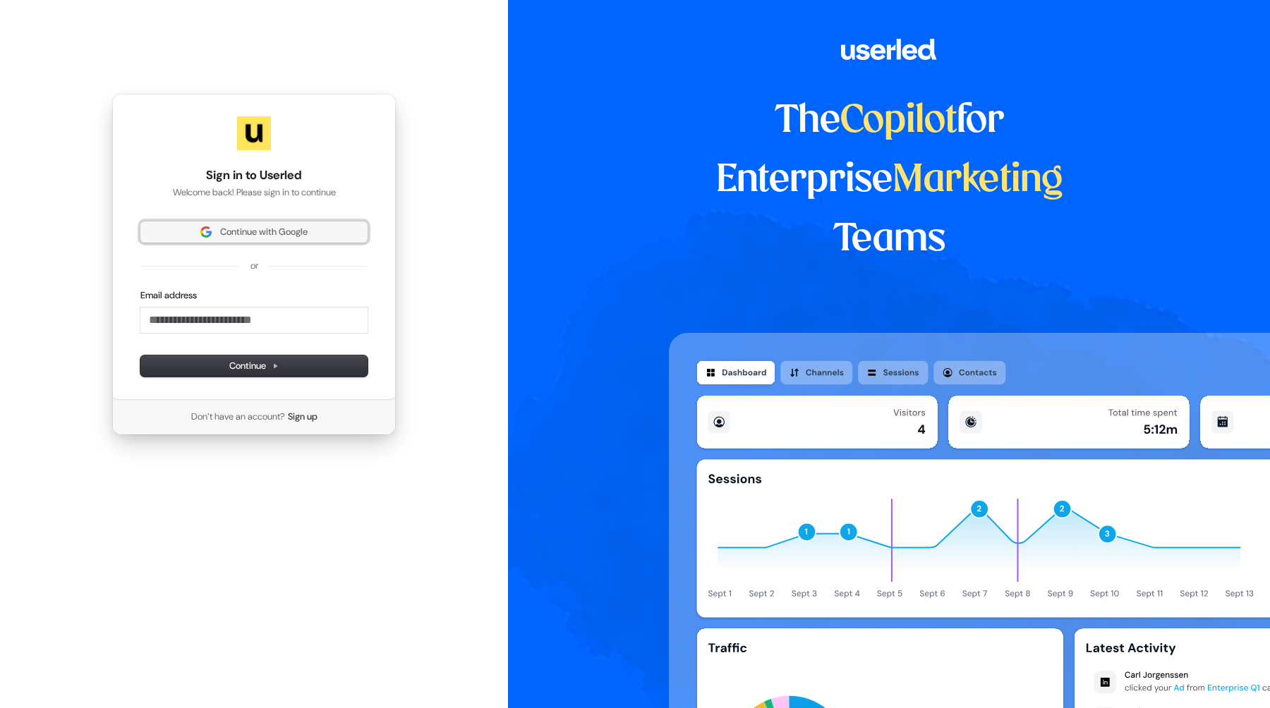
click at [238, 226] on span "Continue with Google" at bounding box center [263, 232] width 87 height 13
